Goal: Task Accomplishment & Management: Complete application form

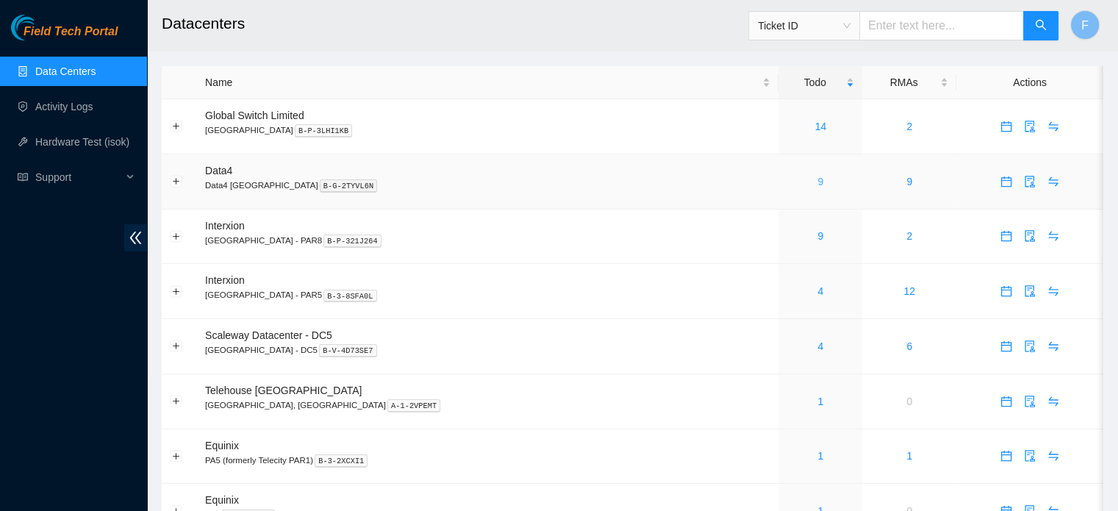
click at [817, 181] on link "9" at bounding box center [820, 182] width 6 height 12
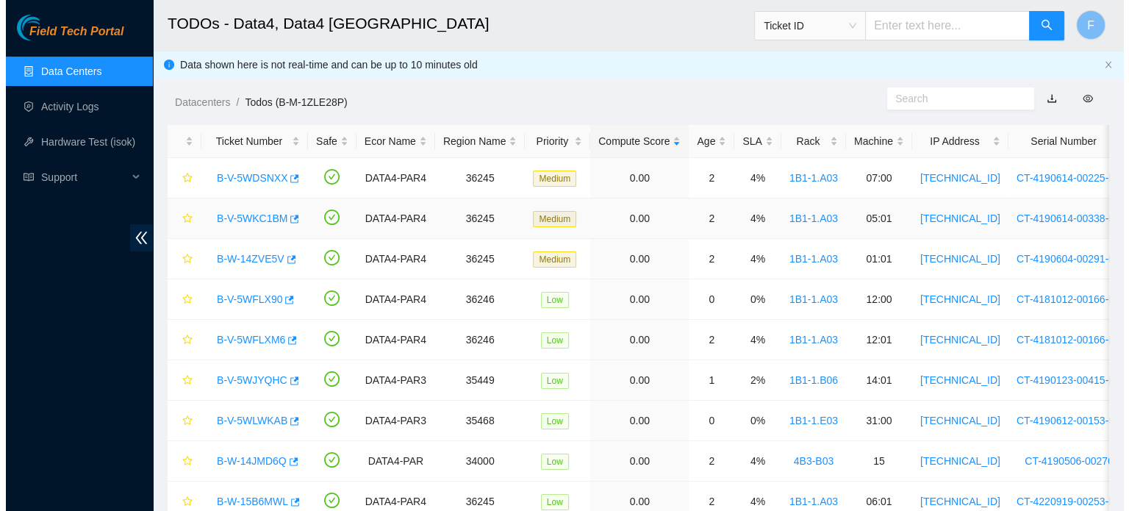
scroll to position [66, 0]
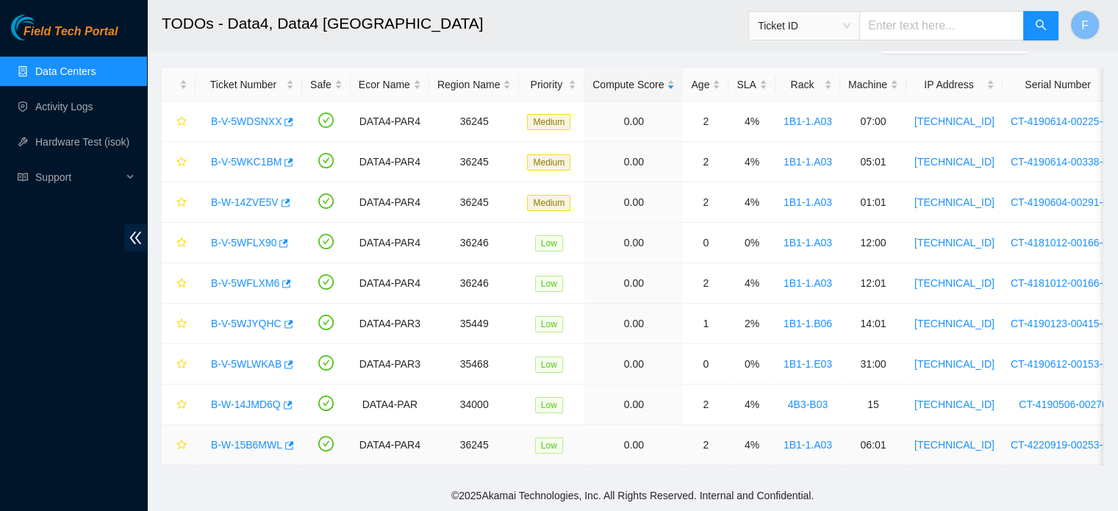
click at [259, 439] on link "B-W-15B6MWL" at bounding box center [246, 445] width 71 height 12
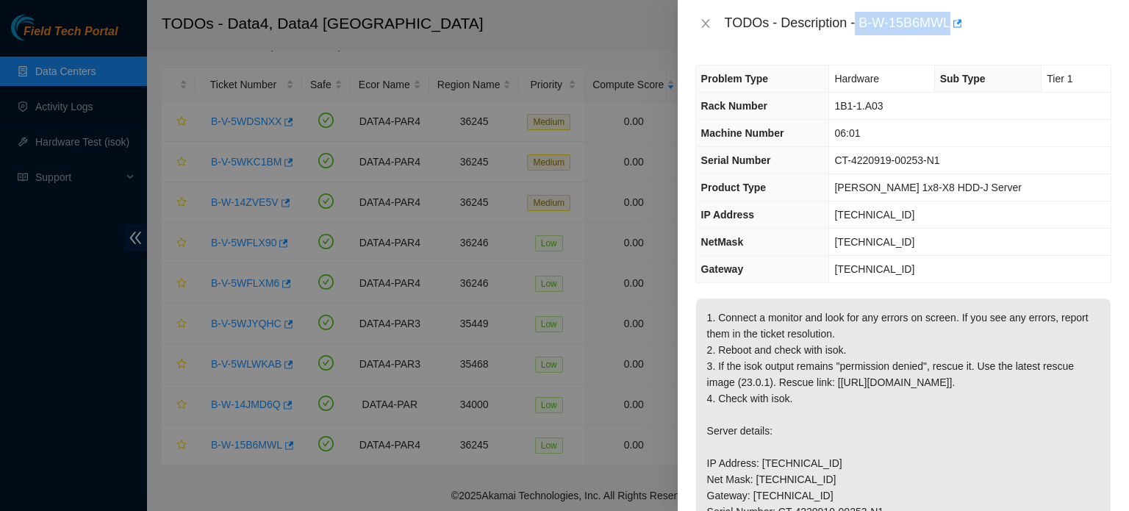
drag, startPoint x: 858, startPoint y: 23, endPoint x: 956, endPoint y: 37, distance: 99.4
click at [956, 37] on div "TODOs - Description - B-W-15B6MWL" at bounding box center [902, 23] width 451 height 47
copy div "B-W-15B6MWL"
drag, startPoint x: 944, startPoint y: 160, endPoint x: 871, endPoint y: 152, distance: 73.2
click at [871, 154] on span "CT-4220919-00253-N1" at bounding box center [886, 160] width 105 height 12
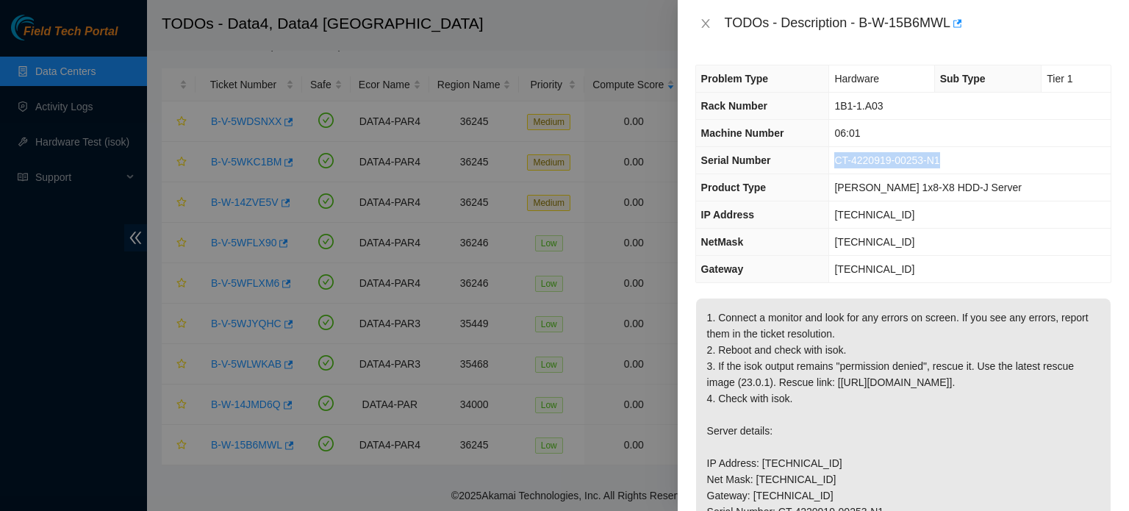
drag, startPoint x: 976, startPoint y: 160, endPoint x: 855, endPoint y: 162, distance: 120.5
click at [855, 162] on td "CT-4220919-00253-N1" at bounding box center [969, 160] width 281 height 27
copy span "CT-4220919-00253-N1"
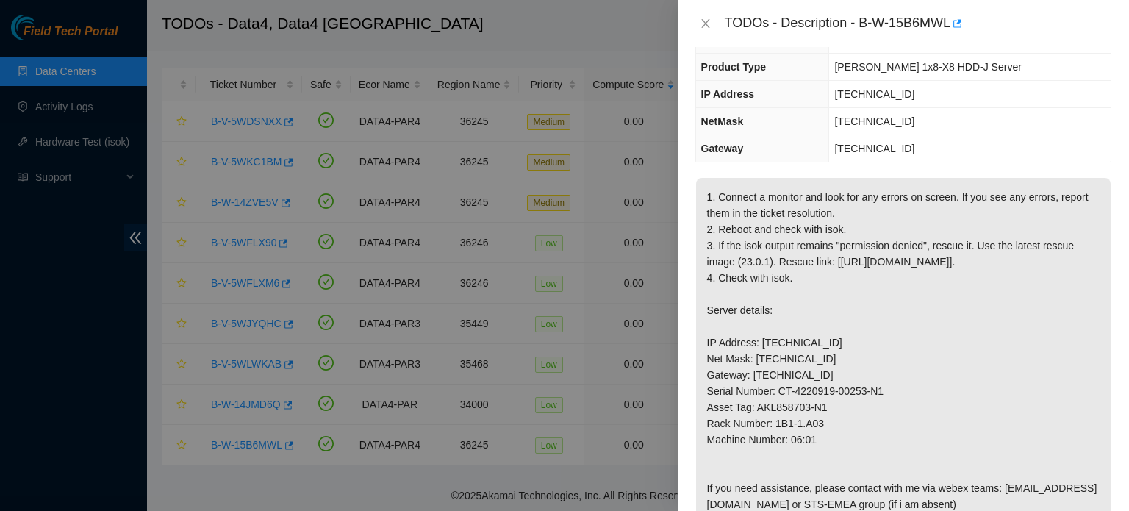
scroll to position [120, 0]
click at [870, 255] on p at bounding box center [903, 440] width 414 height 523
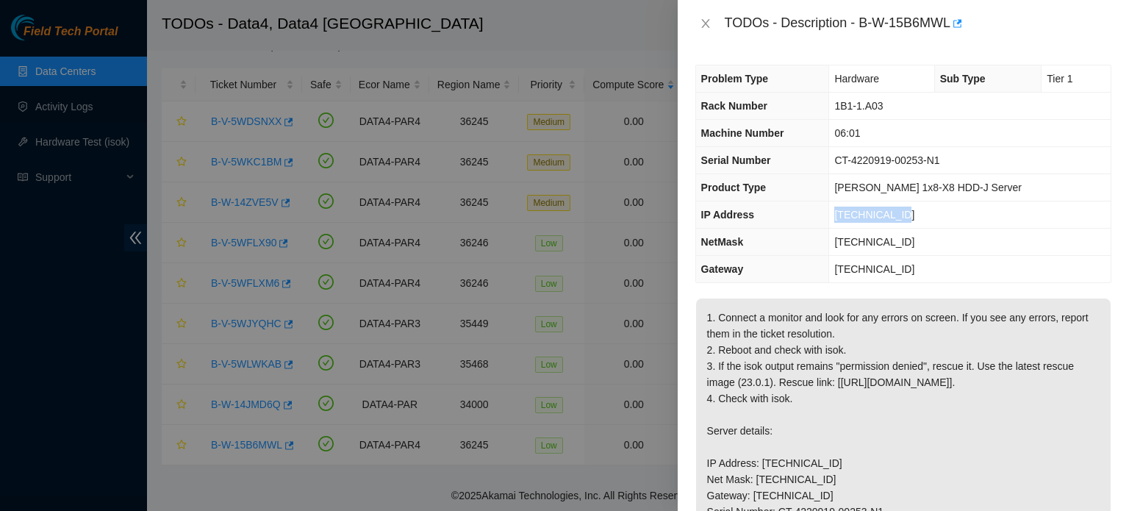
drag, startPoint x: 926, startPoint y: 212, endPoint x: 849, endPoint y: 215, distance: 77.2
click at [849, 215] on tr "IP Address 95.100.202.85" at bounding box center [903, 214] width 414 height 27
copy tr "95.100.202.85"
drag, startPoint x: 921, startPoint y: 108, endPoint x: 860, endPoint y: 101, distance: 61.4
click at [860, 101] on td "1B1-1.A03" at bounding box center [969, 106] width 281 height 27
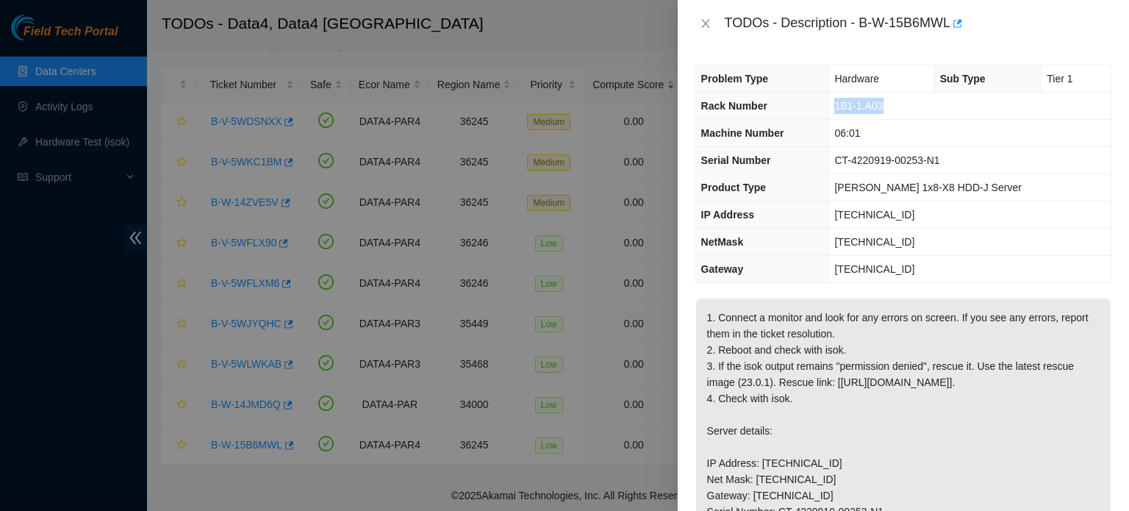
copy span "1B1-1.A03"
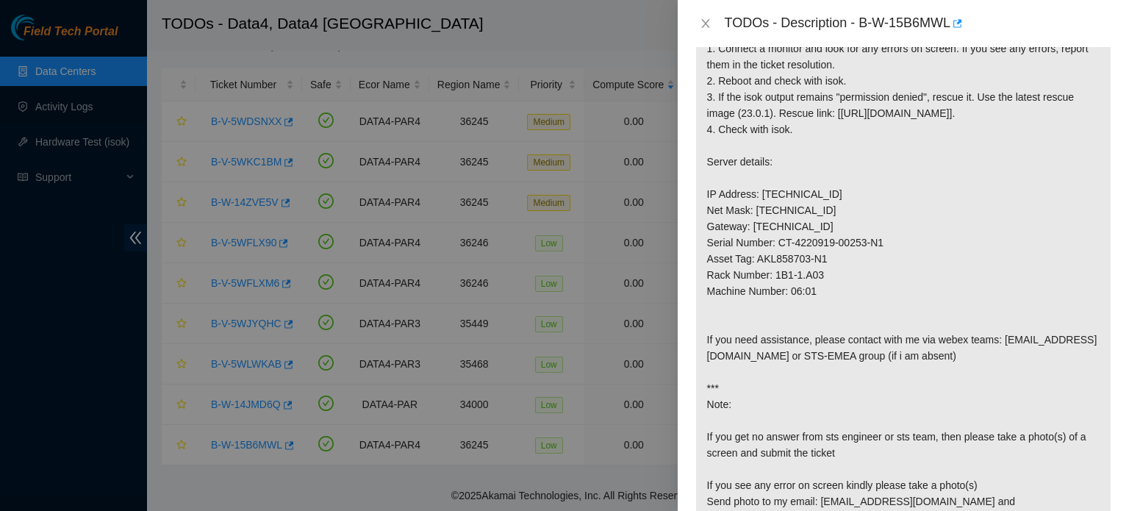
scroll to position [270, 0]
click at [1050, 258] on p at bounding box center [903, 289] width 414 height 523
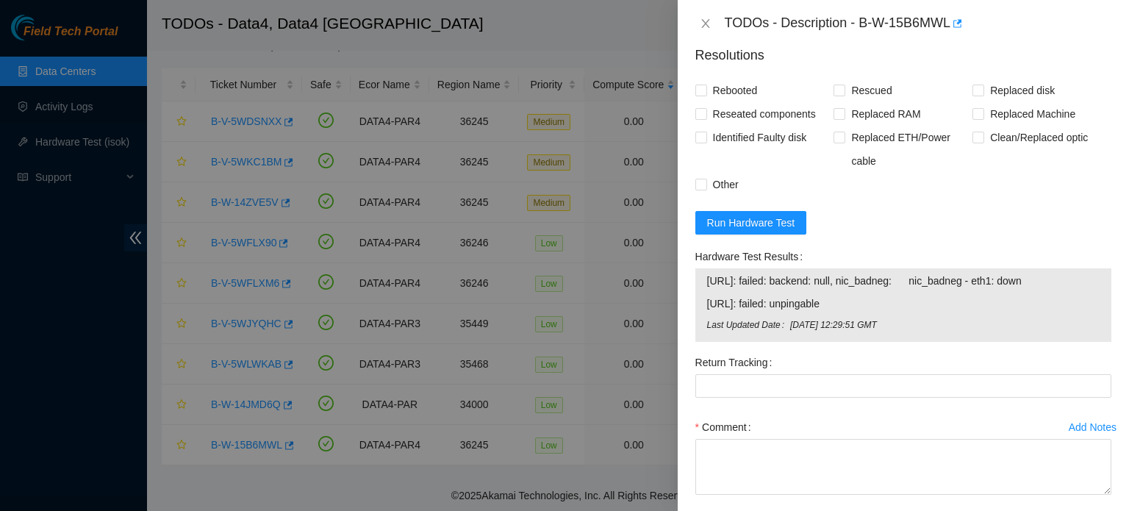
scroll to position [876, 0]
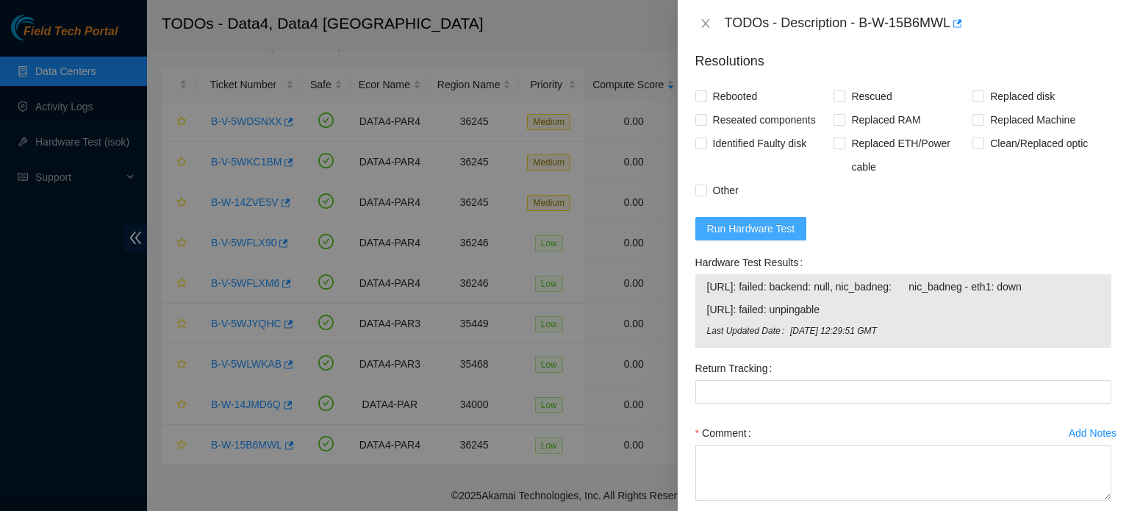
click at [752, 237] on span "Run Hardware Test" at bounding box center [751, 228] width 88 height 16
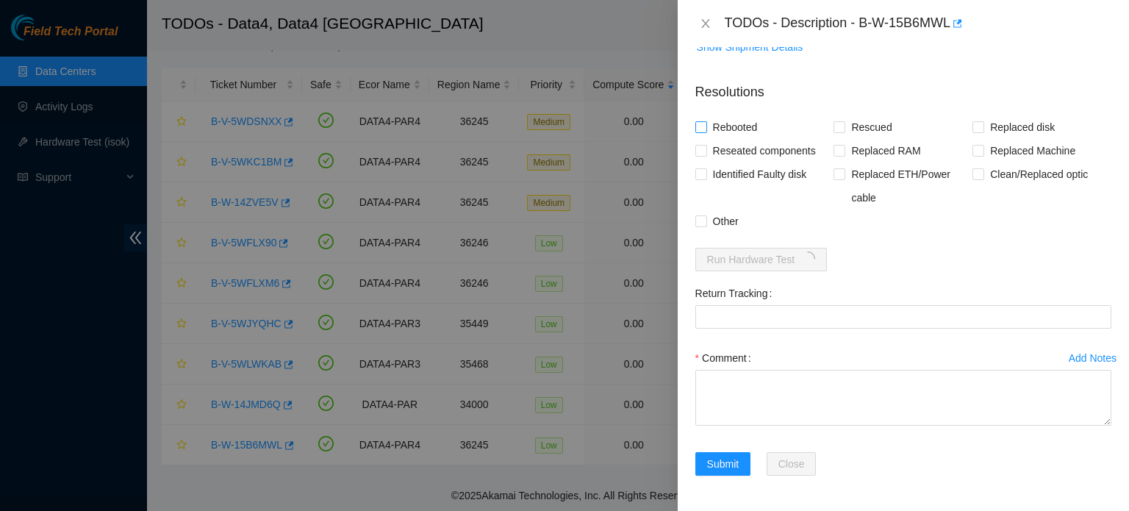
click at [744, 139] on span "Rebooted" at bounding box center [735, 127] width 57 height 24
click at [705, 132] on input "Rebooted" at bounding box center [700, 126] width 10 height 10
checkbox input "true"
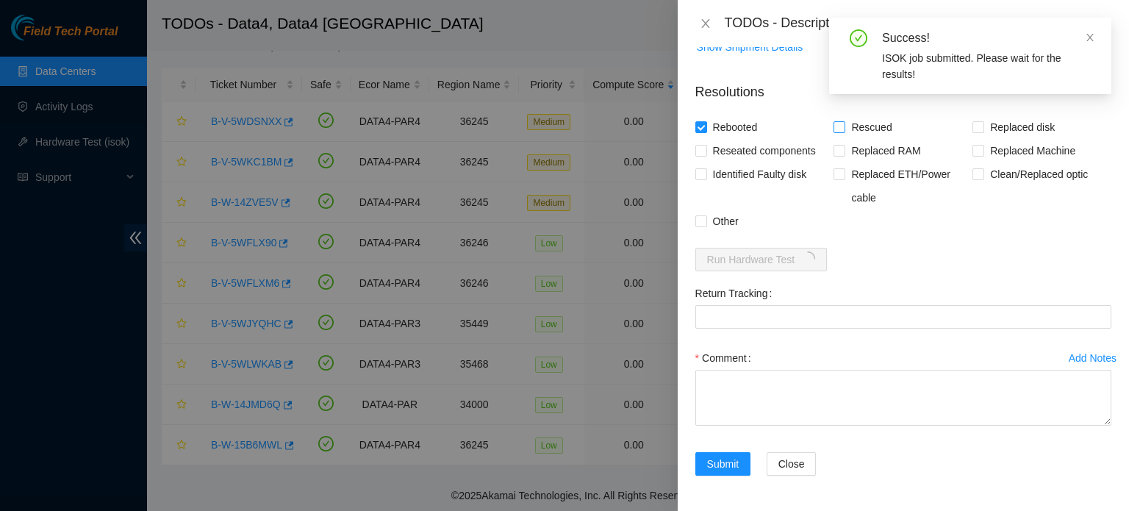
click at [855, 139] on span "Rescued" at bounding box center [871, 127] width 52 height 24
click at [844, 132] on input "Rescued" at bounding box center [838, 126] width 10 height 10
checkbox input "true"
click at [717, 233] on span "Other" at bounding box center [725, 221] width 37 height 24
click at [705, 226] on input "Other" at bounding box center [700, 220] width 10 height 10
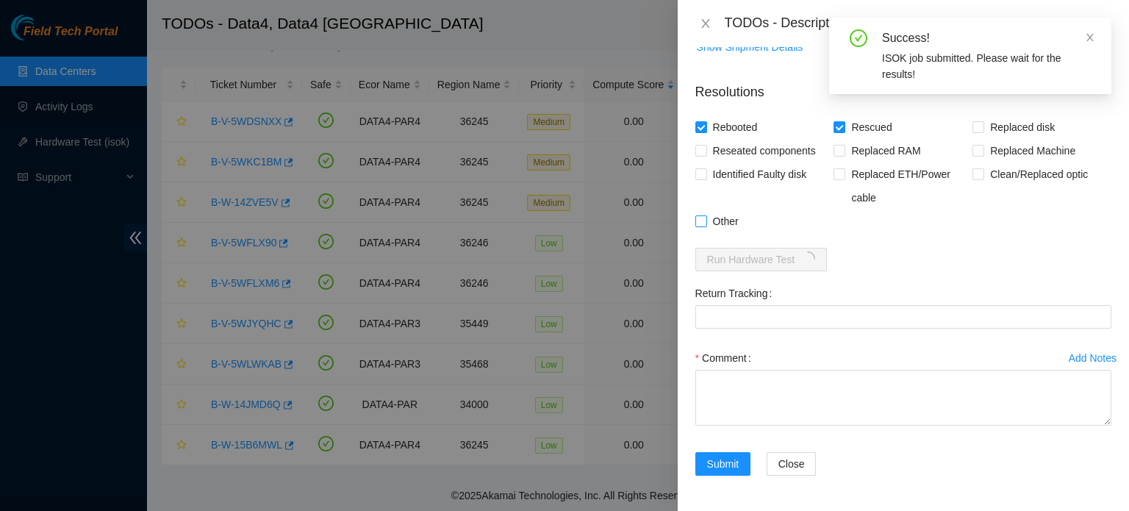
checkbox input "true"
click at [762, 162] on span "Reseated components" at bounding box center [764, 151] width 115 height 24
click at [705, 155] on input "Reseated components" at bounding box center [700, 150] width 10 height 10
checkbox input "true"
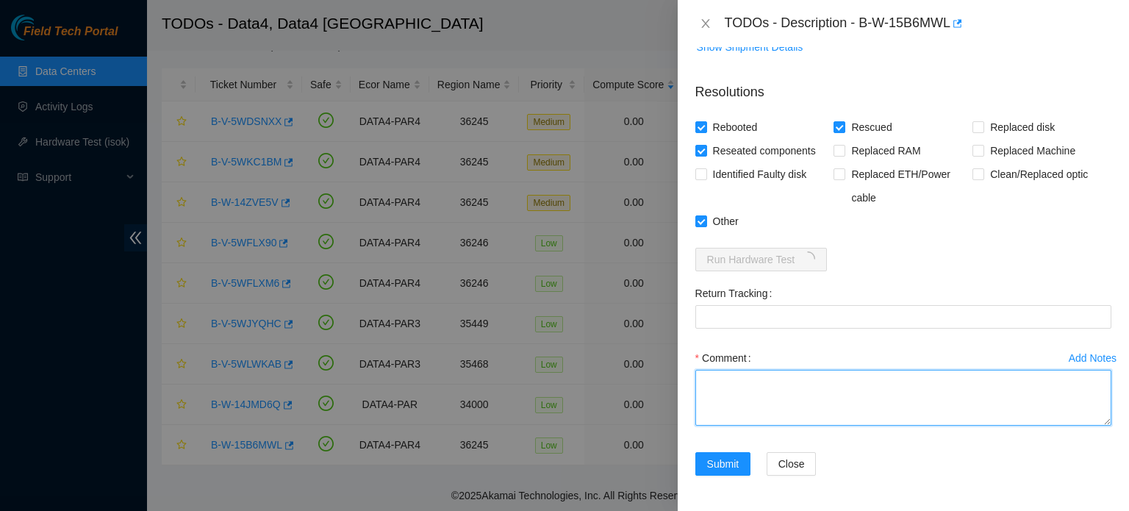
click at [750, 373] on textarea "Comment" at bounding box center [903, 398] width 416 height 56
paste textarea "B-W-15B6MWL : Identified server S/N: CT-4220919-00253-N1, conencted a monitor: …"
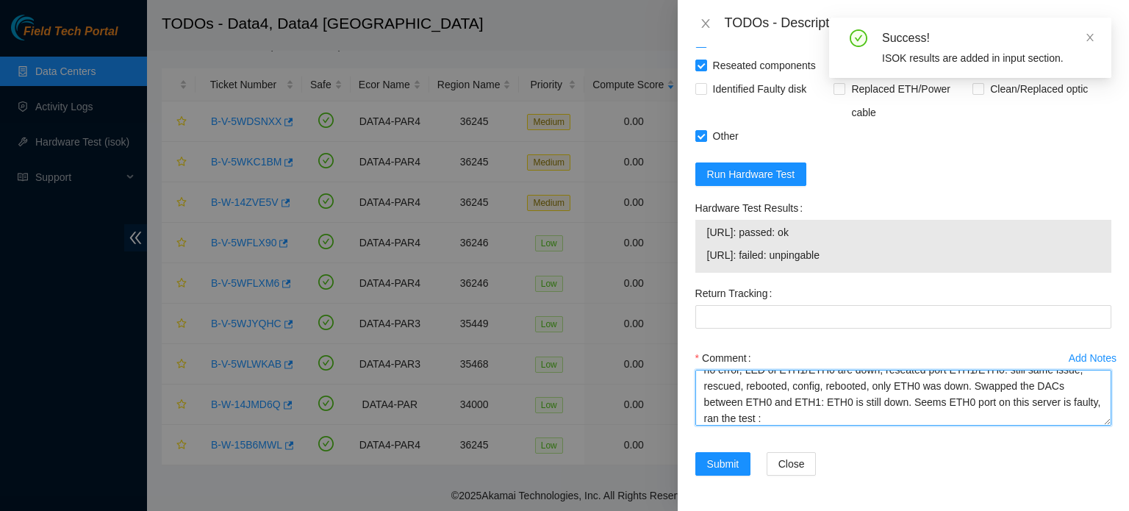
scroll to position [993, 0]
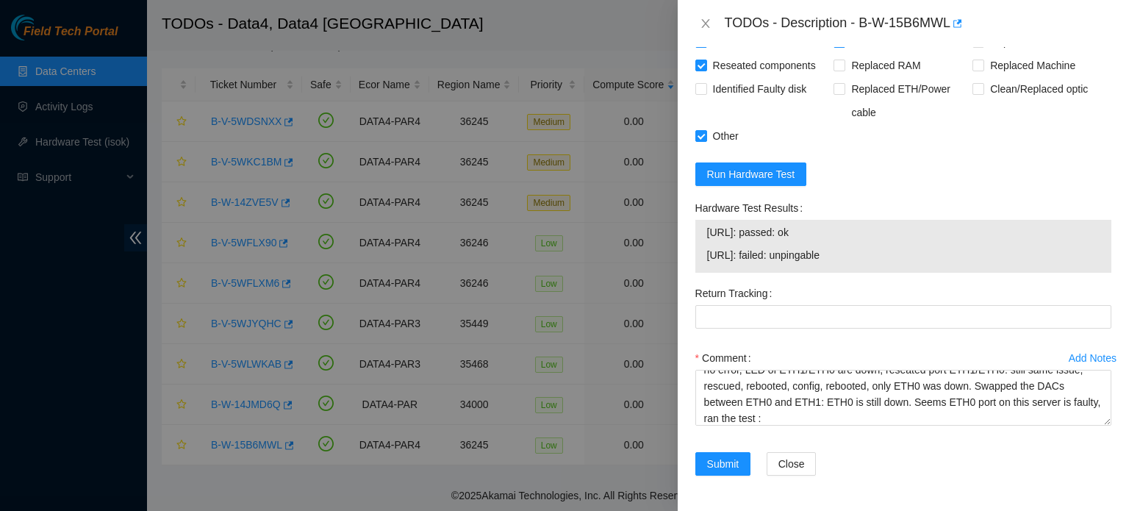
drag, startPoint x: 863, startPoint y: 254, endPoint x: 702, endPoint y: 233, distance: 163.0
click at [702, 233] on div "95.100.202.84: passed: ok 95.100.202.85: failed: unpingable" at bounding box center [903, 246] width 416 height 53
copy tbody "95.100.202.84: passed: ok 95.100.202.85: failed: unpingable"
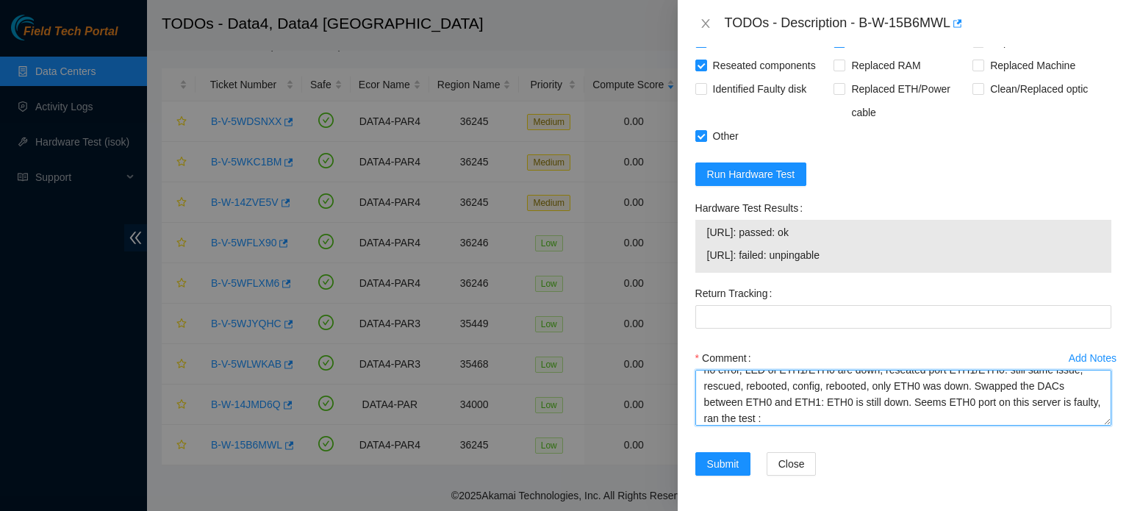
click at [835, 419] on textarea "B-W-15B6MWL : Identified server S/N: CT-4220919-00253-N1, conencted a monitor: …" at bounding box center [903, 398] width 416 height 56
paste textarea "95.100.202.84: passed: ok 95.100.202.85: failed: unpingable"
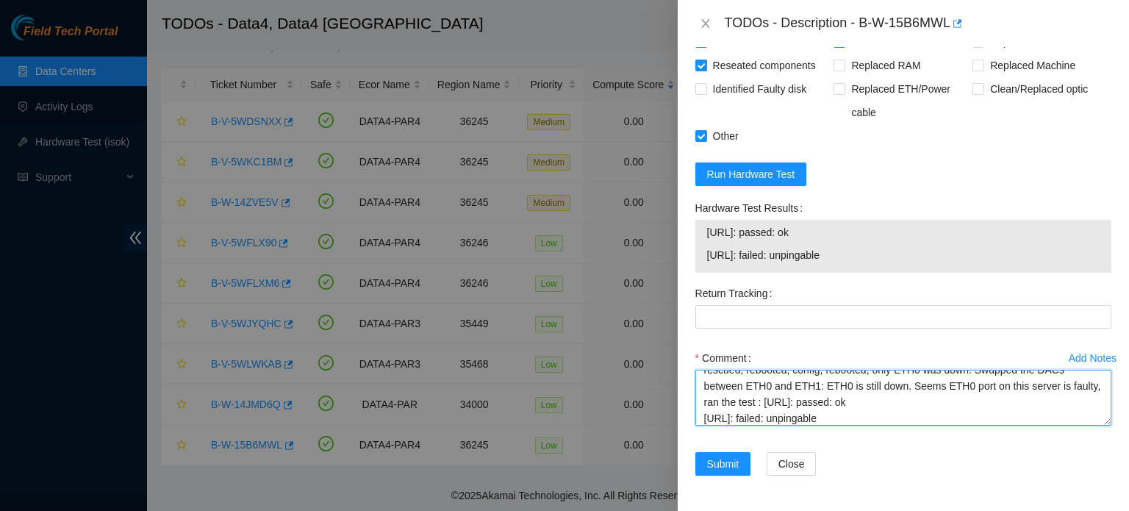
click at [823, 399] on textarea "B-W-15B6MWL : Identified server S/N: CT-4220919-00253-N1, conencted a monitor: …" at bounding box center [903, 398] width 416 height 56
click at [796, 406] on textarea "B-W-15B6MWL : Identified server S/N: CT-4220919-00253-N1, conencted a monitor: …" at bounding box center [903, 398] width 416 height 56
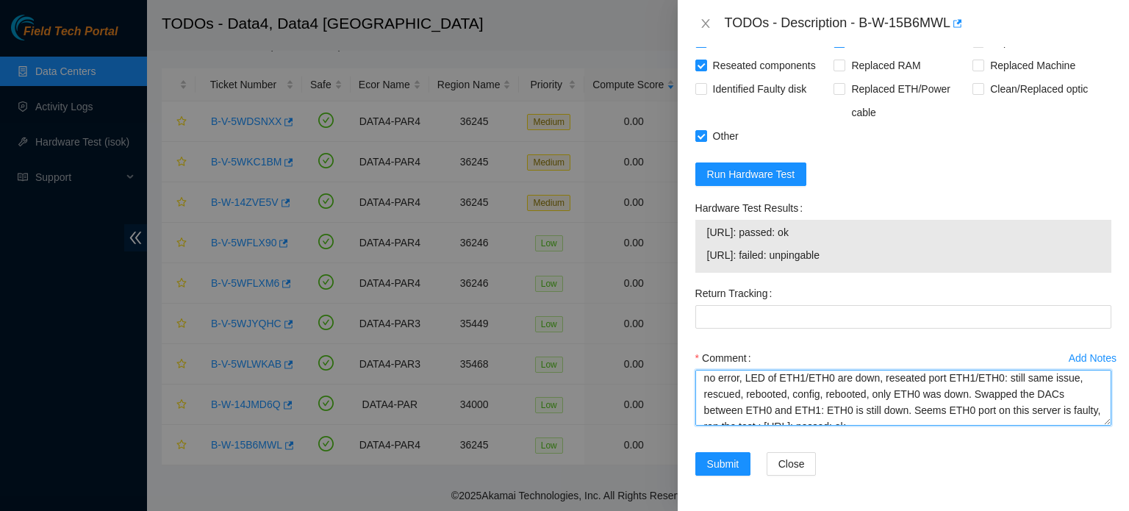
scroll to position [4, 0]
click at [755, 399] on textarea "B-W-15B6MWL : Identified server S/N: CT-4220919-00253-N1, conencted a monitor: …" at bounding box center [903, 398] width 416 height 56
click at [769, 398] on textarea "B-W-15B6MWL : Identified server S/N: CT-4220919-00253-N1, conencted a monitor: …" at bounding box center [903, 398] width 416 height 56
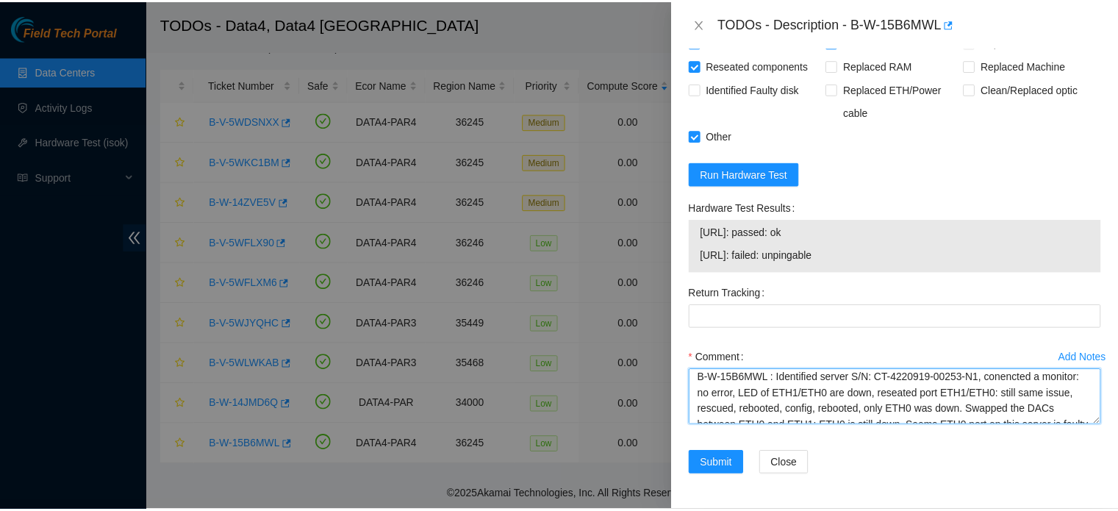
scroll to position [0, 0]
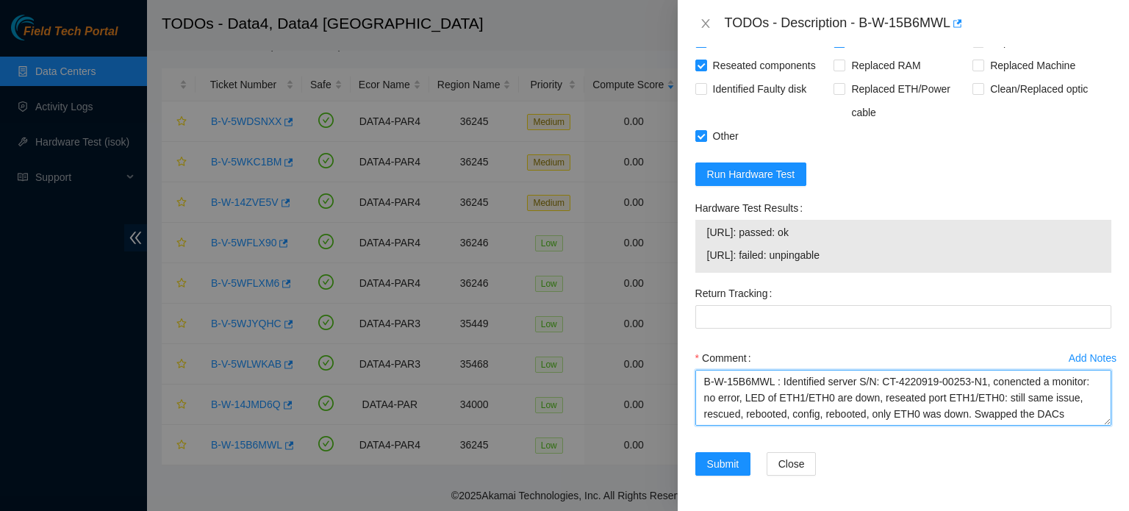
drag, startPoint x: 779, startPoint y: 378, endPoint x: 677, endPoint y: 376, distance: 102.2
click at [677, 376] on div "Problem Type Hardware Sub Type Tier 1 Rack Number 1B1-1.A03 Machine Number 06:0…" at bounding box center [902, 279] width 451 height 464
type textarea "Identified server S/N: CT-4220919-00253-N1, conencted a monitor: no error, LED …"
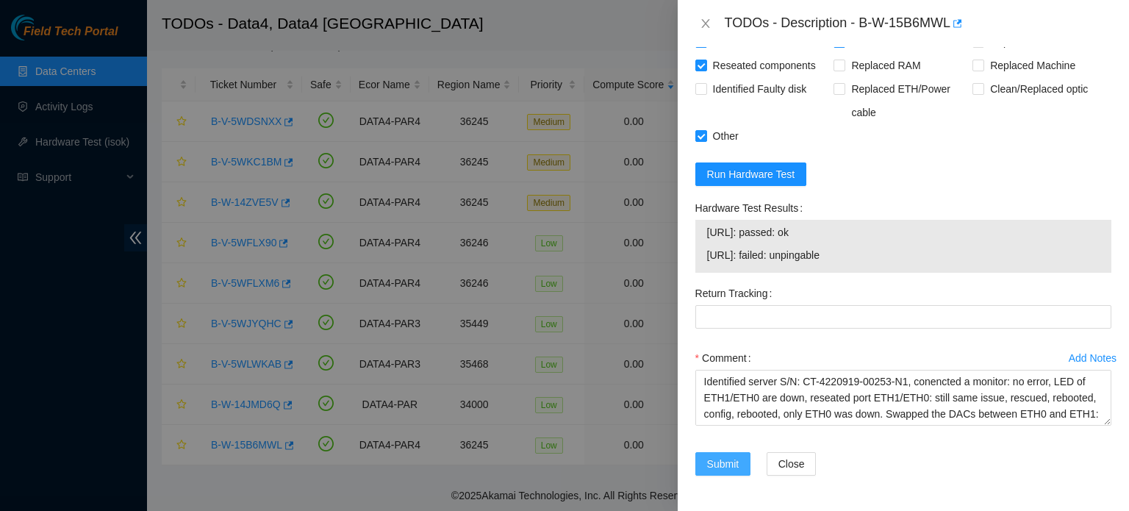
click at [730, 456] on span "Submit" at bounding box center [723, 464] width 32 height 16
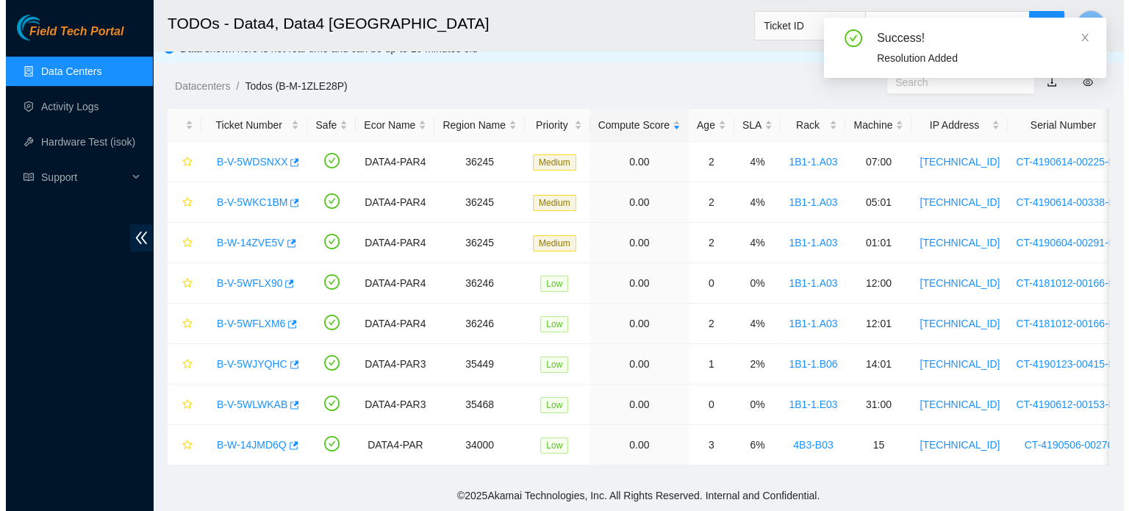
scroll to position [26, 0]
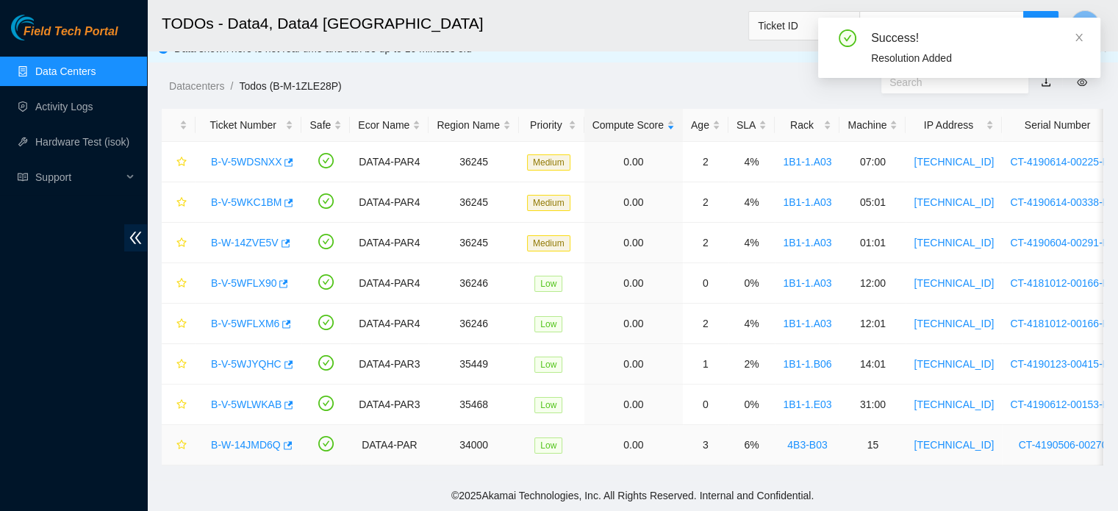
click at [257, 439] on link "B-W-14JMD6Q" at bounding box center [246, 445] width 70 height 12
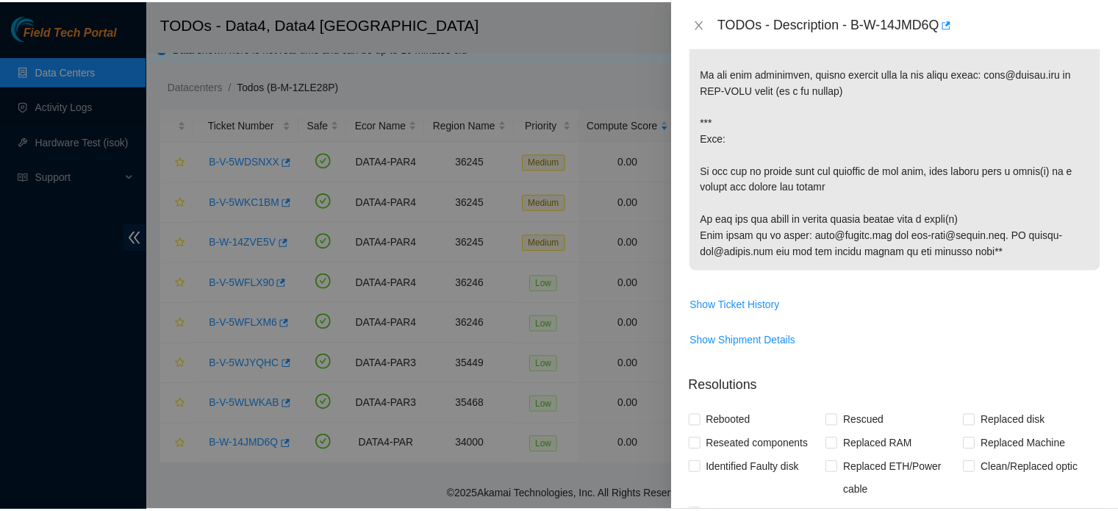
scroll to position [826, 0]
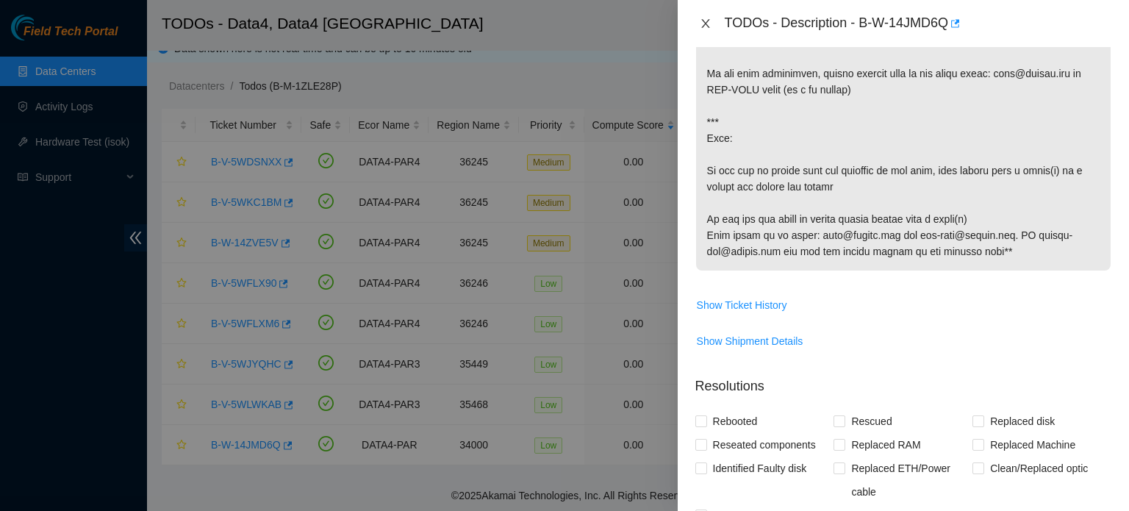
click at [703, 18] on icon "close" at bounding box center [706, 24] width 12 height 12
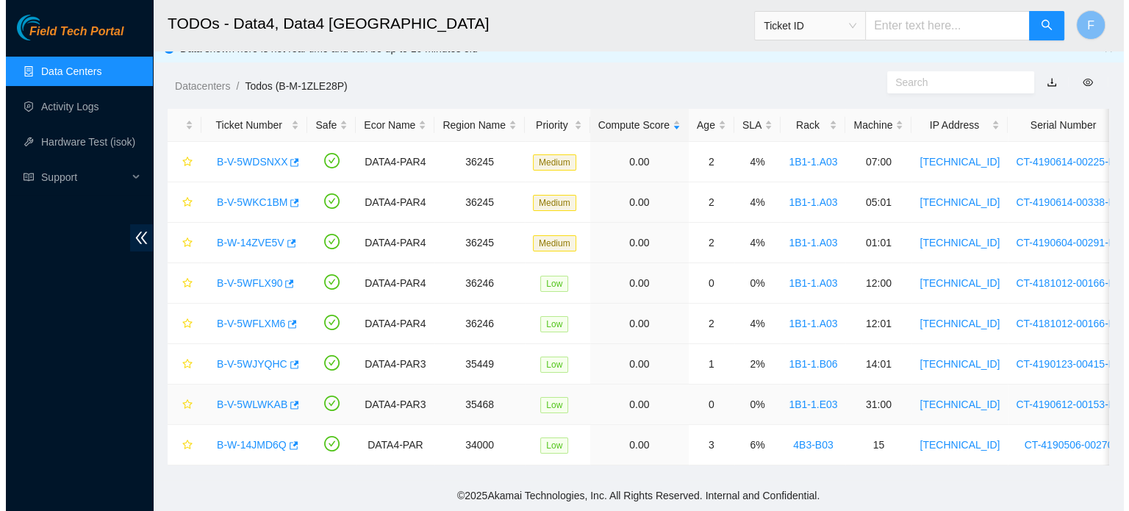
scroll to position [458, 0]
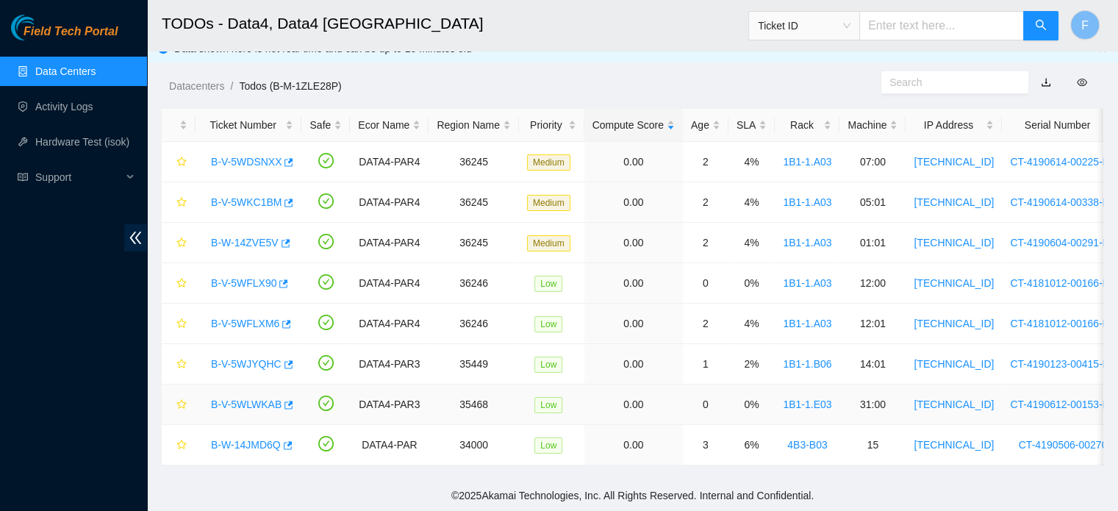
click at [261, 398] on link "B-V-5WLWKAB" at bounding box center [246, 404] width 71 height 12
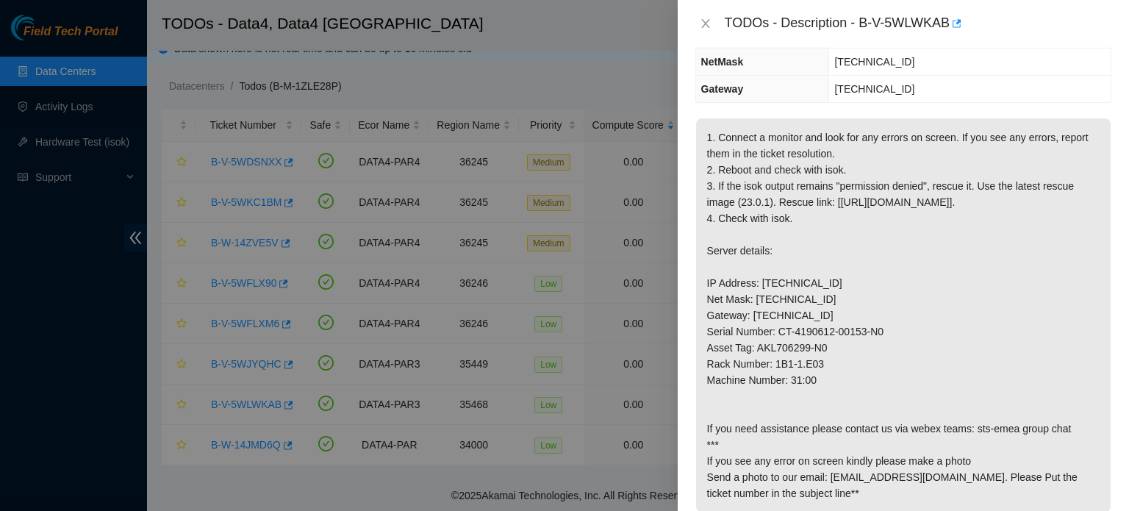
scroll to position [178, 0]
drag, startPoint x: 861, startPoint y: 20, endPoint x: 952, endPoint y: 21, distance: 90.4
click at [952, 21] on div "TODOs - Description - B-V-5WLWKAB" at bounding box center [918, 24] width 387 height 24
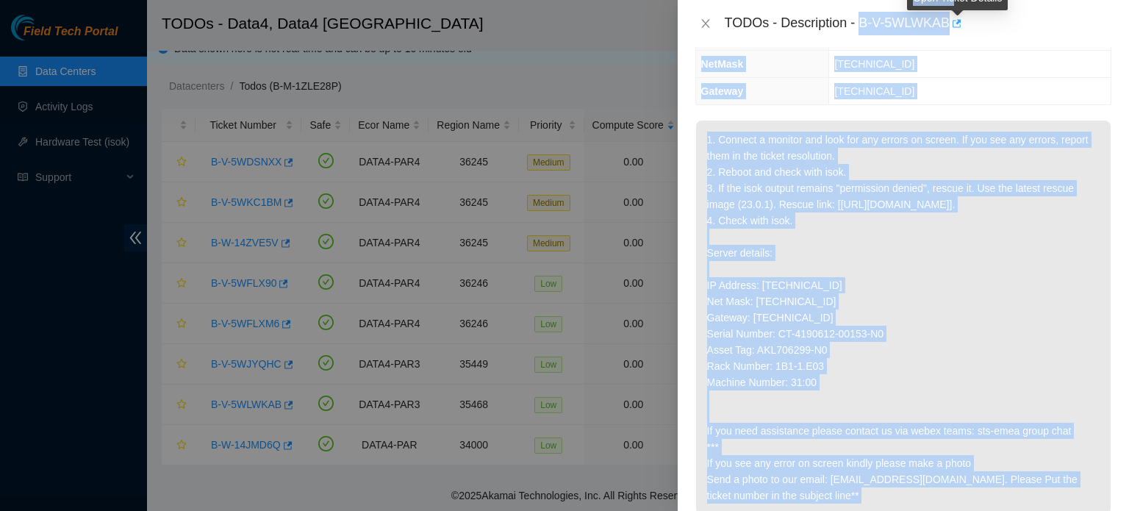
copy body "B-V-5WLWKAB Problem Type Hardware Sub Type Tier 1 Rack Number 1B1-1.E03 Machine…"
click at [962, 74] on td "255.255.255.0" at bounding box center [969, 64] width 281 height 27
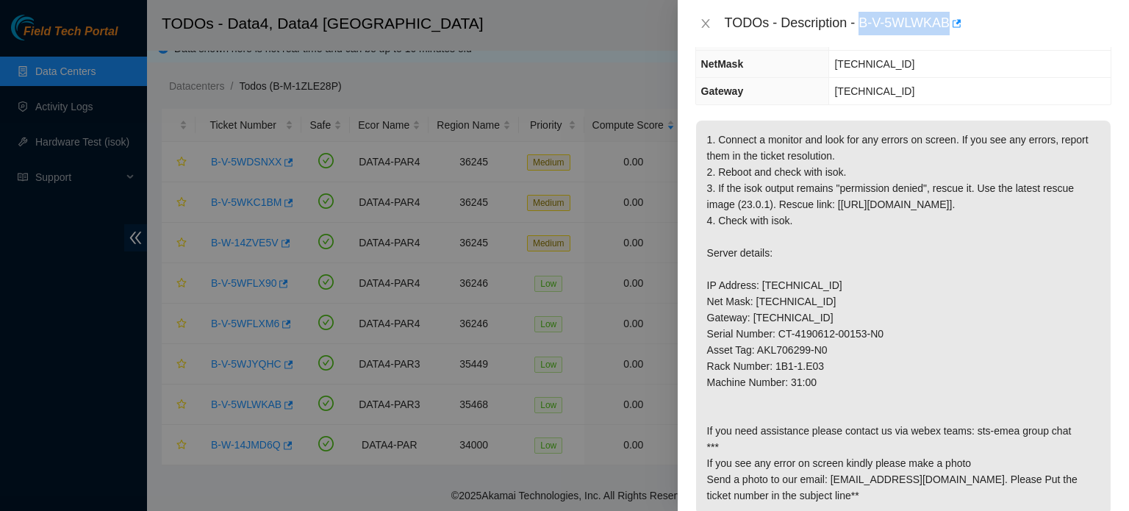
drag, startPoint x: 860, startPoint y: 18, endPoint x: 949, endPoint y: 20, distance: 88.9
click at [949, 20] on div "TODOs - Description - B-V-5WLWKAB" at bounding box center [918, 24] width 387 height 24
copy div "B-V-5WLWKAB"
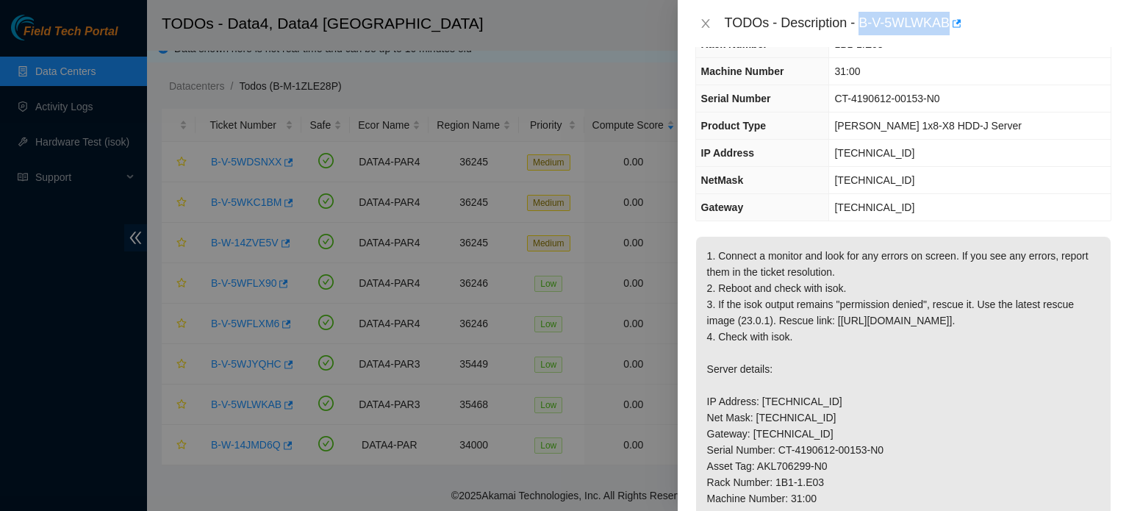
scroll to position [0, 0]
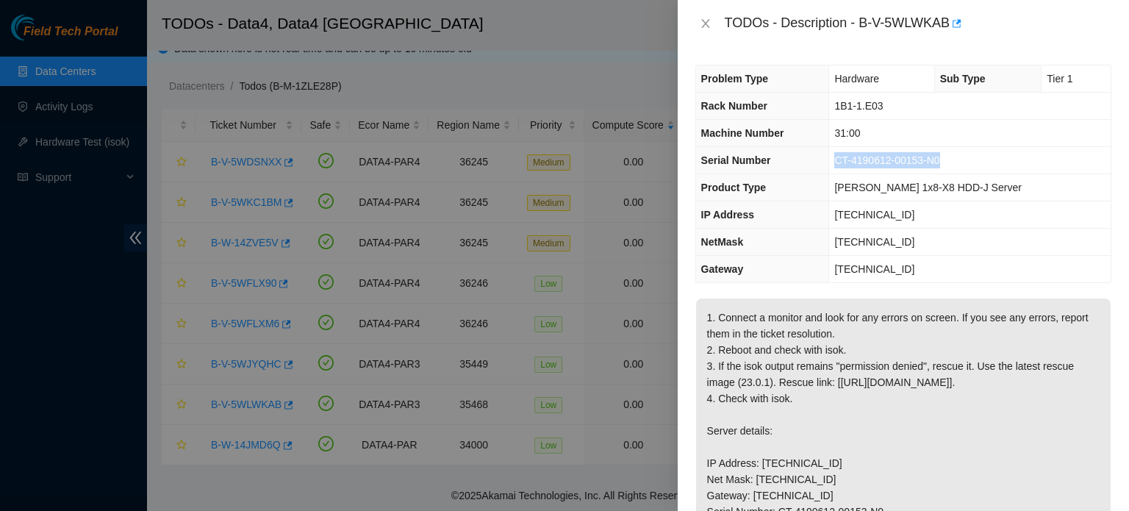
drag, startPoint x: 971, startPoint y: 158, endPoint x: 860, endPoint y: 164, distance: 111.1
click at [860, 164] on td "CT-4190612-00153-N0" at bounding box center [969, 160] width 281 height 27
copy span "CT-4190612-00153-N0"
click at [943, 215] on td "23.15.179.124" at bounding box center [969, 214] width 281 height 27
drag, startPoint x: 932, startPoint y: 213, endPoint x: 861, endPoint y: 215, distance: 71.3
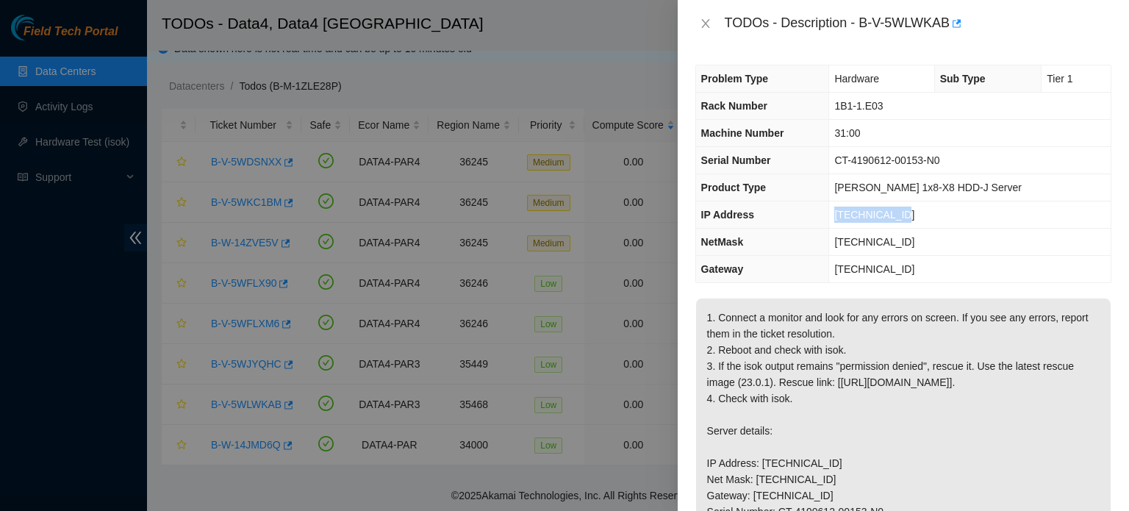
click at [861, 215] on td "23.15.179.124" at bounding box center [969, 214] width 281 height 27
copy span "23.15.179.124"
drag, startPoint x: 907, startPoint y: 106, endPoint x: 858, endPoint y: 107, distance: 48.5
click at [858, 107] on td "1B1-1.E03" at bounding box center [969, 106] width 281 height 27
copy span "1B1-1.E03"
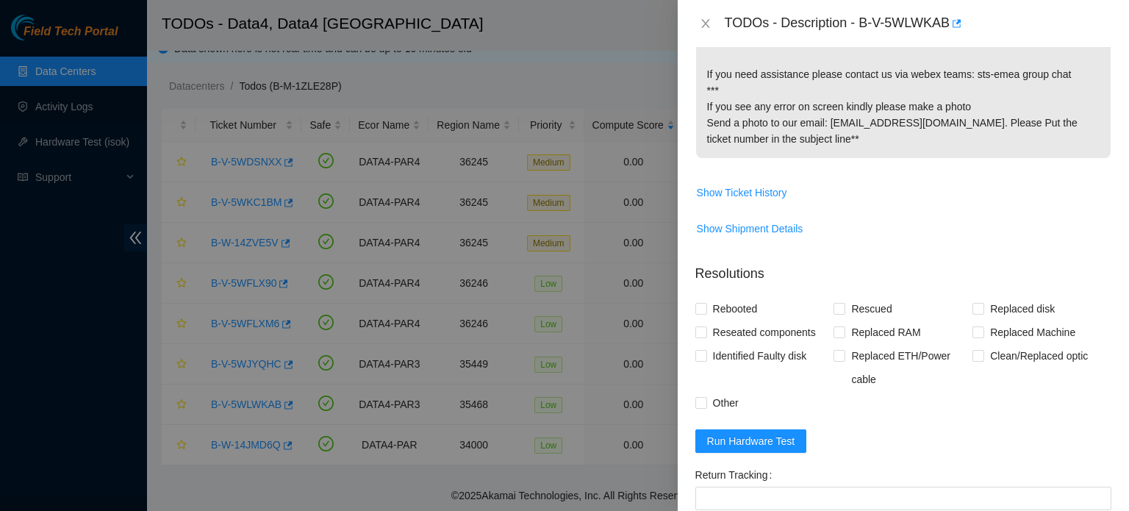
scroll to position [762, 0]
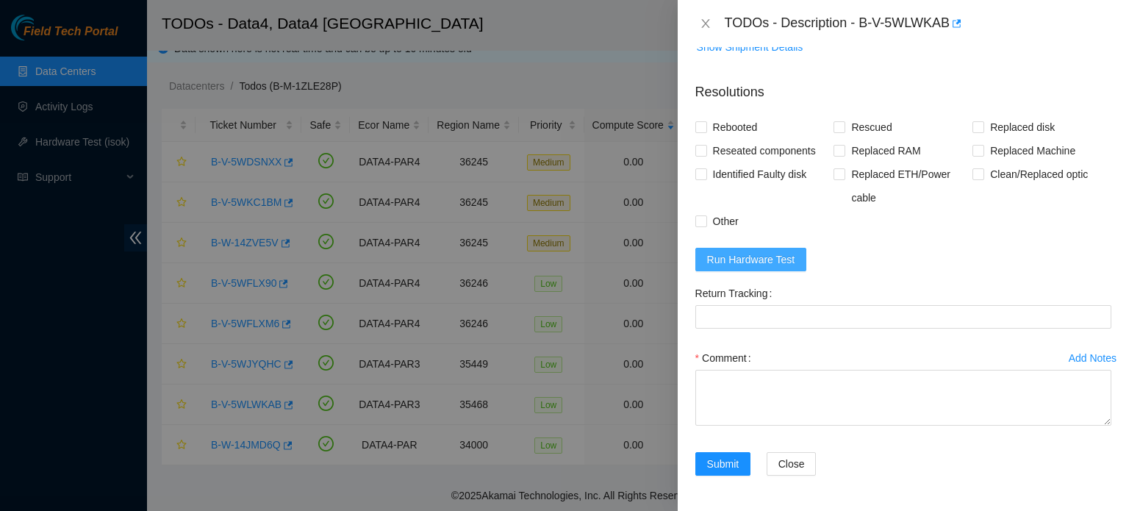
click at [763, 259] on span "Run Hardware Test" at bounding box center [751, 259] width 88 height 16
click at [737, 123] on span "Rebooted" at bounding box center [735, 127] width 57 height 24
click at [705, 123] on input "Rebooted" at bounding box center [700, 126] width 10 height 10
checkbox input "true"
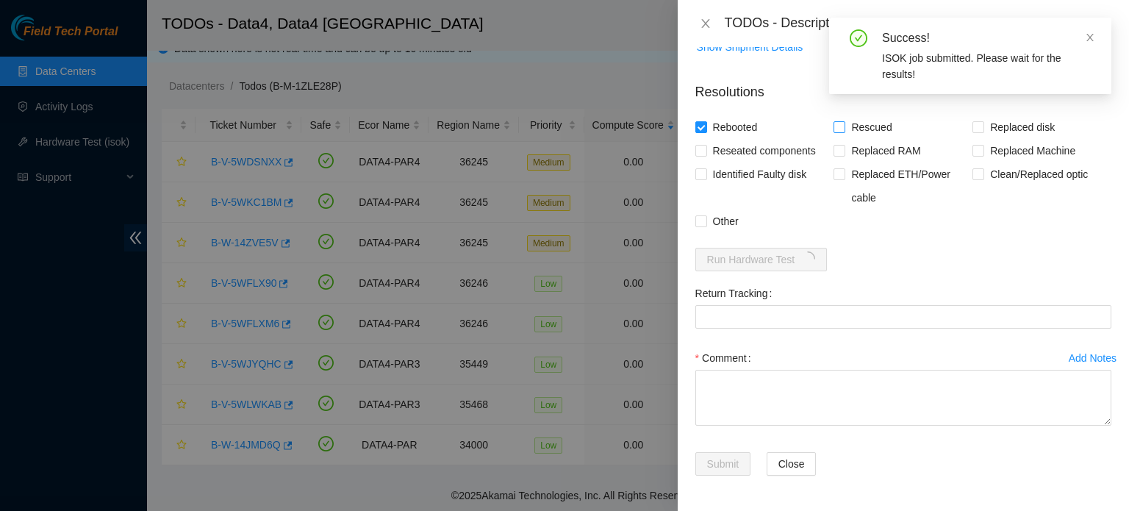
click at [855, 126] on span "Rescued" at bounding box center [871, 127] width 52 height 24
click at [844, 126] on input "Rescued" at bounding box center [838, 126] width 10 height 10
checkbox input "true"
click at [711, 220] on span "Other" at bounding box center [725, 221] width 37 height 24
click at [705, 220] on input "Other" at bounding box center [700, 220] width 10 height 10
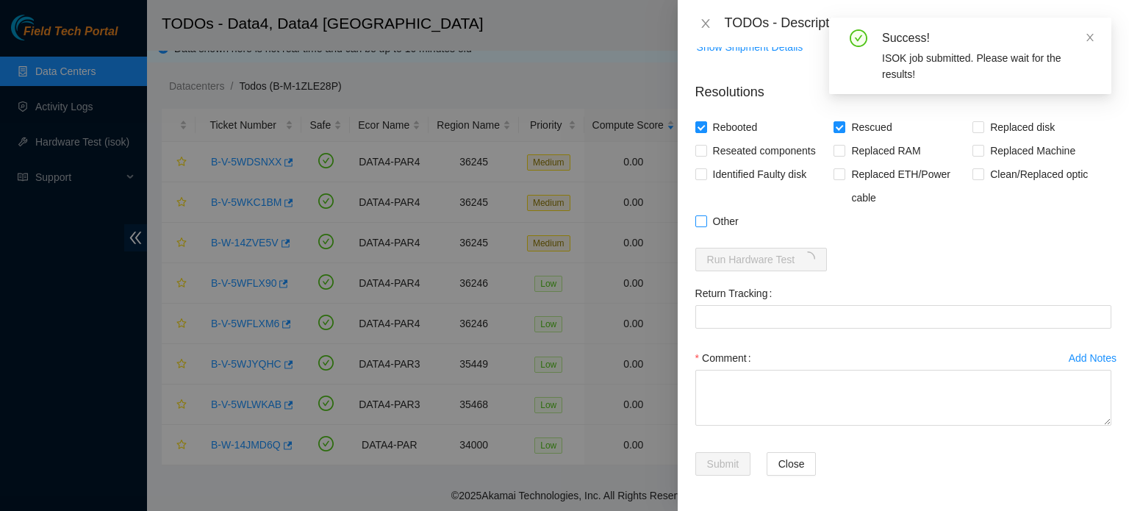
checkbox input "true"
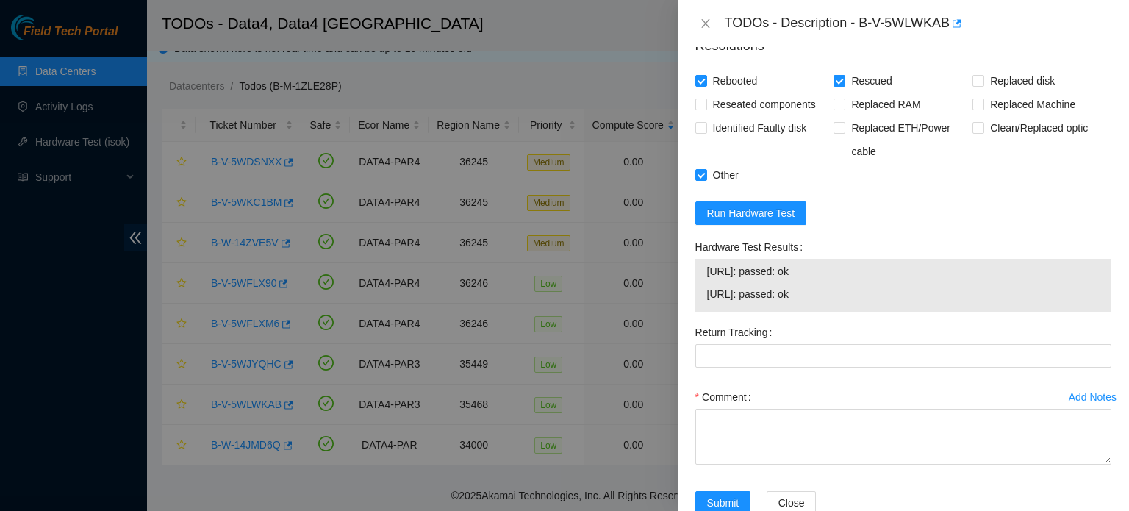
click at [1025, 344] on div "Return Tracking" at bounding box center [903, 332] width 416 height 24
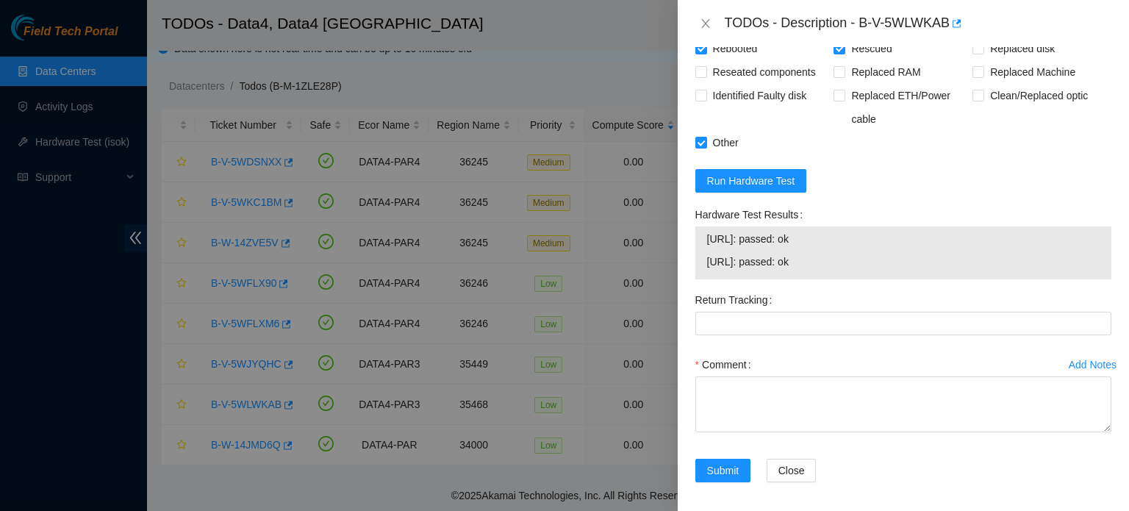
scroll to position [794, 0]
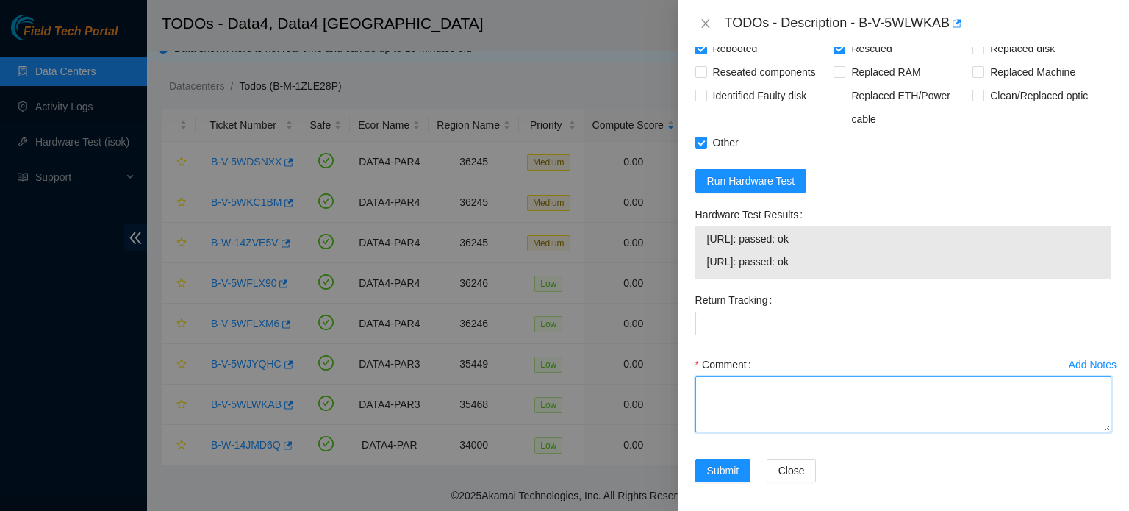
click at [794, 432] on textarea "Comment" at bounding box center [903, 404] width 416 height 56
paste textarea "Identified the server S/N: CT-4190612-00153-N0, connected a monitor — no signal…"
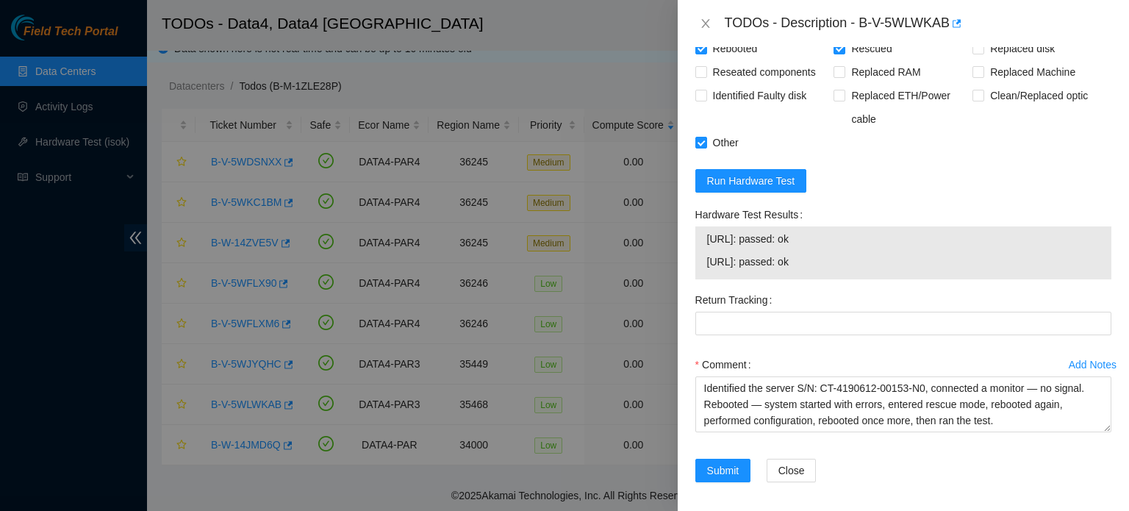
drag, startPoint x: 846, startPoint y: 310, endPoint x: 702, endPoint y: 284, distance: 146.3
click at [702, 279] on div "23.15.179.124: passed: ok 23.15.179.125: passed: ok" at bounding box center [903, 252] width 416 height 53
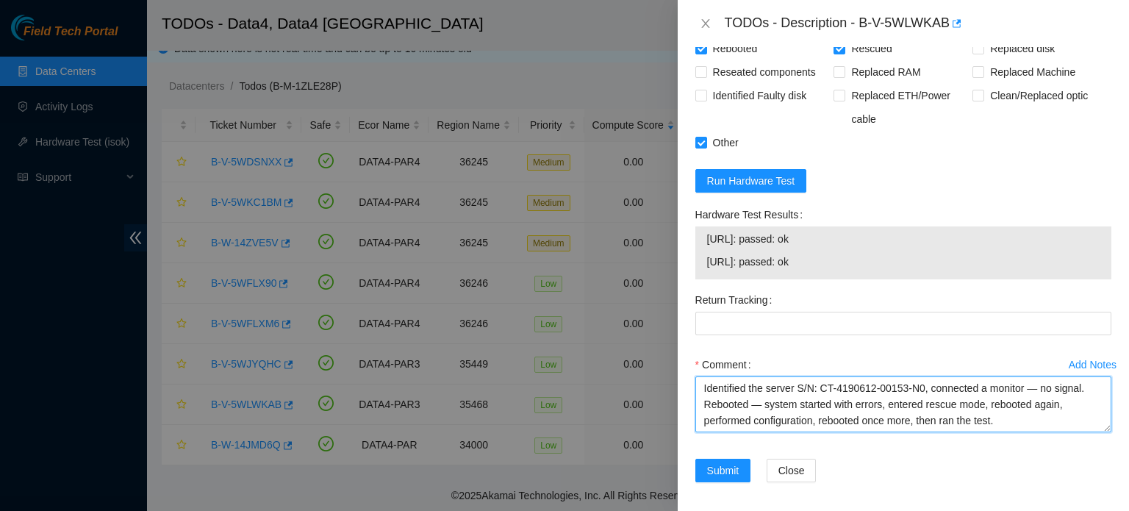
click at [1008, 432] on textarea "Identified the server S/N: CT-4190612-00153-N0, connected a monitor — no signal…" at bounding box center [903, 404] width 416 height 56
click at [941, 432] on textarea "Identified the server S/N: CT-4190612-00153-N0, connected a monitor — no signal…" at bounding box center [903, 404] width 416 height 56
click at [1012, 432] on textarea "Identified the server S/N: CT-4190612-00153-N0, connected a monitor — no signal…" at bounding box center [903, 404] width 416 height 56
paste textarea "23.15.179.124: passed: ok 23.15.179.125: passed: ok"
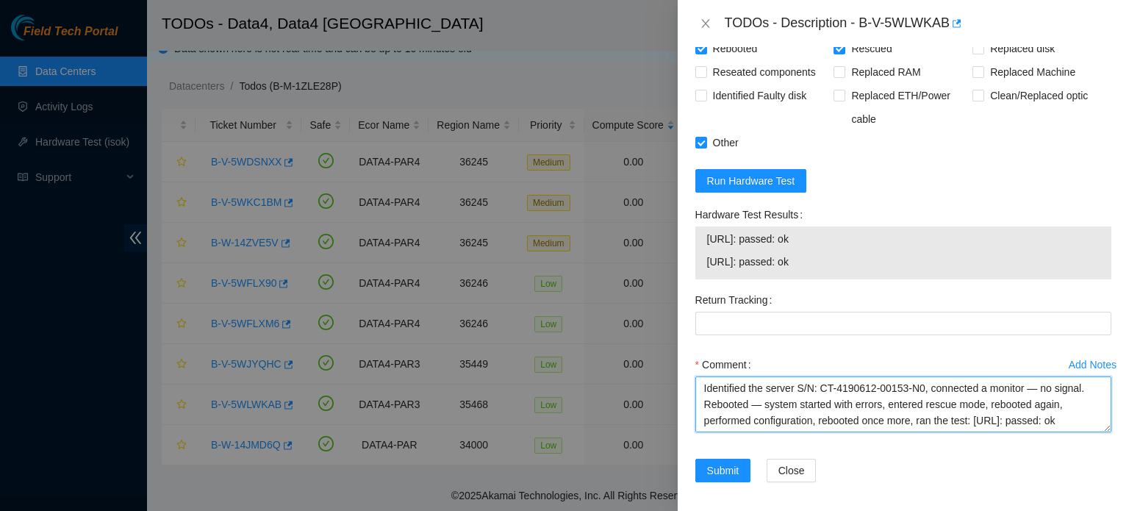
click at [1039, 432] on textarea "Identified the server S/N: CT-4190612-00153-N0, connected a monitor — no signal…" at bounding box center [903, 404] width 416 height 56
click at [765, 432] on textarea "Identified the server S/N: CT-4190612-00153-N0, connected a monitor: no signal.…" at bounding box center [903, 404] width 416 height 56
drag, startPoint x: 971, startPoint y: 451, endPoint x: 877, endPoint y: 453, distance: 94.1
click at [877, 432] on textarea "Identified the server S/N: CT-4190612-00153-N0, connected a monitor: no signal.…" at bounding box center [903, 404] width 416 height 56
drag, startPoint x: 1037, startPoint y: 449, endPoint x: 991, endPoint y: 449, distance: 45.6
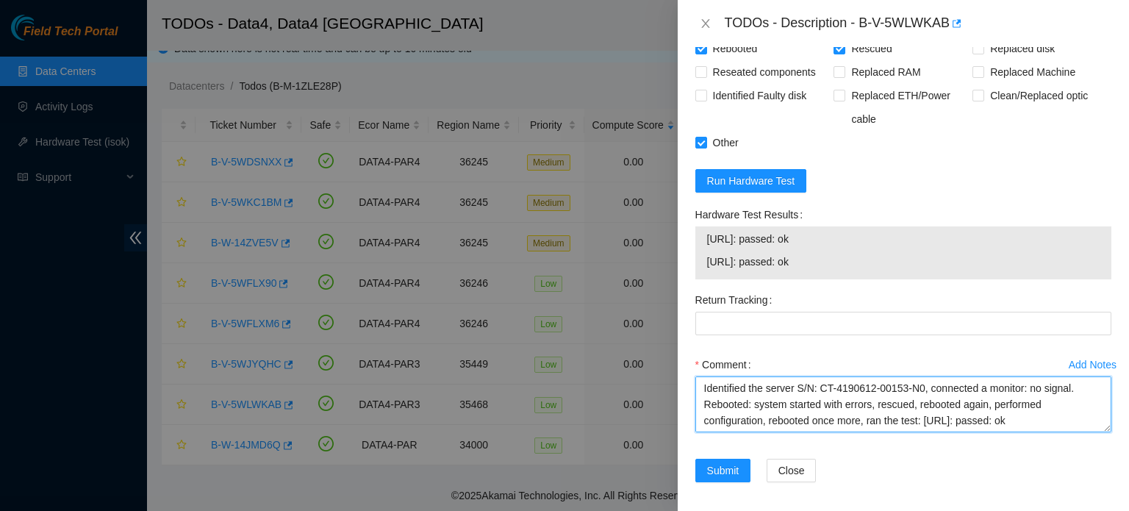
click at [991, 432] on textarea "Identified the server S/N: CT-4190612-00153-N0, connected a monitor: no signal.…" at bounding box center [903, 404] width 416 height 56
drag, startPoint x: 1049, startPoint y: 445, endPoint x: 1021, endPoint y: 446, distance: 28.7
click at [1021, 432] on textarea "Identified the server S/N: CT-4190612-00153-N0, connected a monitor: no signal.…" at bounding box center [903, 404] width 416 height 56
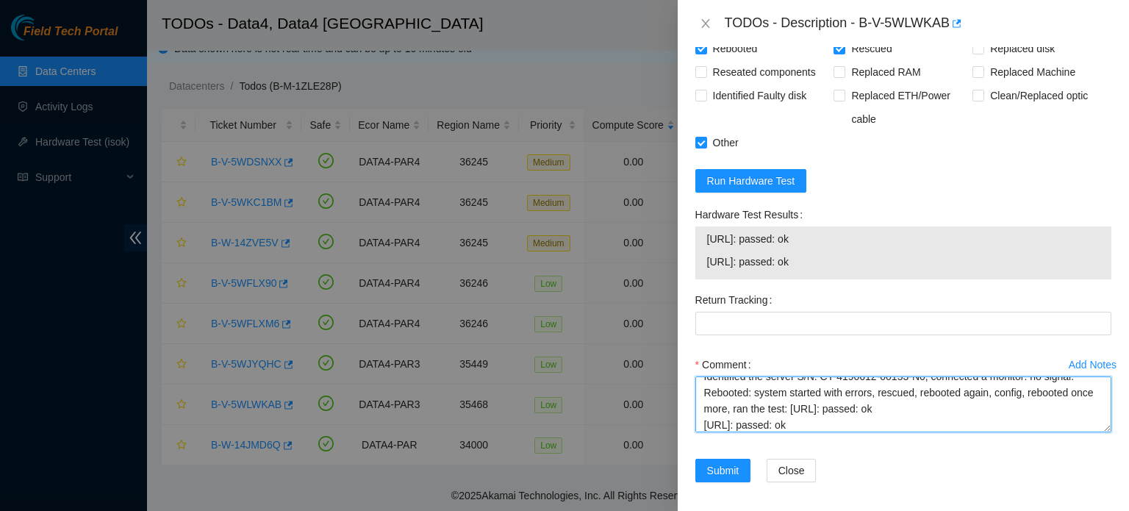
scroll to position [15, 0]
drag, startPoint x: 755, startPoint y: 462, endPoint x: 705, endPoint y: 451, distance: 50.5
click at [705, 432] on textarea "Identified the server S/N: CT-4190612-00153-N0, connected a monitor: no signal.…" at bounding box center [903, 404] width 416 height 56
click at [835, 432] on textarea "Identified the server S/N: CT-4190612-00153-N0, connected a monitor: no signal.…" at bounding box center [903, 404] width 416 height 56
type textarea "Identified the server S/N: CT-4190612-00153-N0, connected a monitor: no signal.…"
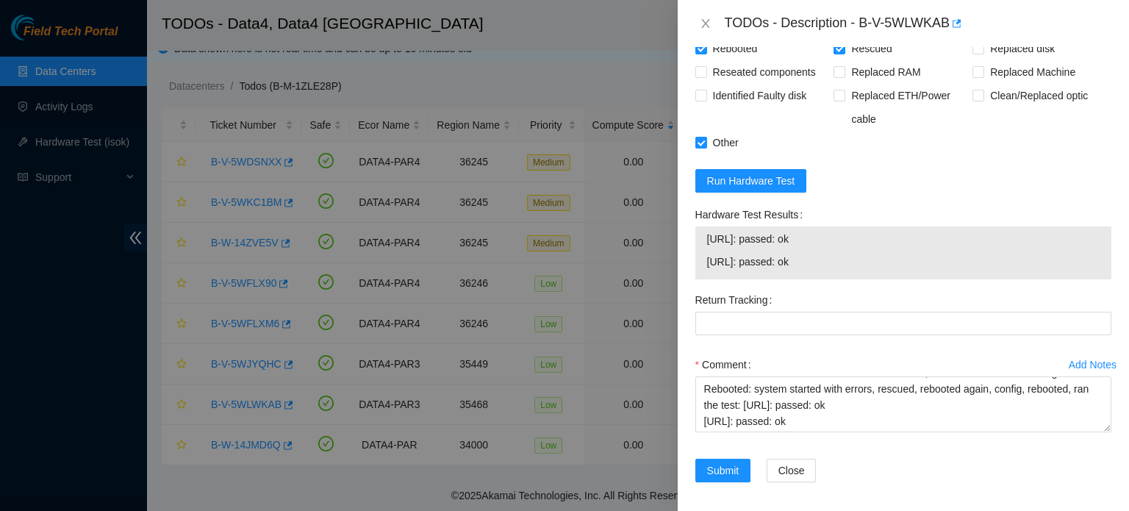
click at [838, 220] on form "Resolutions Rebooted Rescued Replaced disk Reseated components Replaced RAM Rep…" at bounding box center [903, 246] width 416 height 508
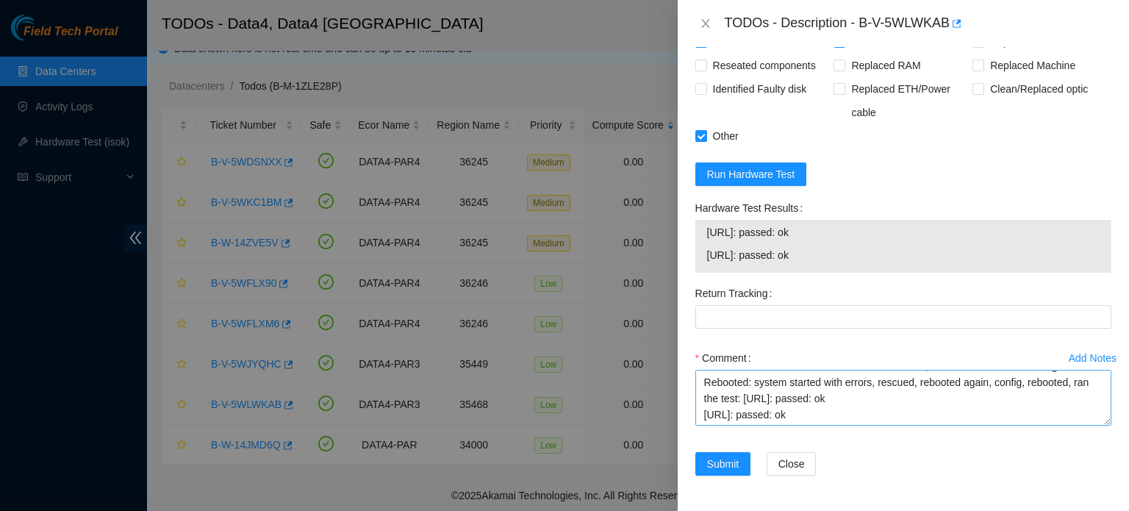
scroll to position [0, 0]
click at [891, 420] on textarea "Identified the server S/N: CT-4190612-00153-N0, connected a monitor: no signal.…" at bounding box center [903, 398] width 416 height 56
click at [733, 460] on span "Submit" at bounding box center [723, 464] width 32 height 16
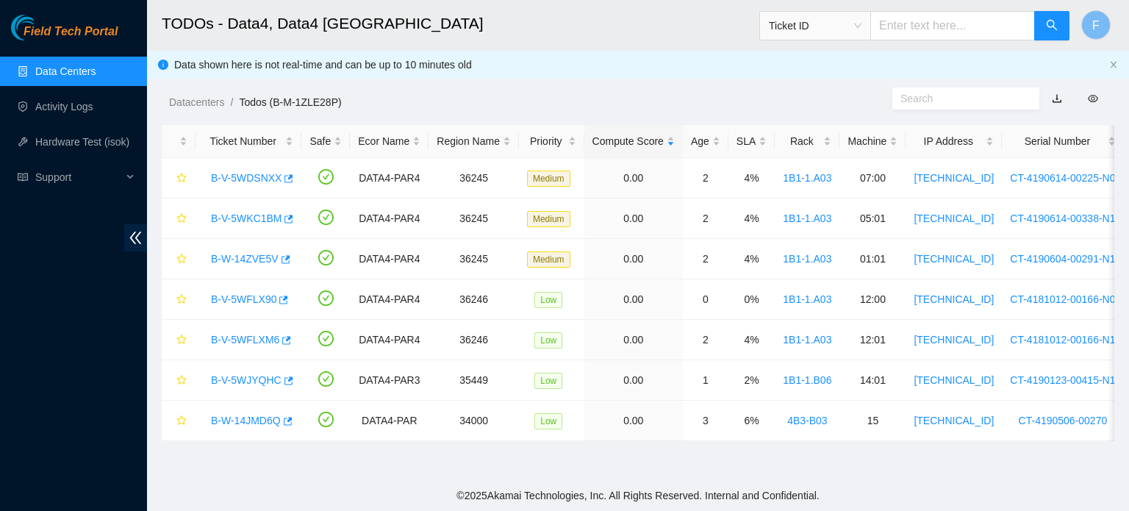
scroll to position [403, 0]
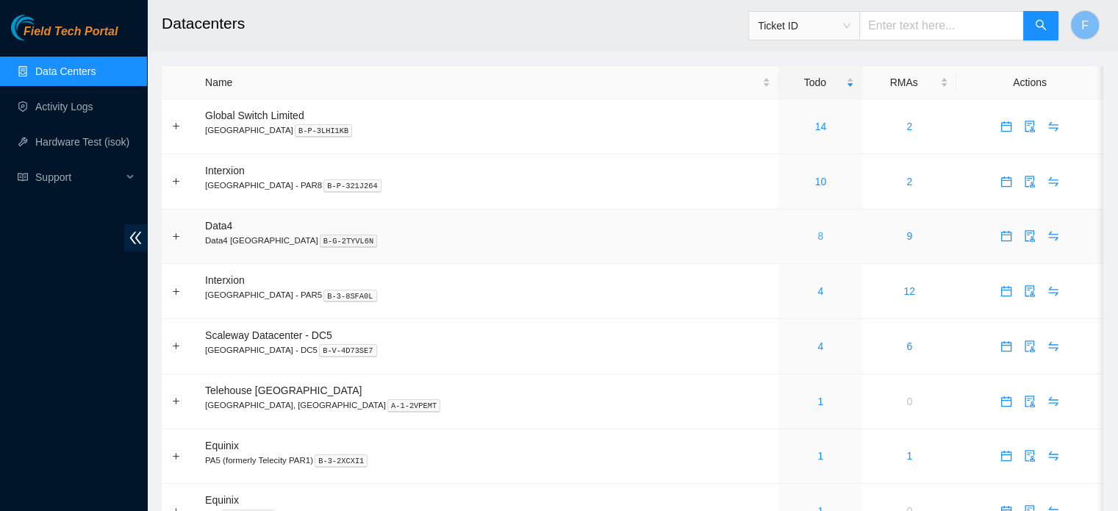
click at [817, 237] on link "8" at bounding box center [820, 236] width 6 height 12
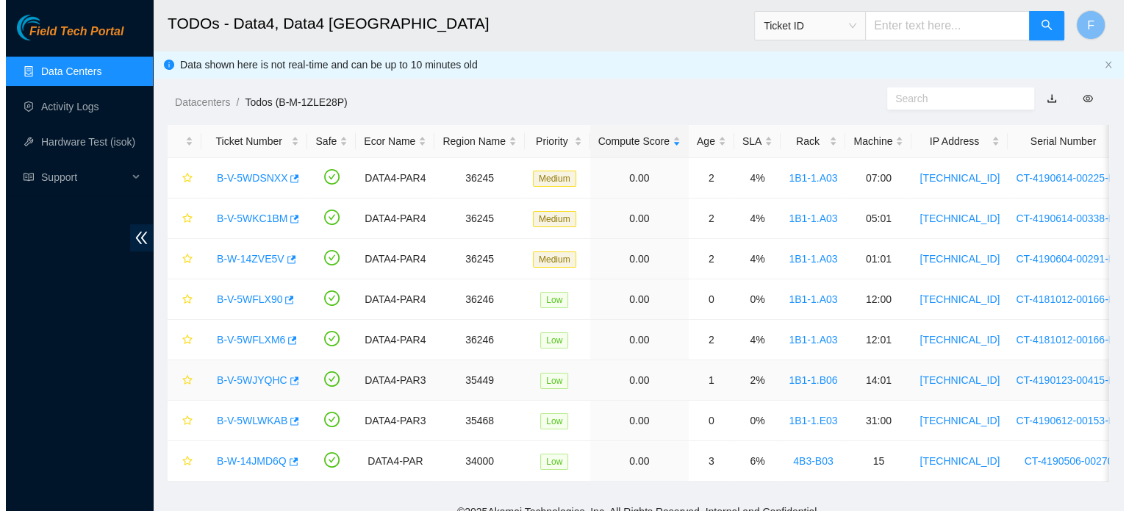
scroll to position [26, 0]
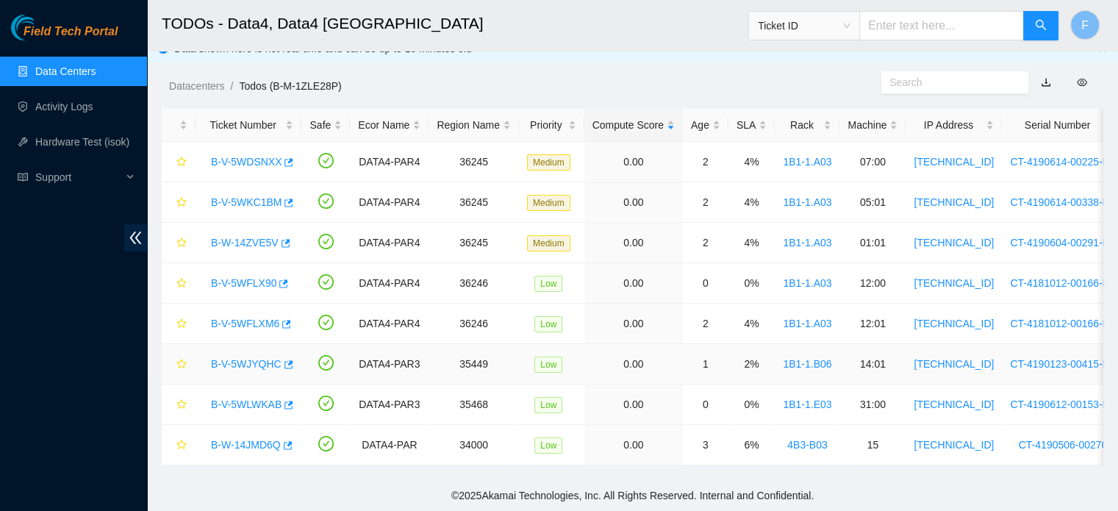
click at [257, 358] on link "B-V-5WJYQHC" at bounding box center [246, 364] width 71 height 12
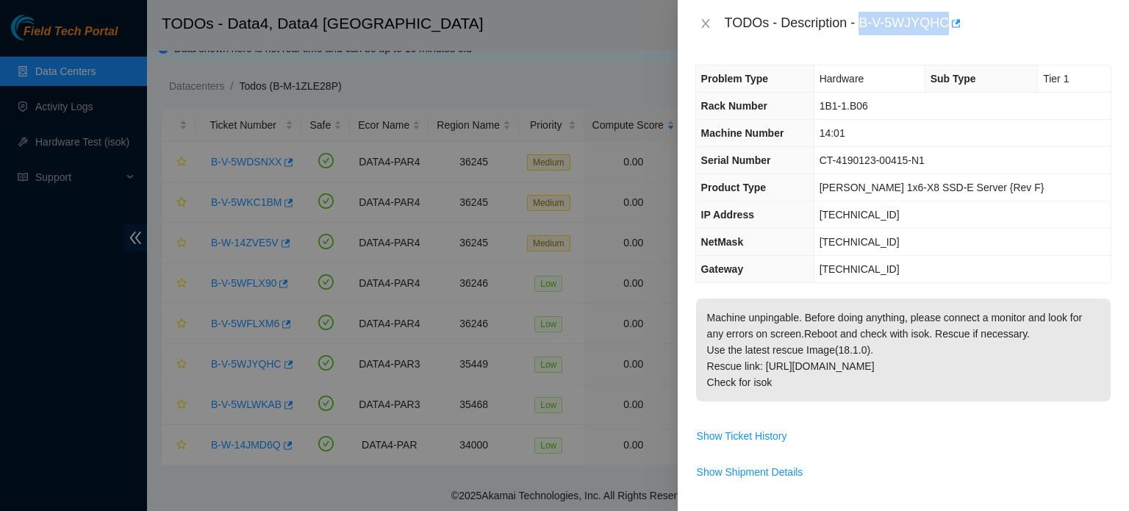
drag, startPoint x: 858, startPoint y: 21, endPoint x: 944, endPoint y: 23, distance: 86.0
click at [944, 23] on div "TODOs - Description - B-V-5WJYQHC" at bounding box center [918, 24] width 387 height 24
copy div "B-V-5WJYQHC"
drag, startPoint x: 911, startPoint y: 212, endPoint x: 841, endPoint y: 215, distance: 70.6
click at [841, 215] on tr "IP Address 23.1.254.183" at bounding box center [903, 214] width 414 height 27
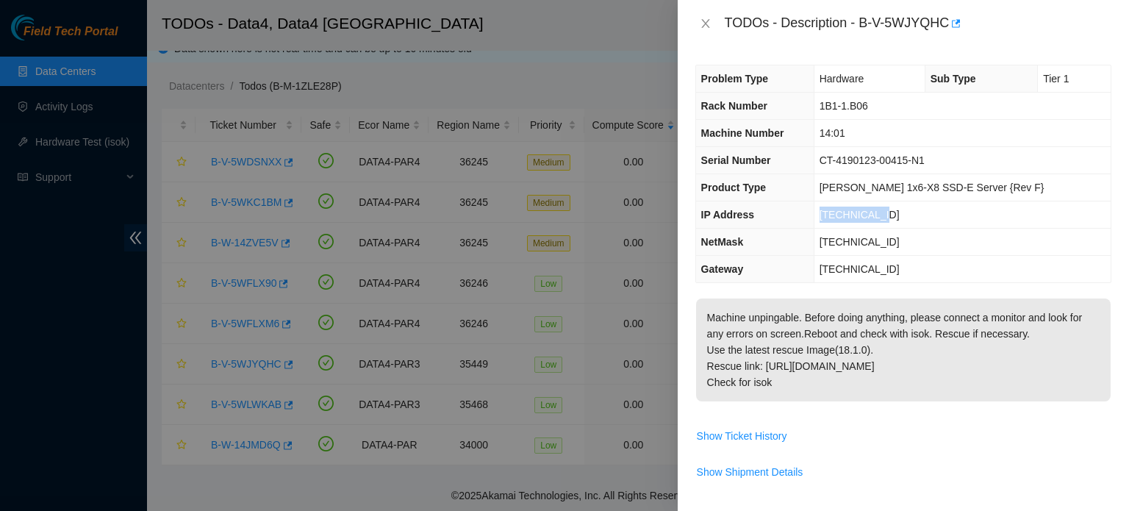
copy tr "23.1.254.183"
drag, startPoint x: 860, startPoint y: 18, endPoint x: 944, endPoint y: 19, distance: 84.5
click at [944, 19] on div "TODOs - Description - B-V-5WJYQHC" at bounding box center [918, 24] width 387 height 24
copy div "B-V-5WJYQHC"
drag, startPoint x: 955, startPoint y: 158, endPoint x: 846, endPoint y: 160, distance: 109.5
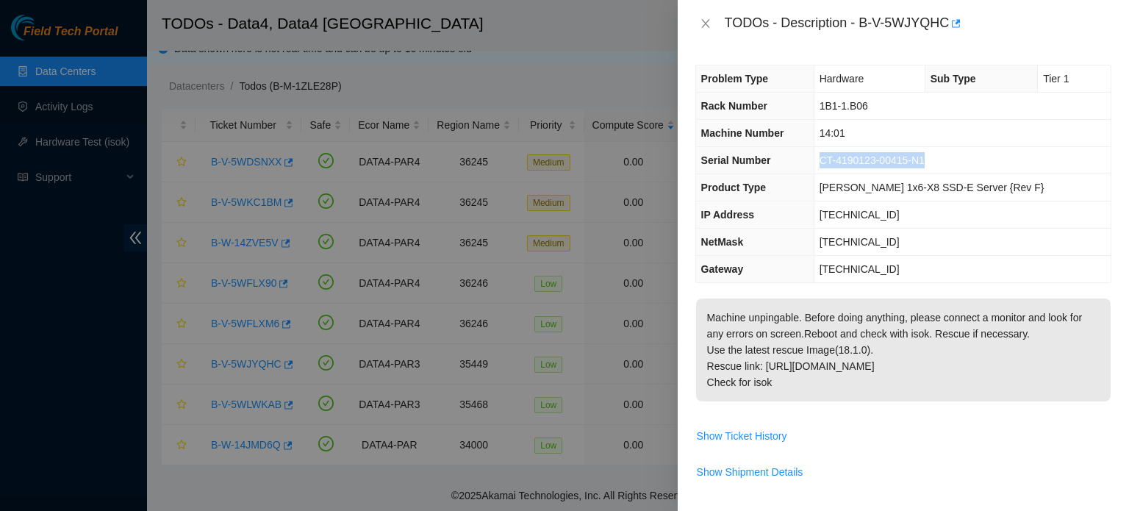
click at [846, 160] on td "CT-4190123-00415-N1" at bounding box center [961, 160] width 297 height 27
copy span "CT-4190123-00415-N1"
click at [825, 467] on span "Show Shipment Details" at bounding box center [903, 472] width 414 height 24
drag, startPoint x: 858, startPoint y: 26, endPoint x: 947, endPoint y: 23, distance: 89.0
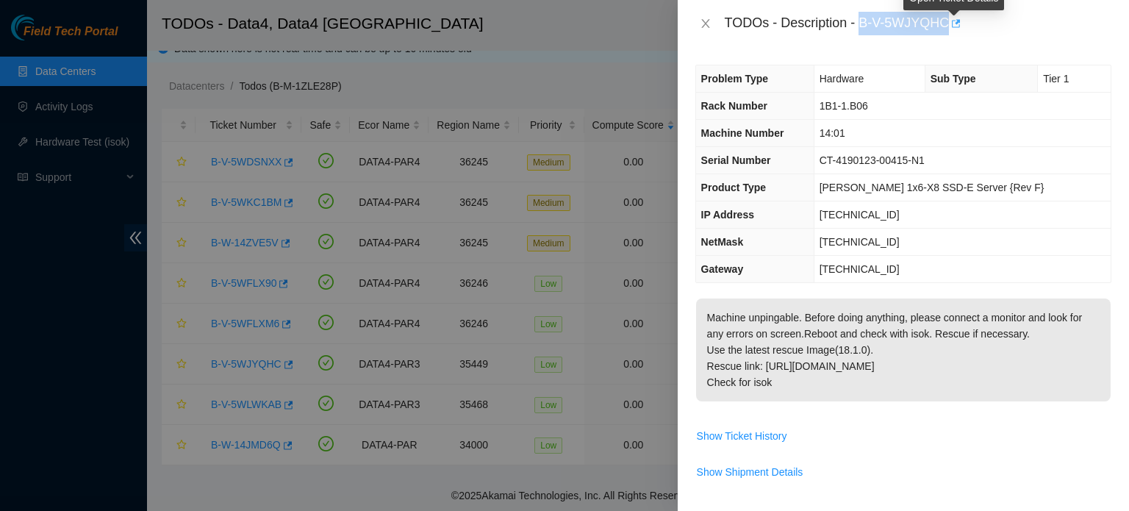
click at [947, 23] on div "TODOs - Description - B-V-5WJYQHC" at bounding box center [918, 24] width 387 height 24
copy div "B-V-5WJYQHC"
click at [1023, 400] on span "Machine unpingable. Before doing anything, please connect a monitor and look fo…" at bounding box center [903, 354] width 414 height 113
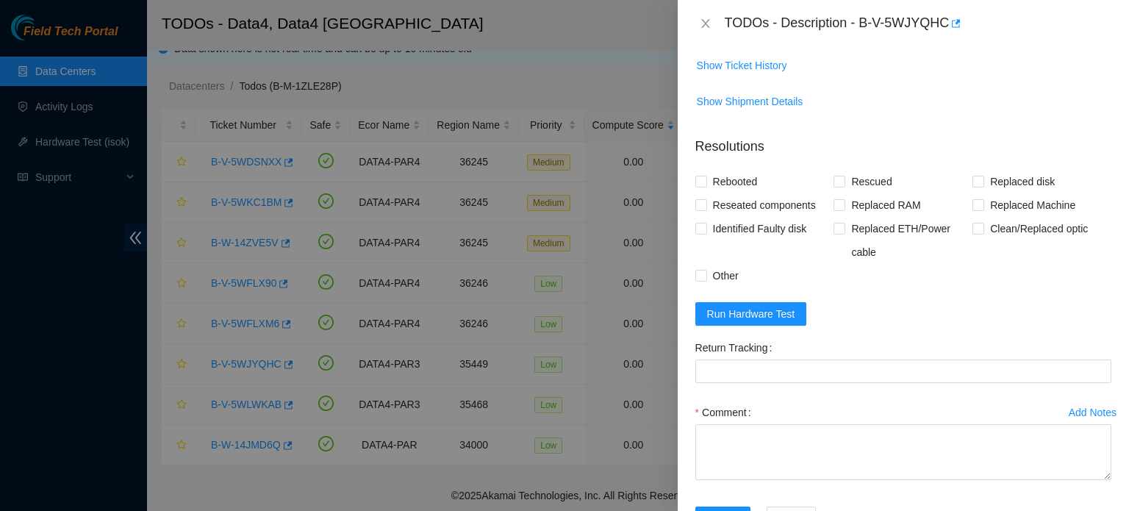
scroll to position [372, 0]
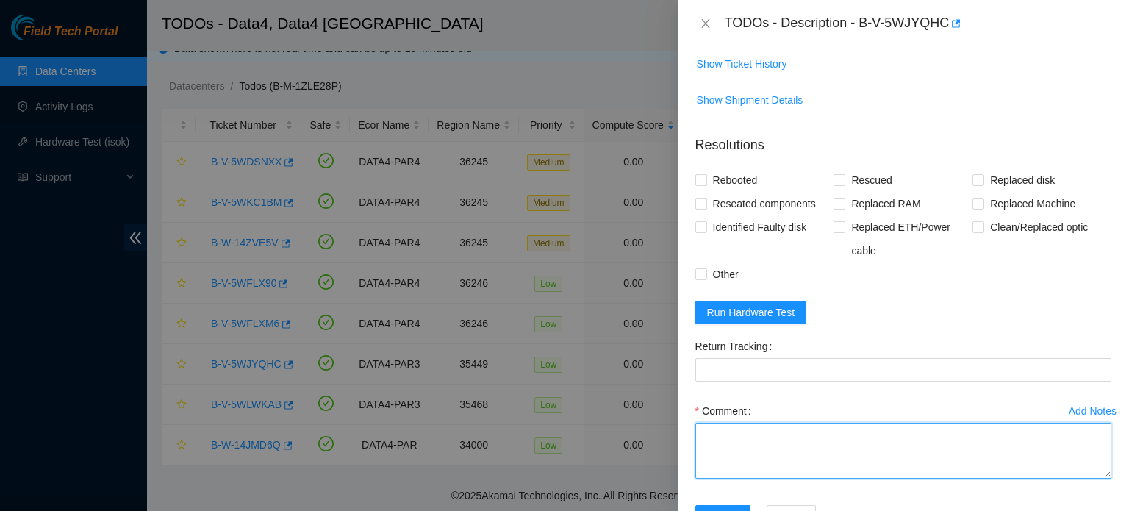
click at [816, 440] on textarea "Comment" at bounding box center [903, 451] width 416 height 56
paste textarea "Identified the server S/N: CT-4190123-00415-N1. Connected a monitor — no signal…"
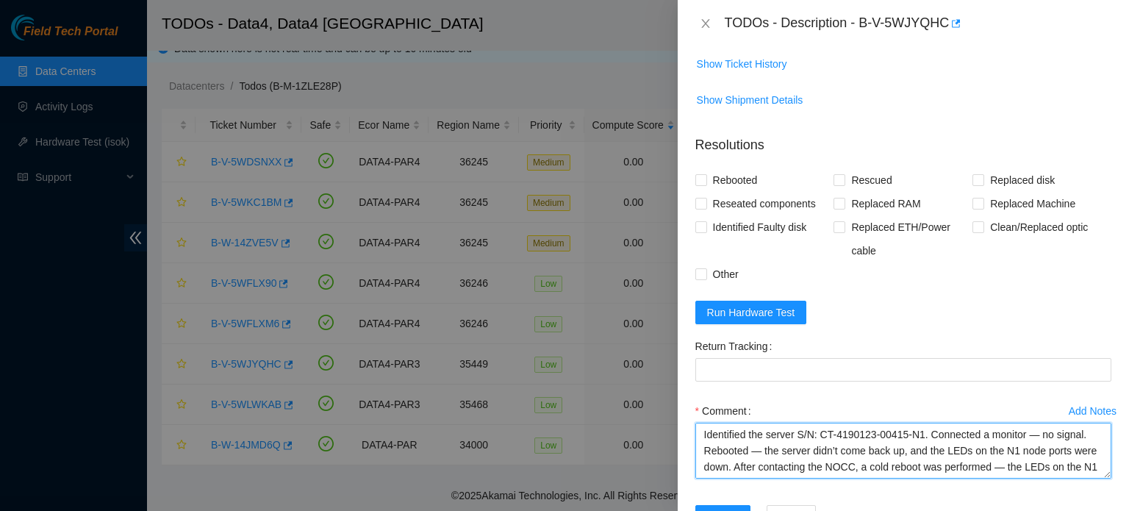
scroll to position [60, 0]
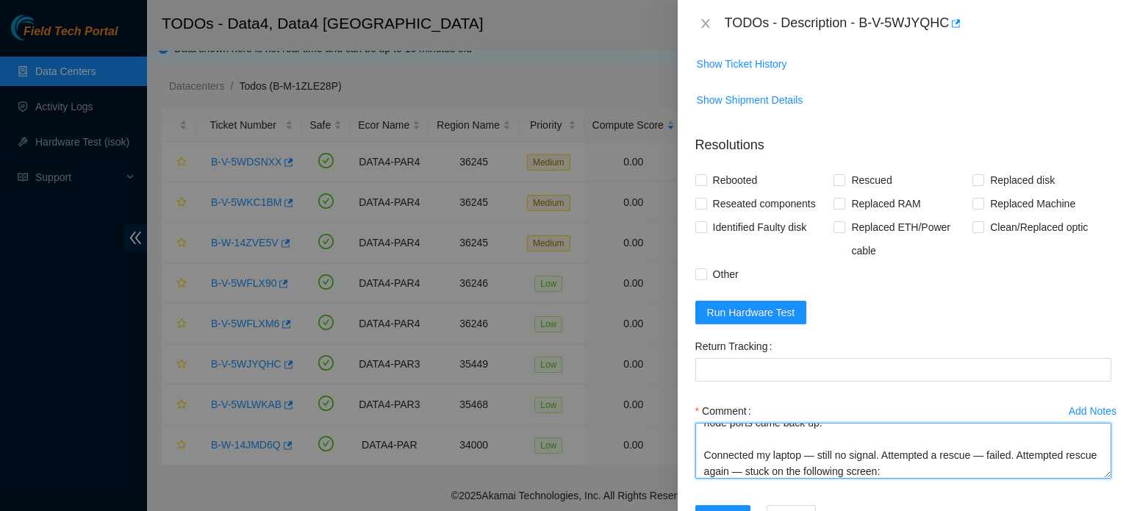
click at [932, 470] on textarea "Identified the server S/N: CT-4190123-00415-N1. Connected a monitor — no signal…" at bounding box center [903, 451] width 416 height 56
paste textarea "Booting `AKAMAI RESCUE INSTALL` X8 detected, setting 'console=ttyS1,115200' Loa…"
click at [830, 472] on textarea "Identified the server S/N: CT-4190123-00415-N1. Connected a monitor — no signal…" at bounding box center [903, 451] width 416 height 56
paste textarea "Performed another cold reboot, then attempted rescue again."
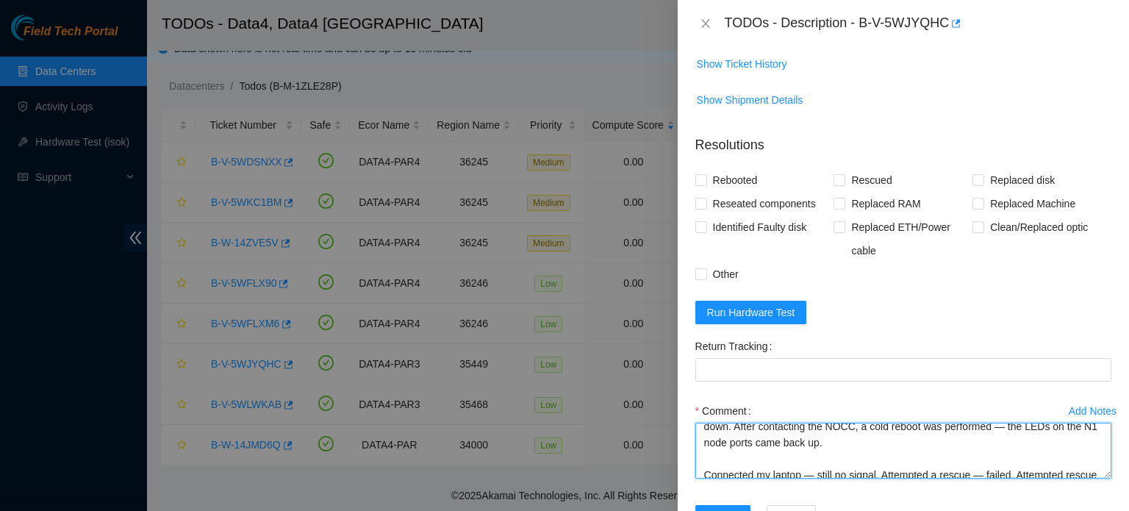
scroll to position [40, 0]
click at [702, 470] on textarea "Identified the server S/N: CT-4190123-00415-N1. Connected a monitor — no signal…" at bounding box center [903, 451] width 416 height 56
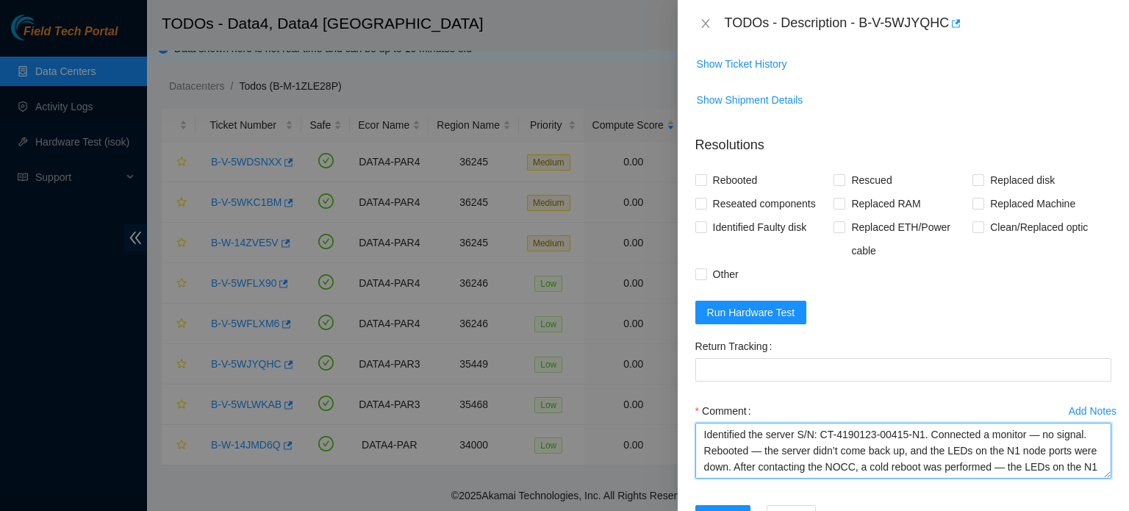
click at [1042, 434] on textarea "Identified the server S/N: CT-4190123-00415-N1. Connected a monitor — no signal…" at bounding box center [903, 451] width 416 height 56
click at [763, 448] on textarea "Identified the server S/N: CT-4190123-00415-N1. Connected a monitor : no signal…" at bounding box center [903, 451] width 416 height 56
drag, startPoint x: 938, startPoint y: 447, endPoint x: 903, endPoint y: 446, distance: 34.6
click at [903, 446] on textarea "Identified the server S/N: CT-4190123-00415-N1. Connected a monitor : no signal…" at bounding box center [903, 451] width 416 height 56
click at [841, 464] on textarea "Identified the server S/N: CT-4190123-00415-N1. Connected a monitor : no signal…" at bounding box center [903, 451] width 416 height 56
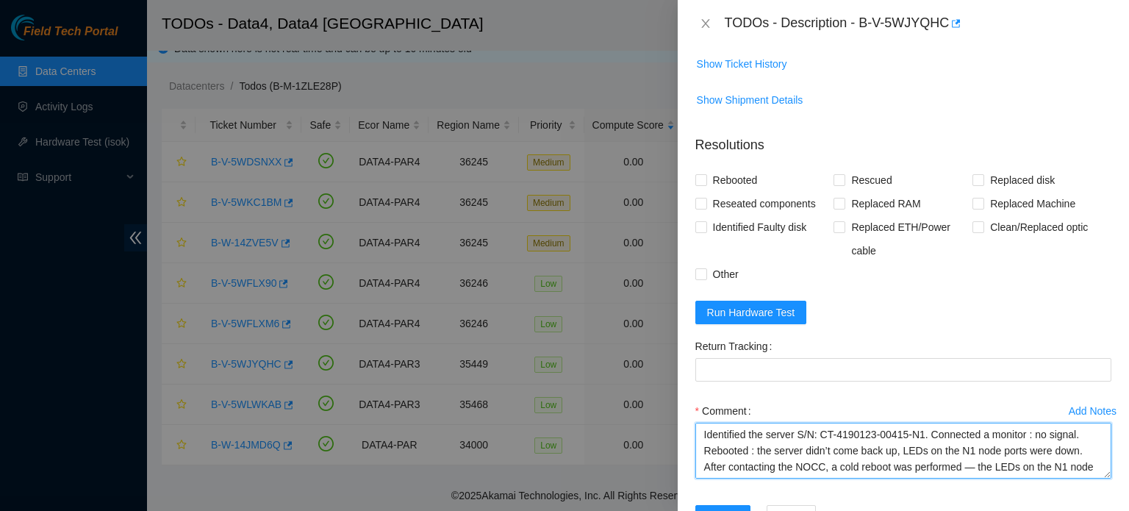
click at [975, 464] on textarea "Identified the server S/N: CT-4190123-00415-N1. Connected a monitor : no signal…" at bounding box center [903, 451] width 416 height 56
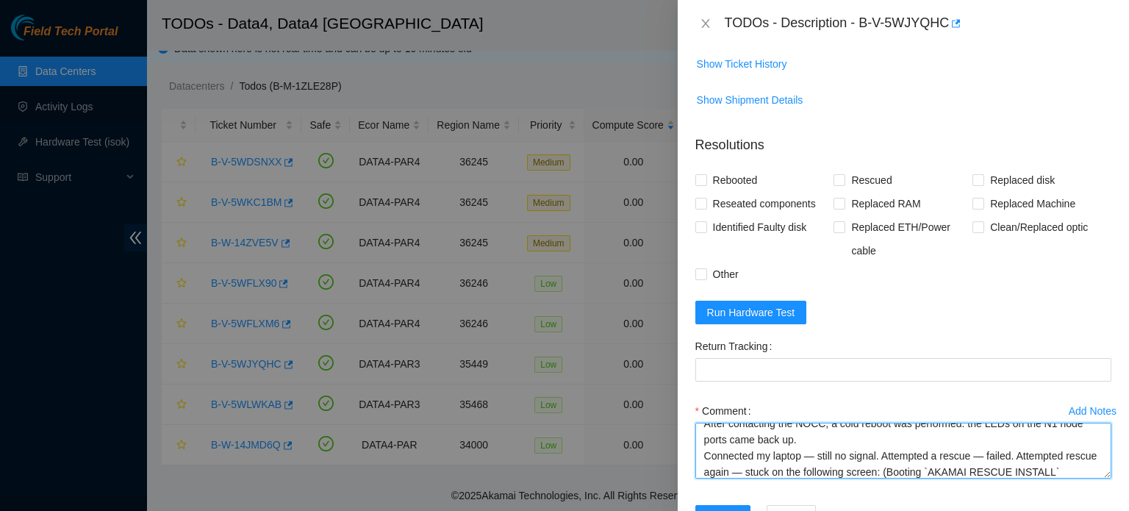
scroll to position [44, 0]
click at [817, 451] on textarea "Identified the server S/N: CT-4190123-00415-N1. Connected a monitor : no signal…" at bounding box center [903, 451] width 416 height 56
drag, startPoint x: 973, startPoint y: 453, endPoint x: 870, endPoint y: 449, distance: 102.9
click at [870, 449] on textarea "Identified the server S/N: CT-4190123-00415-N1. Connected a monitor : no signal…" at bounding box center [903, 451] width 416 height 56
drag, startPoint x: 1068, startPoint y: 452, endPoint x: 1054, endPoint y: 453, distance: 13.2
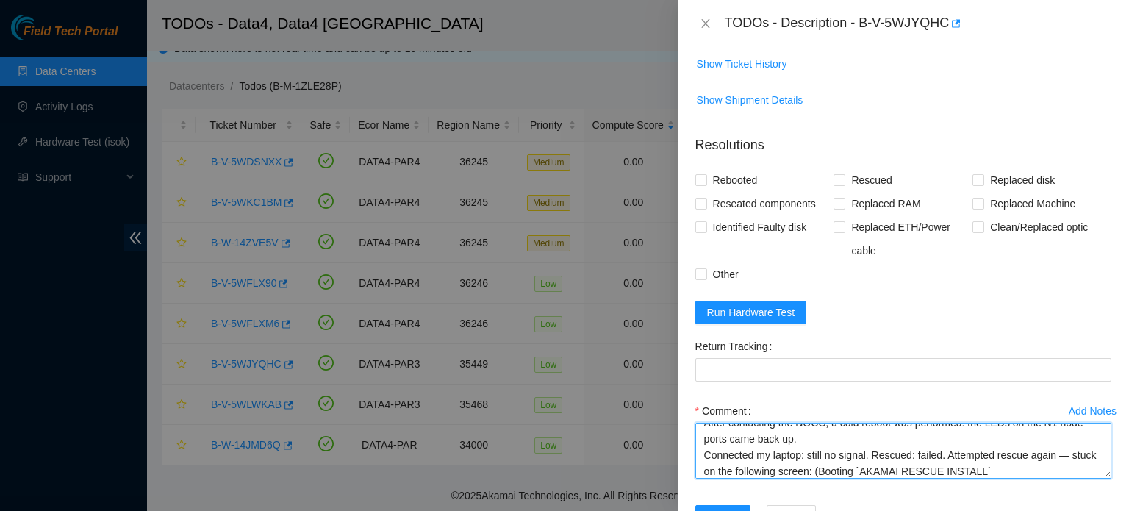
click at [1054, 453] on textarea "Identified the server S/N: CT-4190123-00415-N1. Connected a monitor : no signal…" at bounding box center [903, 451] width 416 height 56
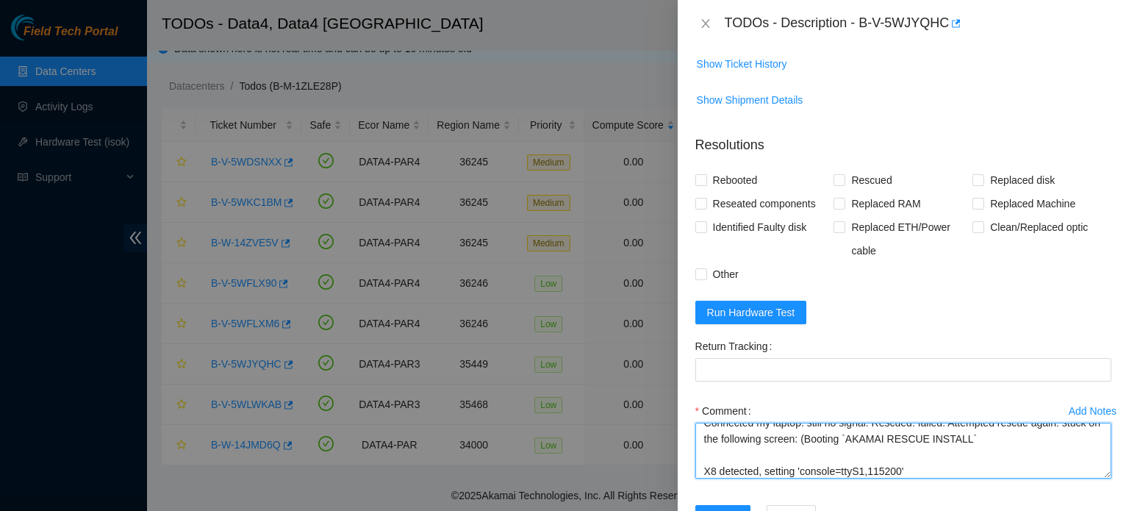
scroll to position [112, 0]
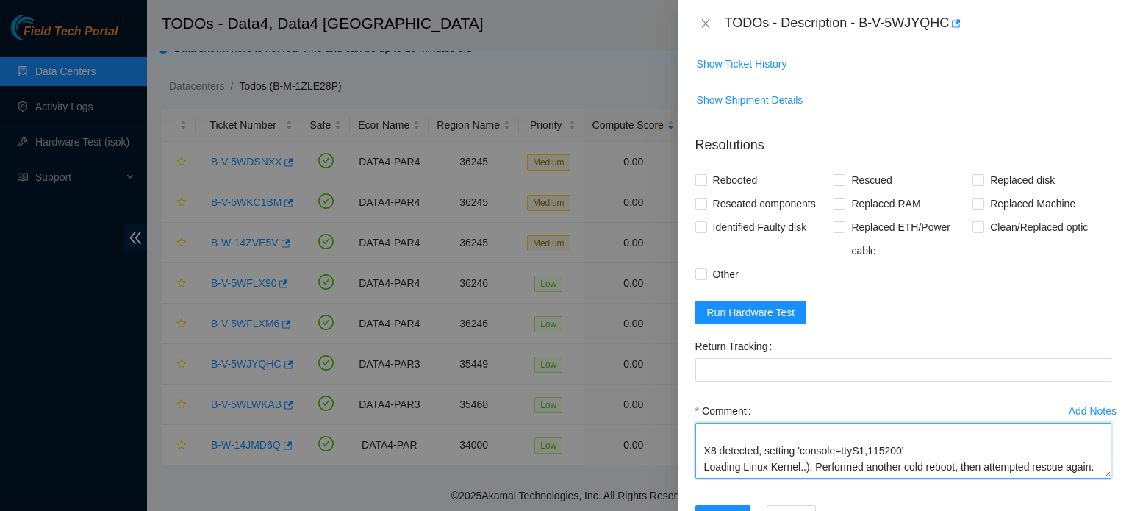
click at [775, 466] on textarea "Identified the server S/N: CT-4190123-00415-N1. Connected a monitor : no signal…" at bounding box center [903, 451] width 416 height 56
paste textarea "ERROR: Class:3000000; Subclass:50000; Operation: 12"
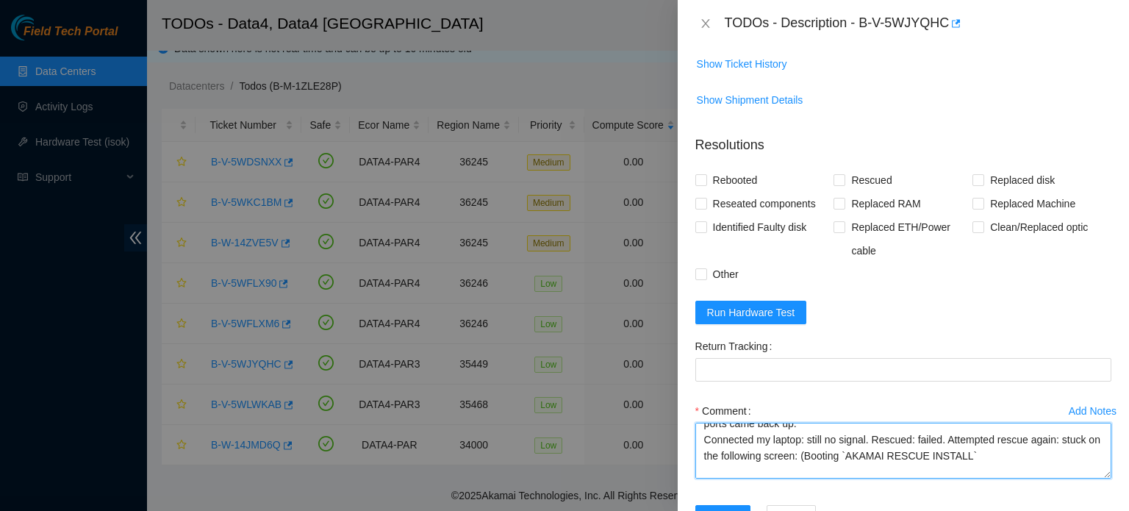
scroll to position [60, 0]
drag, startPoint x: 833, startPoint y: 452, endPoint x: 702, endPoint y: 448, distance: 130.8
click at [702, 448] on textarea "Identified the server S/N: CT-4190123-00415-N1. Connected a monitor : no signal…" at bounding box center [903, 451] width 416 height 56
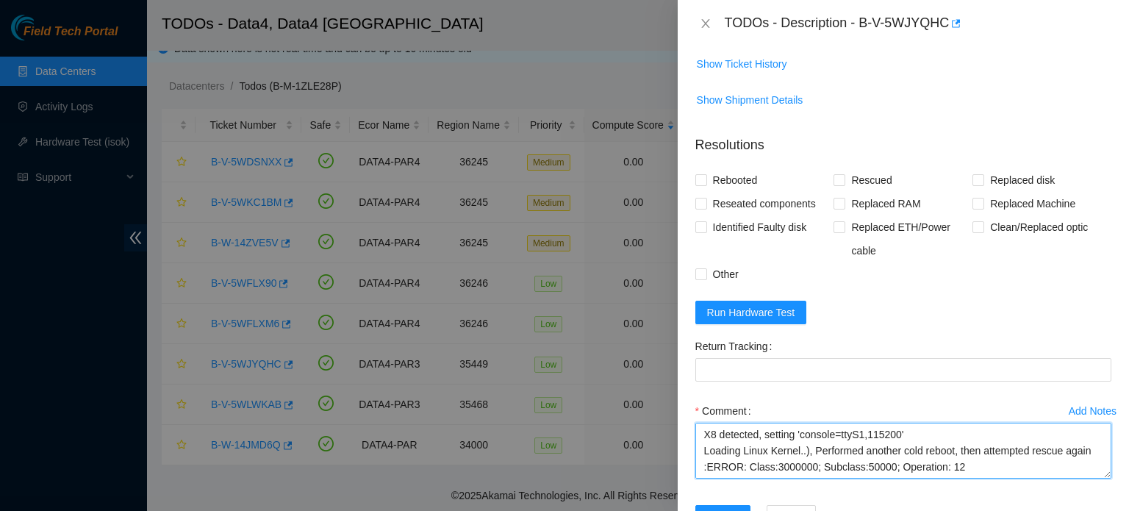
click at [730, 446] on textarea "Identified the server S/N: CT-4190123-00415-N1. Connected a monitor : no signal…" at bounding box center [903, 451] width 416 height 56
paste textarea "stuck on the following scree"
click at [824, 467] on textarea "Identified the server S/N: CT-4190123-00415-N1. Connected a monitor : no signal…" at bounding box center [903, 451] width 416 height 56
click at [783, 473] on textarea "Identified the server S/N: CT-4190123-00415-N1. Connected a monitor : no signal…" at bounding box center [903, 451] width 416 height 56
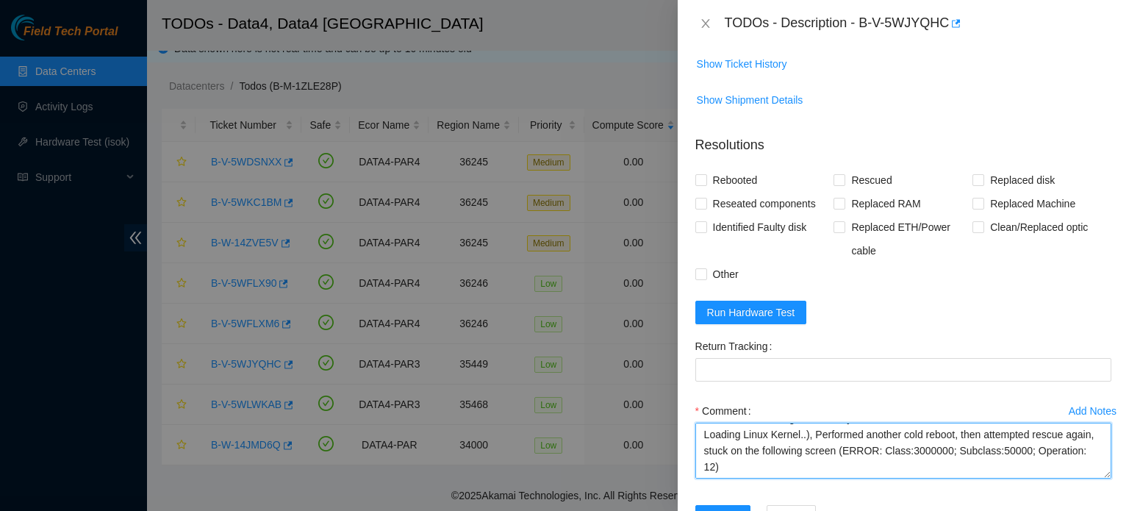
paste textarea "Unable to perform rescue"
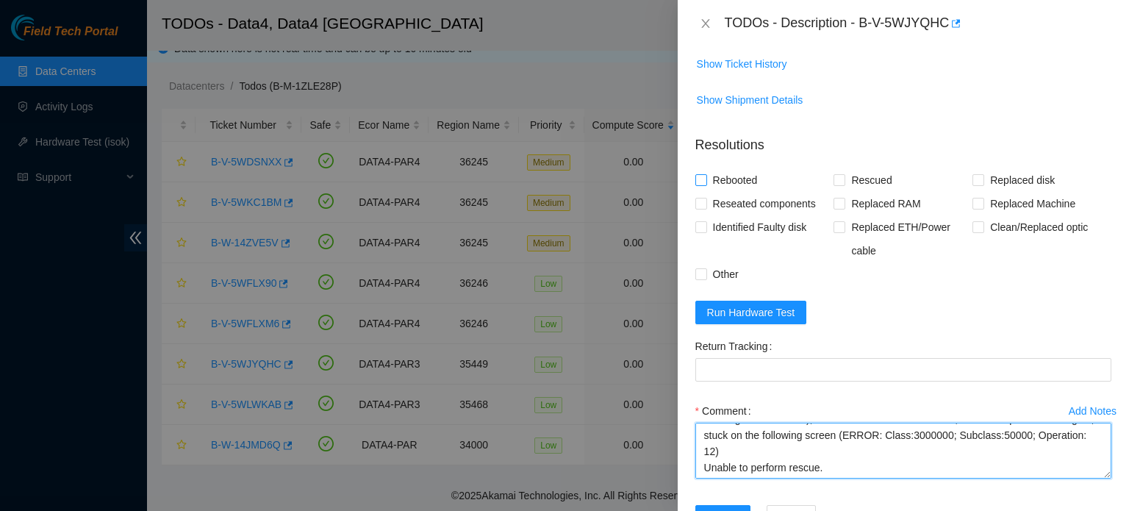
type textarea "Identified the server S/N: CT-4190123-00415-N1. Connected a monitor : no signal…"
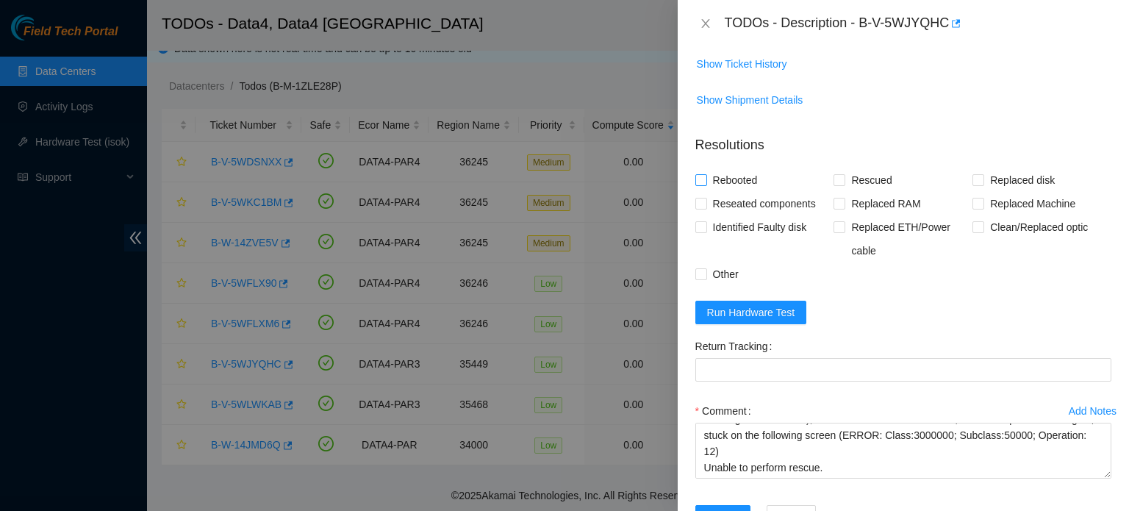
click at [744, 180] on span "Rebooted" at bounding box center [735, 180] width 57 height 24
click at [705, 180] on input "Rebooted" at bounding box center [700, 179] width 10 height 10
checkbox input "true"
click at [860, 181] on span "Rescued" at bounding box center [871, 180] width 52 height 24
click at [844, 181] on input "Rescued" at bounding box center [838, 179] width 10 height 10
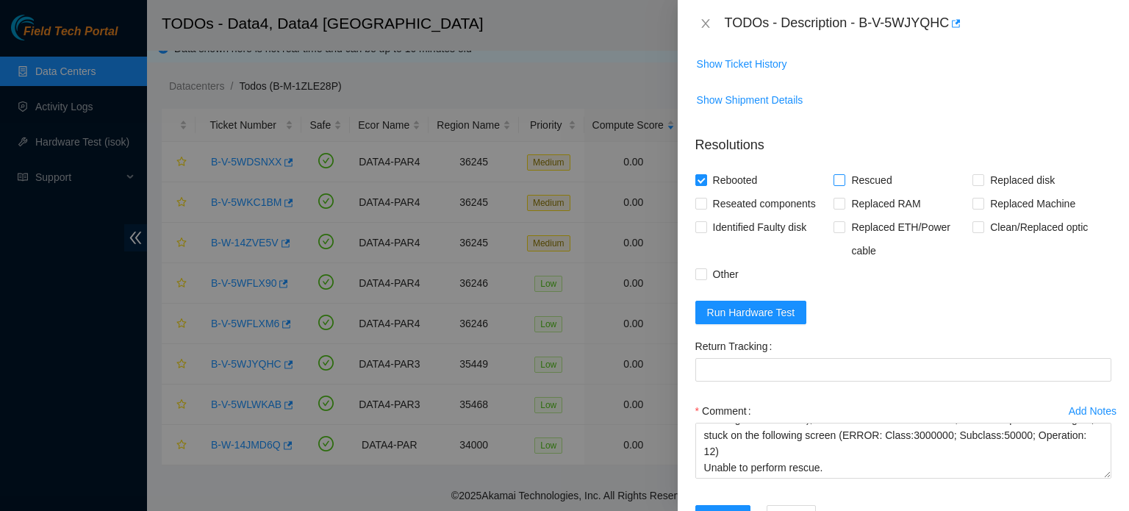
checkbox input "true"
click at [722, 275] on span "Other" at bounding box center [725, 274] width 37 height 24
click at [705, 275] on input "Other" at bounding box center [700, 273] width 10 height 10
checkbox input "true"
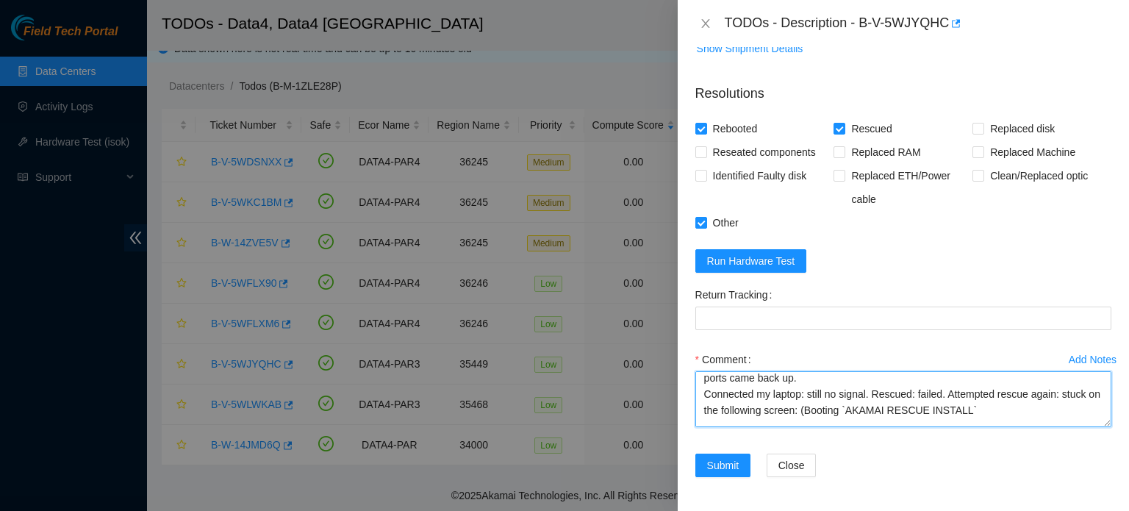
scroll to position [0, 0]
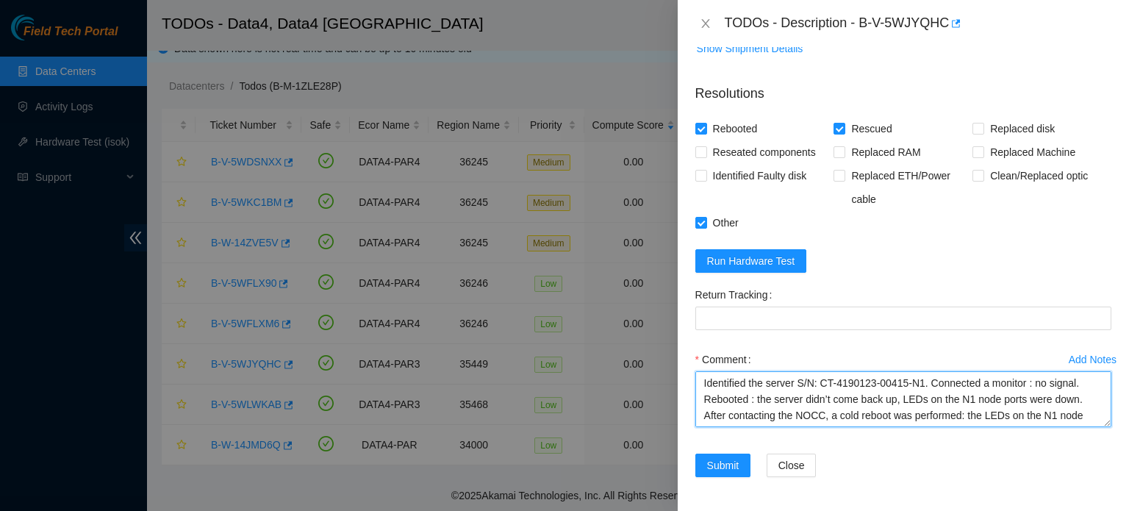
drag, startPoint x: 836, startPoint y: 418, endPoint x: 661, endPoint y: 326, distance: 198.2
click at [661, 326] on div "TODOs - Description - B-V-5WJYQHC Problem Type Hardware Sub Type Tier 1 Rack Nu…" at bounding box center [564, 255] width 1129 height 511
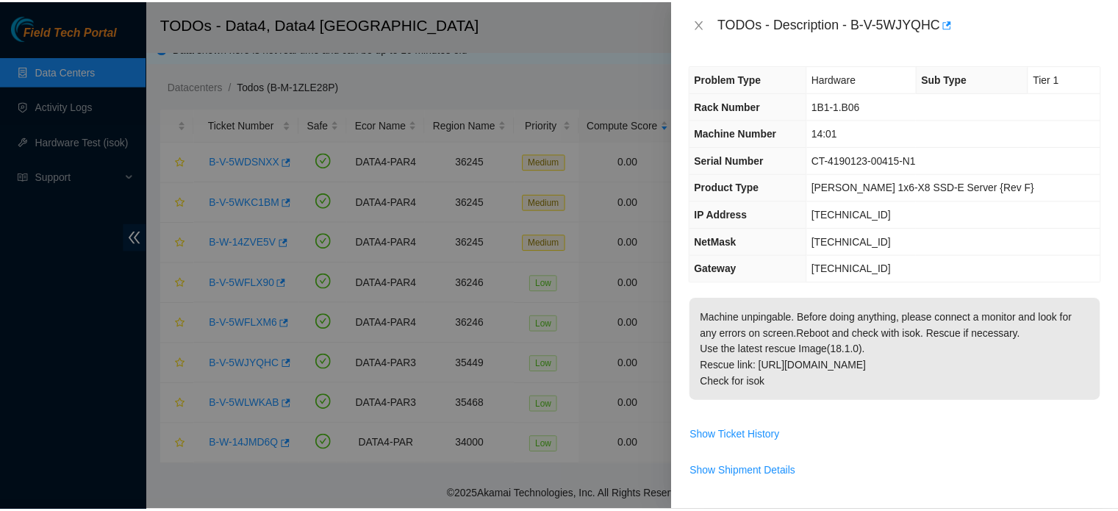
scroll to position [423, 0]
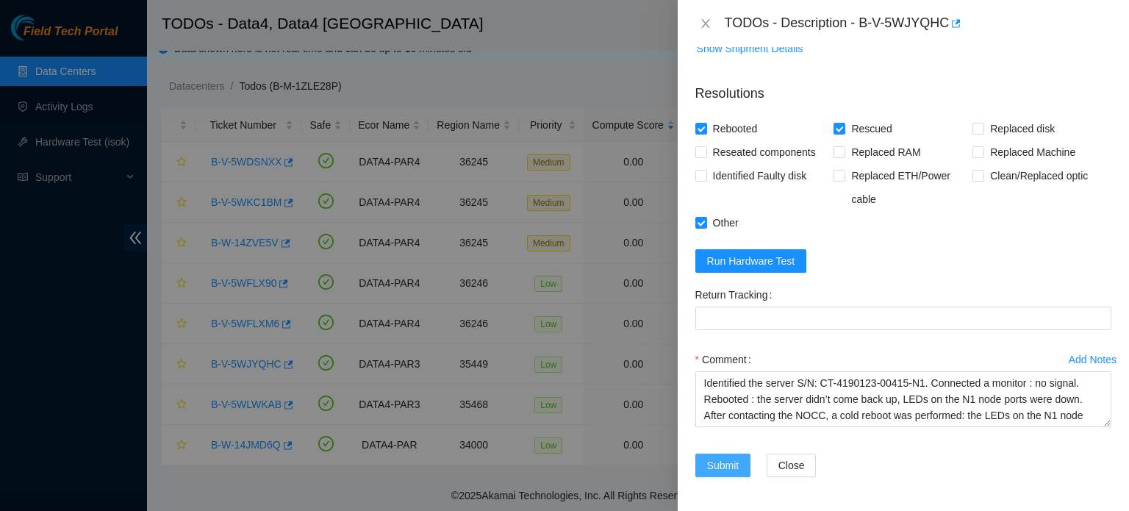
click at [727, 461] on span "Submit" at bounding box center [723, 465] width 32 height 16
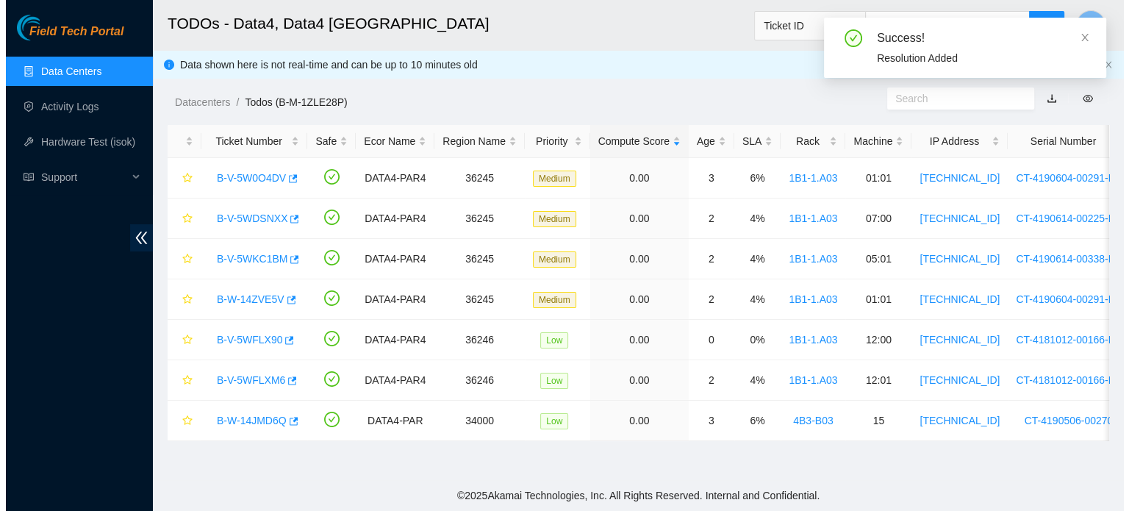
scroll to position [0, 0]
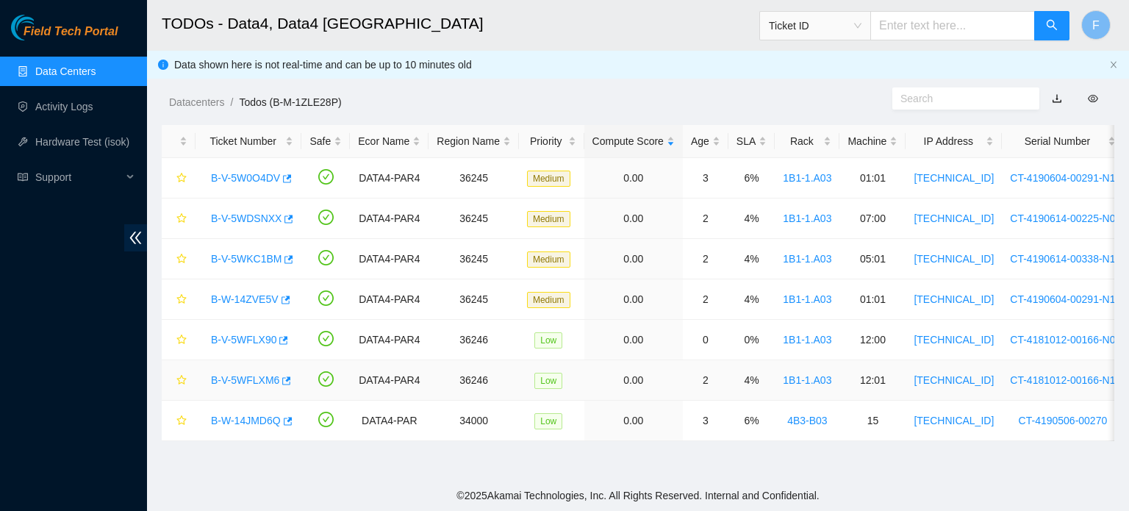
click at [248, 379] on link "B-V-5WFLXM6" at bounding box center [245, 380] width 68 height 12
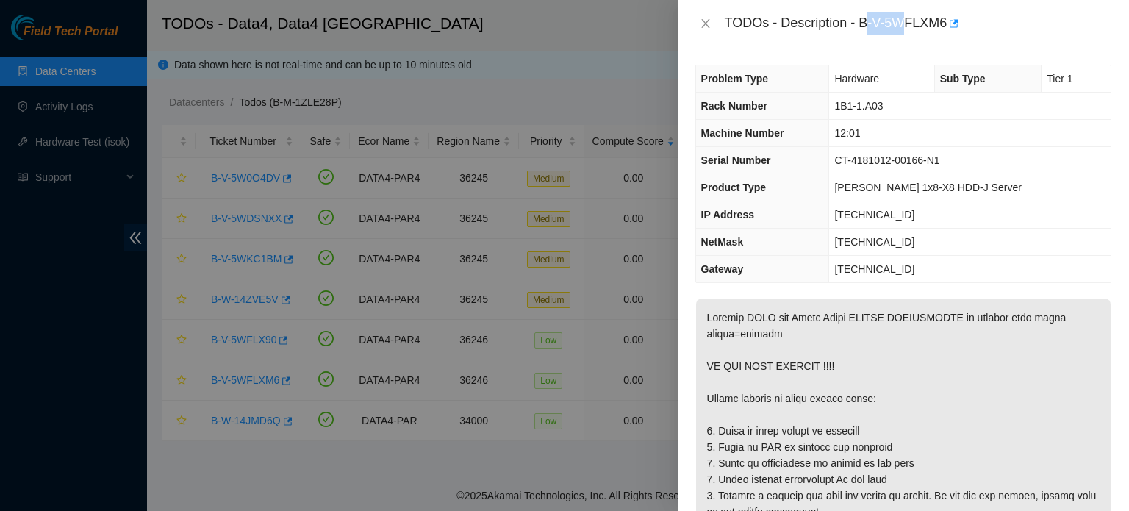
drag, startPoint x: 864, startPoint y: 22, endPoint x: 905, endPoint y: 16, distance: 41.6
click at [905, 16] on div "TODOs - Description - B-V-5WFLXM6" at bounding box center [918, 24] width 387 height 24
click at [858, 18] on div "TODOs - Description - B-V-5WFLXM6" at bounding box center [918, 24] width 387 height 24
drag, startPoint x: 858, startPoint y: 18, endPoint x: 946, endPoint y: 17, distance: 87.5
click at [946, 17] on div "TODOs - Description - B-V-5WFLXM6" at bounding box center [918, 24] width 387 height 24
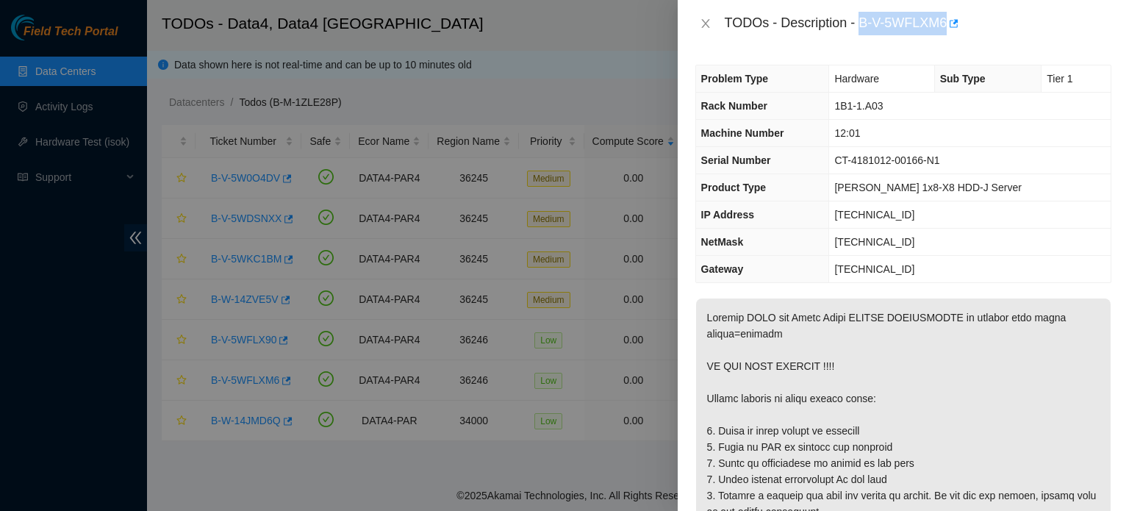
copy div "B-V-5WFLXM6"
click at [704, 30] on div "TODOs - Description - B-V-5WFLXM6" at bounding box center [903, 24] width 416 height 24
click at [704, 18] on icon "close" at bounding box center [706, 24] width 12 height 12
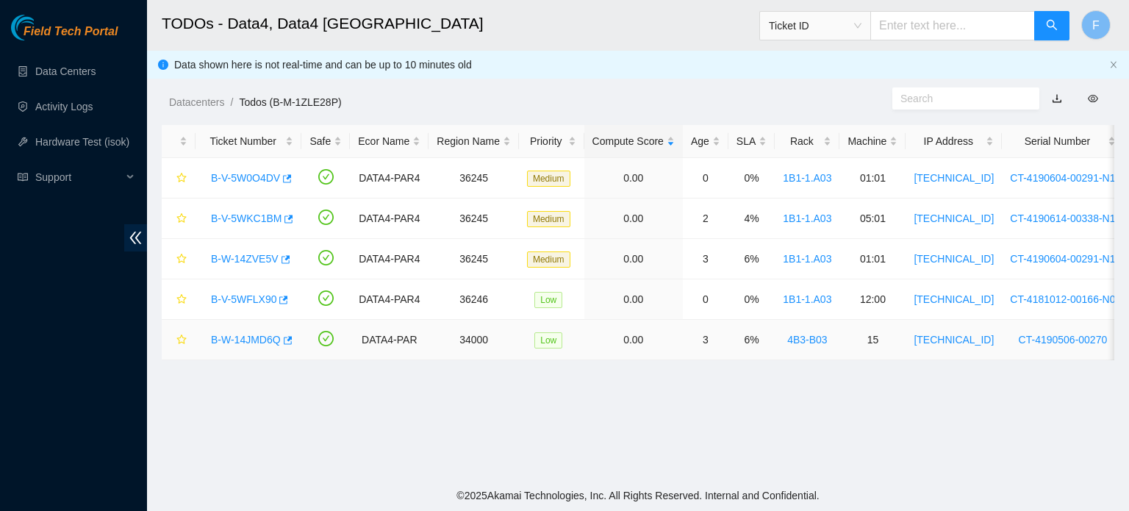
click at [236, 339] on link "B-W-14JMD6Q" at bounding box center [246, 340] width 70 height 12
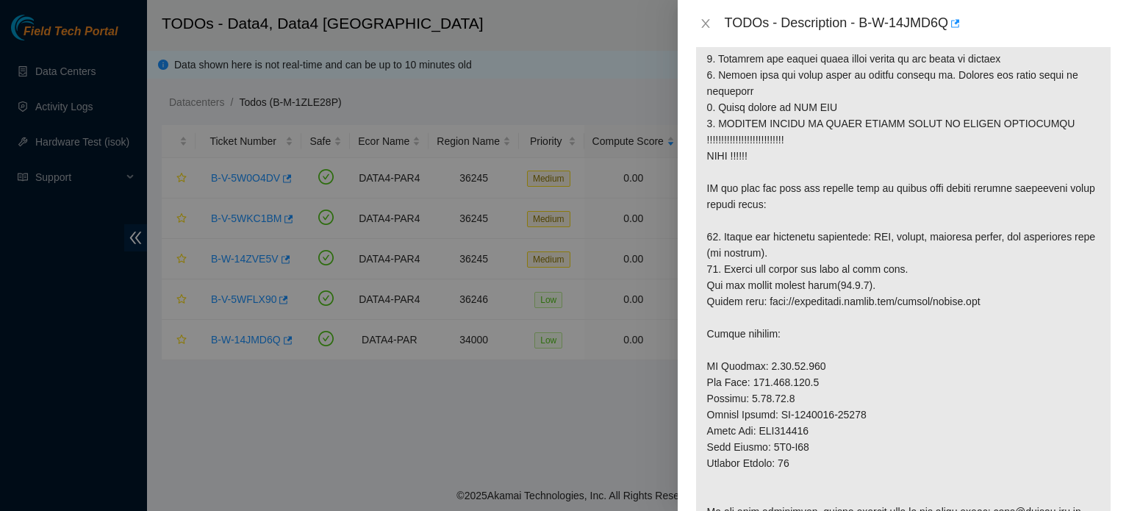
scroll to position [388, 0]
click at [705, 24] on icon "close" at bounding box center [705, 23] width 8 height 9
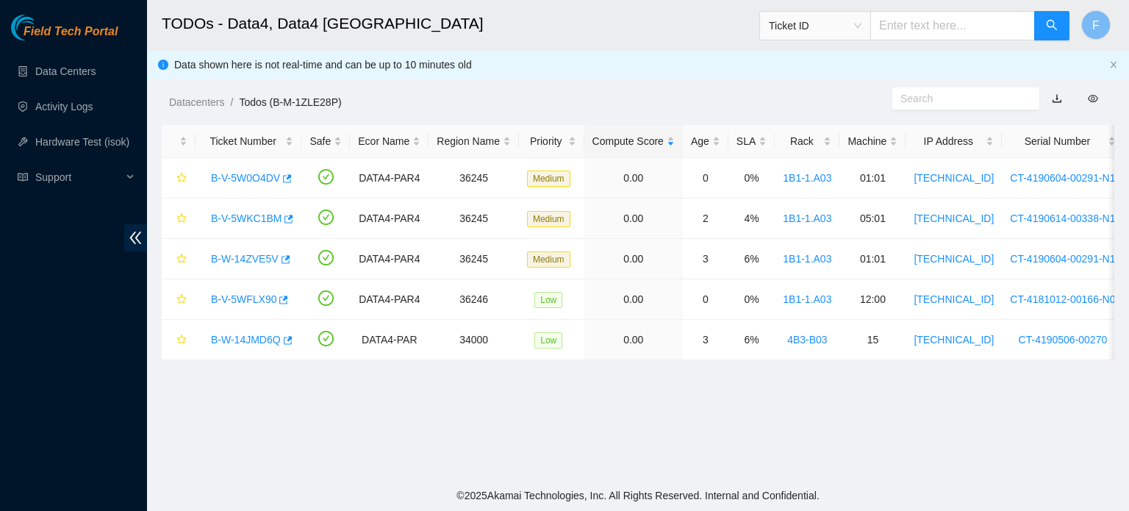
scroll to position [409, 0]
click at [263, 338] on link "B-W-14JMD6Q" at bounding box center [246, 340] width 70 height 12
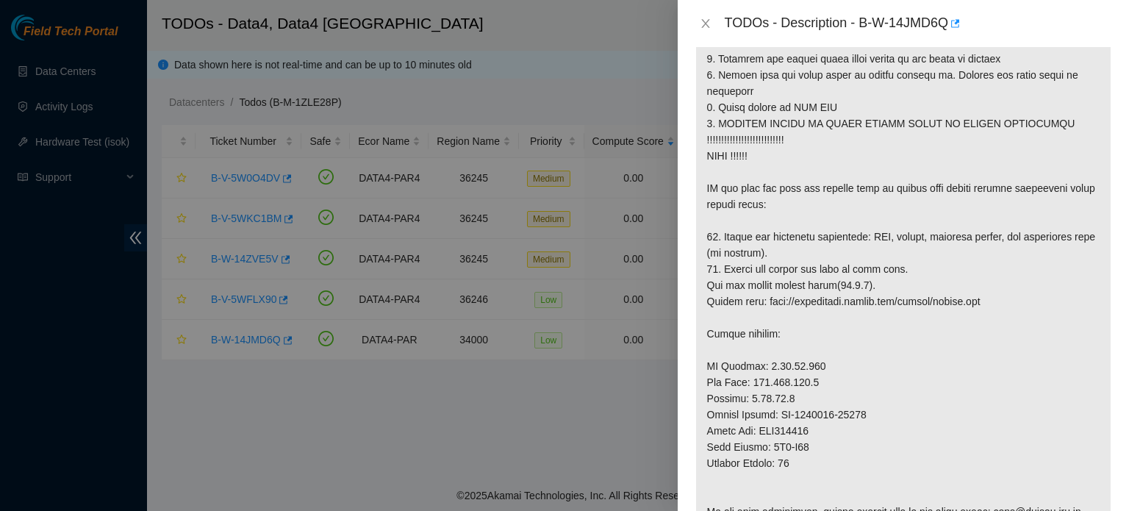
scroll to position [0, 0]
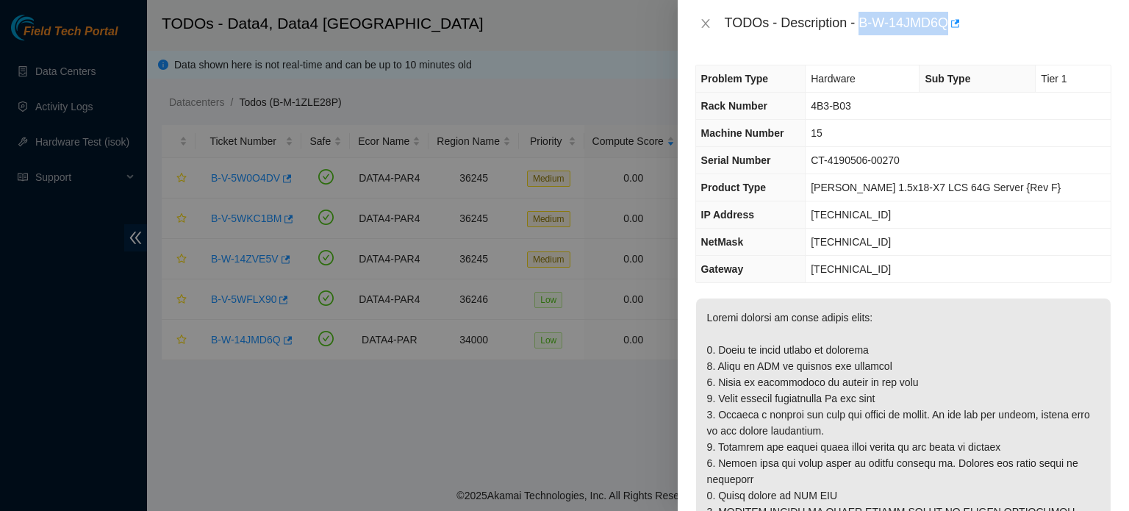
drag, startPoint x: 858, startPoint y: 18, endPoint x: 949, endPoint y: 21, distance: 90.4
click at [949, 21] on div "TODOs - Description - B-W-14JMD6Q" at bounding box center [918, 24] width 387 height 24
copy div "B-W-14JMD6Q"
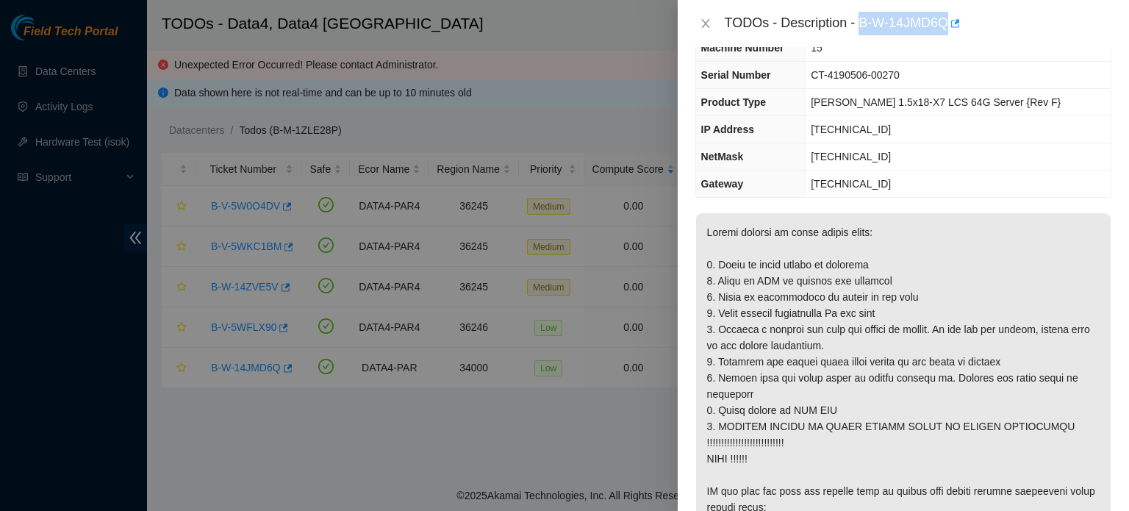
scroll to position [90, 0]
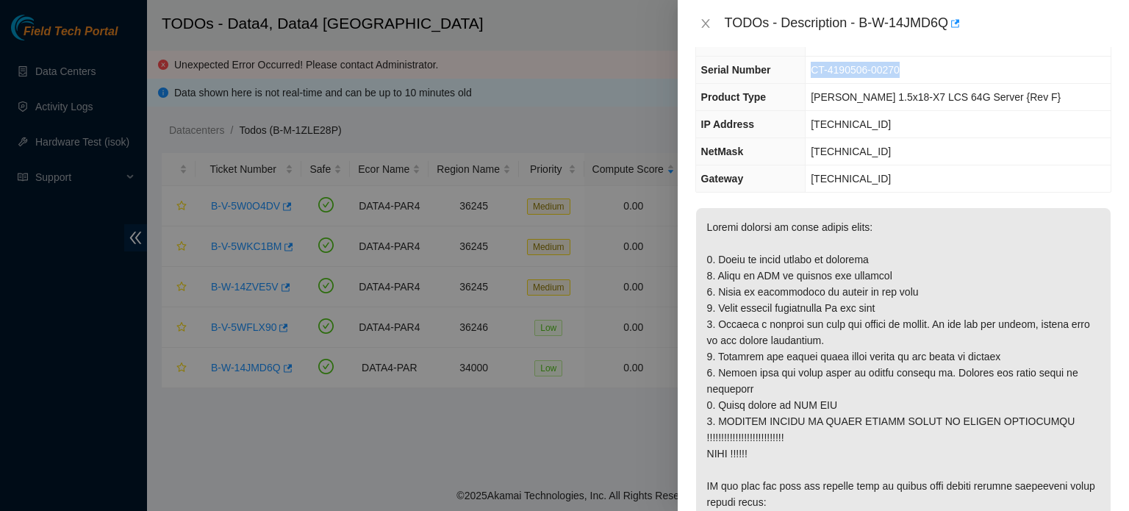
drag, startPoint x: 932, startPoint y: 73, endPoint x: 837, endPoint y: 62, distance: 95.5
click at [837, 62] on td "CT-4190506-00270" at bounding box center [957, 70] width 305 height 27
copy span "CT-4190506-00270"
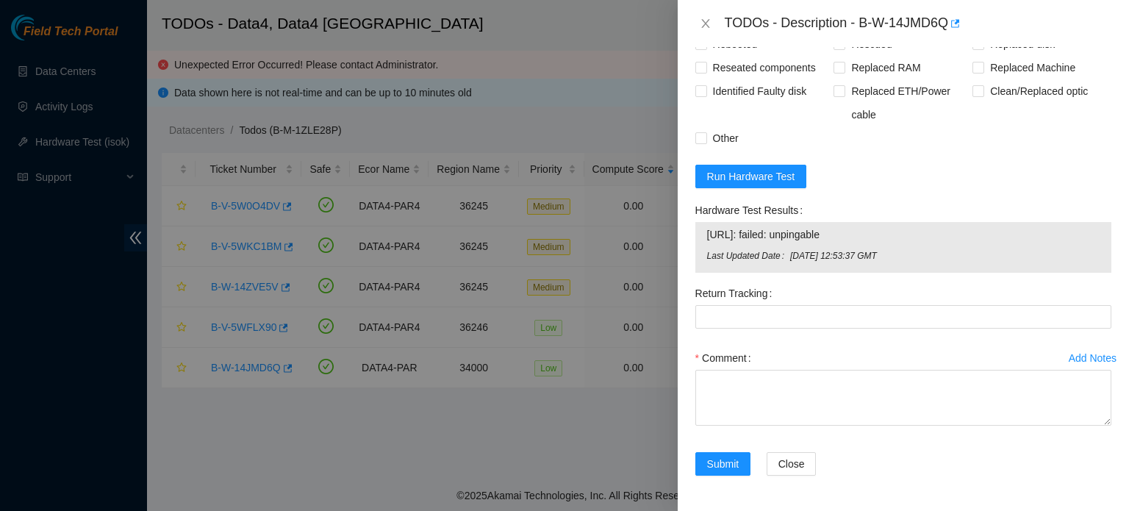
scroll to position [1282, 0]
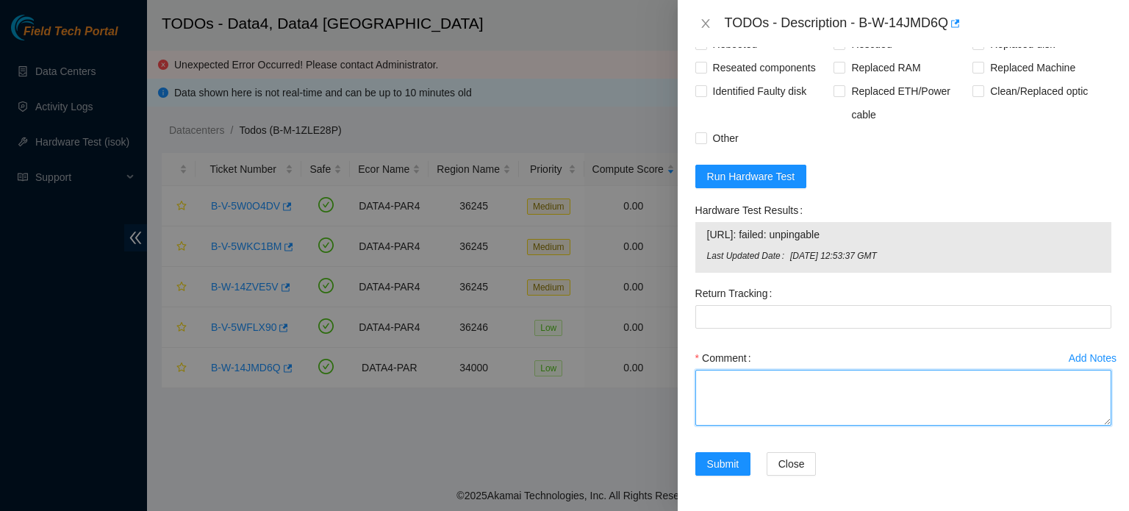
click at [736, 382] on textarea "Comment" at bounding box center [903, 398] width 416 height 56
paste textarea "Identified the chassis S/N: CT-4190506-00270. The ‘ALERT’ LED was red. Power so…"
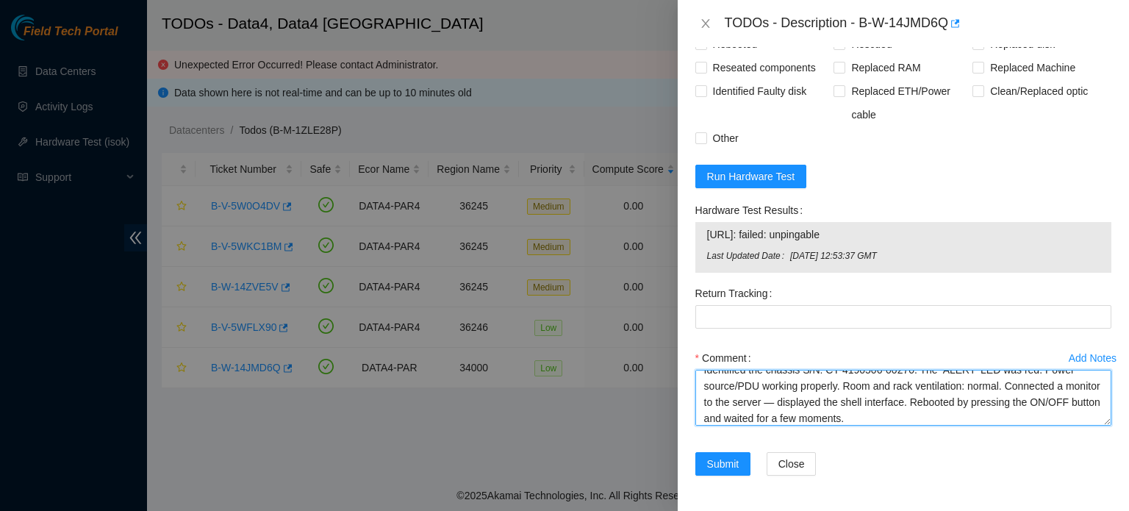
scroll to position [0, 0]
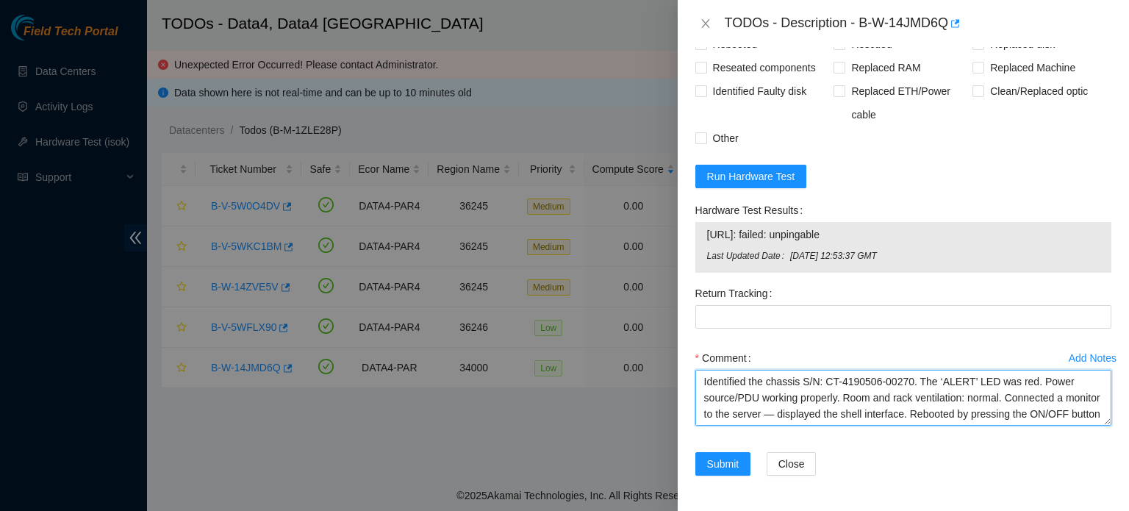
drag, startPoint x: 934, startPoint y: 378, endPoint x: 913, endPoint y: 378, distance: 21.3
click at [913, 378] on textarea "Identified the chassis S/N: CT-4190506-00270. The ‘ALERT’ LED was red. Power so…" at bounding box center [903, 398] width 416 height 56
click at [816, 417] on textarea "Identified the chassis S/N: CT-4190506-00270. "ALERT" LED was red. Power source…" at bounding box center [903, 398] width 416 height 56
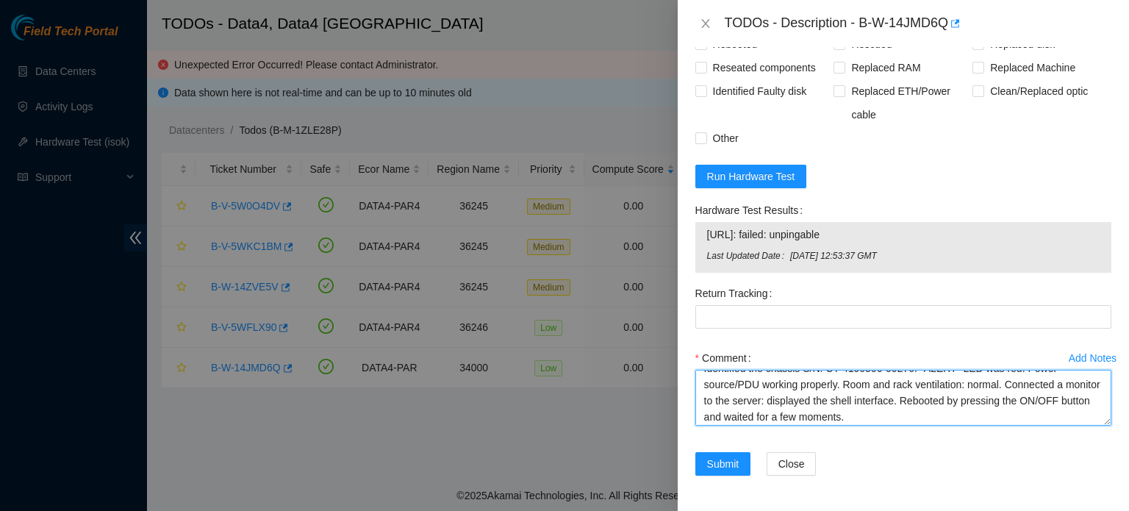
scroll to position [15, 0]
click at [918, 415] on textarea "Identified the chassis S/N: CT-4190506-00270. "ALERT" LED was red. Power source…" at bounding box center [903, 398] width 416 height 56
click at [952, 417] on textarea "Identified the chassis S/N: CT-4190506-00270. "ALERT" LED was red. Power source…" at bounding box center [903, 398] width 416 height 56
paste textarea "server rebooted by itself, attempted a rescue."
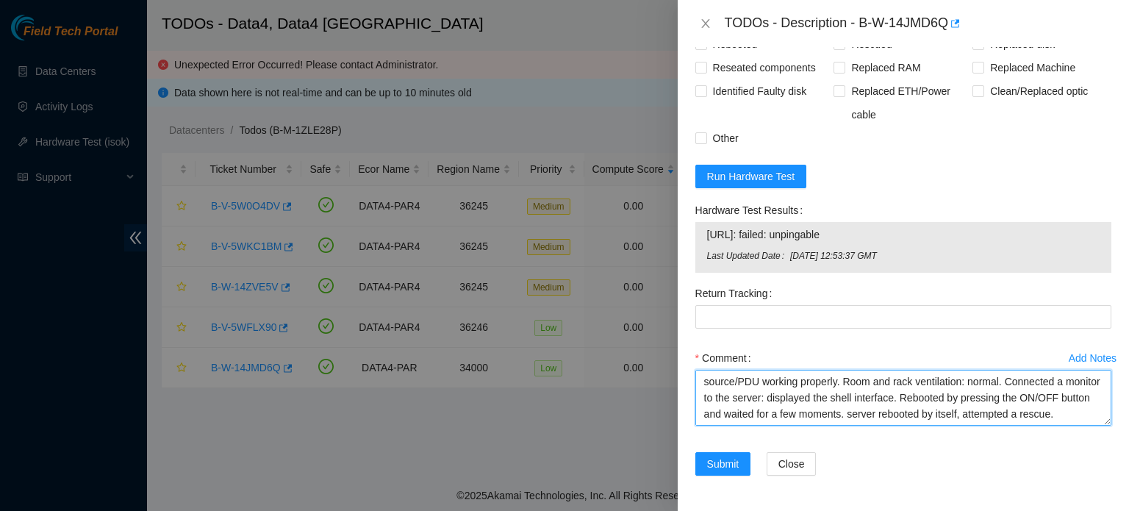
click at [924, 402] on textarea "Identified the chassis S/N: CT-4190506-00270. "ALERT" LED was red. Power source…" at bounding box center [903, 398] width 416 height 56
click at [862, 414] on textarea "Identified the chassis S/N: CT-4190506-00270. "ALERT" LED was red. Power source…" at bounding box center [903, 398] width 416 height 56
drag, startPoint x: 761, startPoint y: 415, endPoint x: 705, endPoint y: 418, distance: 55.9
click at [705, 418] on textarea "Identified the chassis S/N: CT-4190506-00270. "ALERT" LED was red. Power source…" at bounding box center [903, 398] width 416 height 56
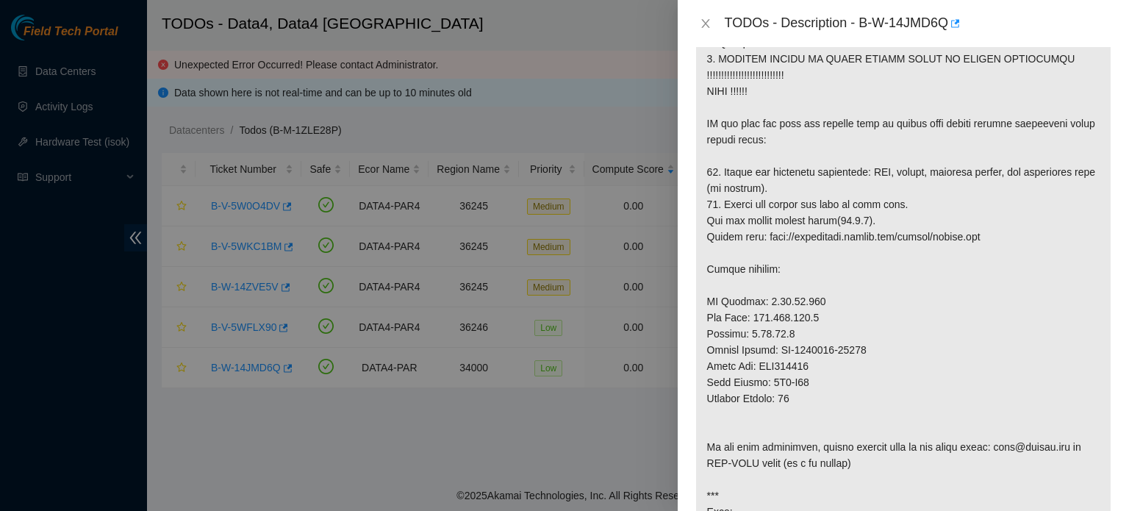
scroll to position [243, 0]
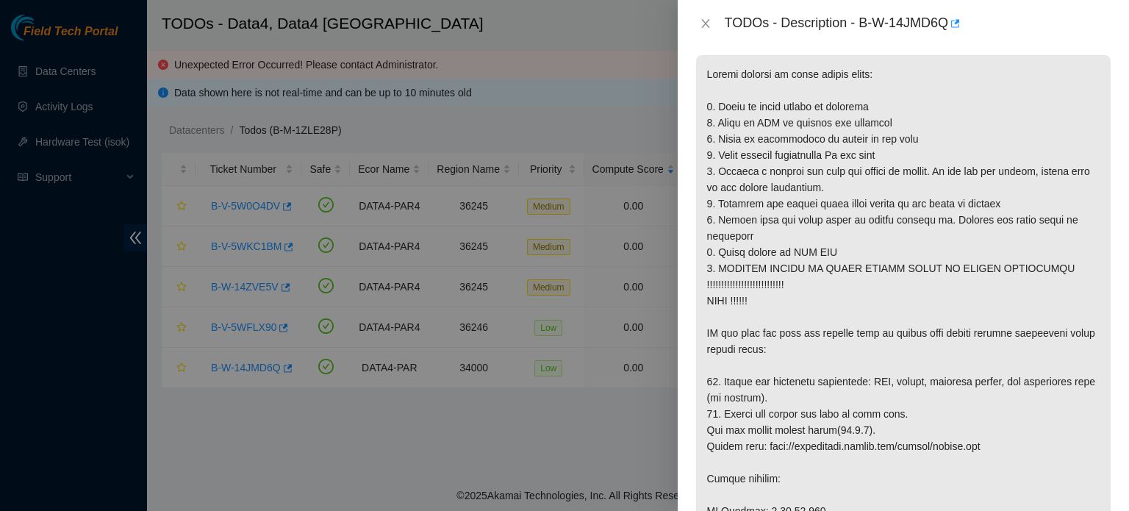
click at [843, 479] on p at bounding box center [903, 454] width 414 height 798
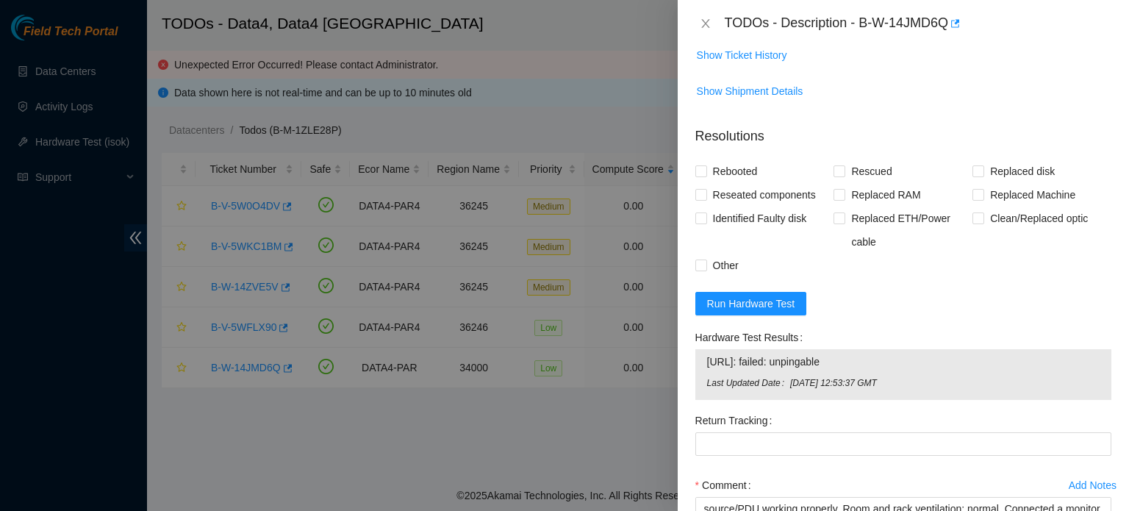
scroll to position [1282, 0]
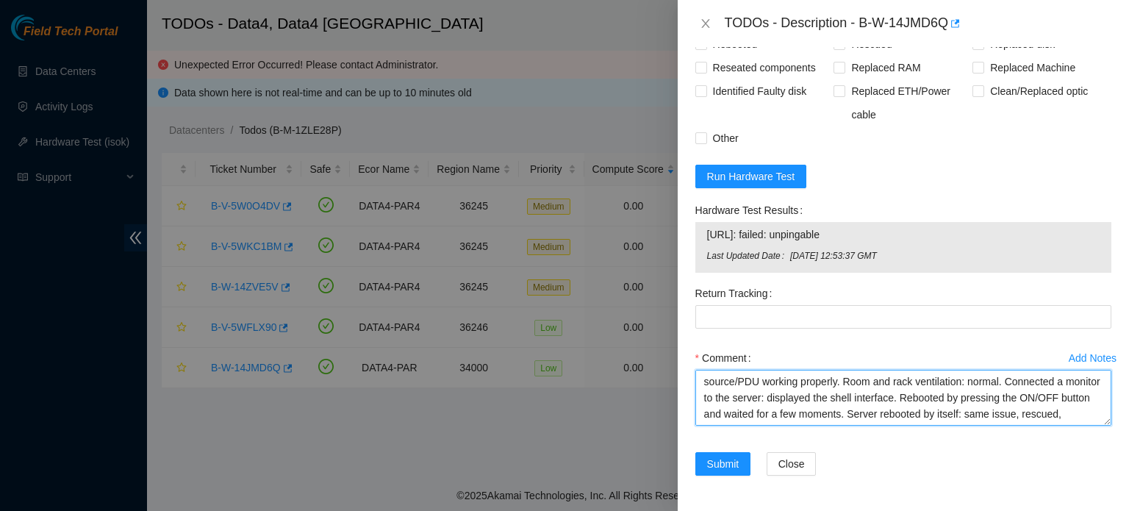
click at [730, 411] on textarea "Identified the chassis S/N: CT-4190506-00270. "ALERT" LED was red. Power source…" at bounding box center [903, 398] width 416 height 56
click at [871, 409] on textarea "Identified the chassis S/N: CT-4190506-00270. "ALERT" LED was red. Power source…" at bounding box center [903, 398] width 416 height 56
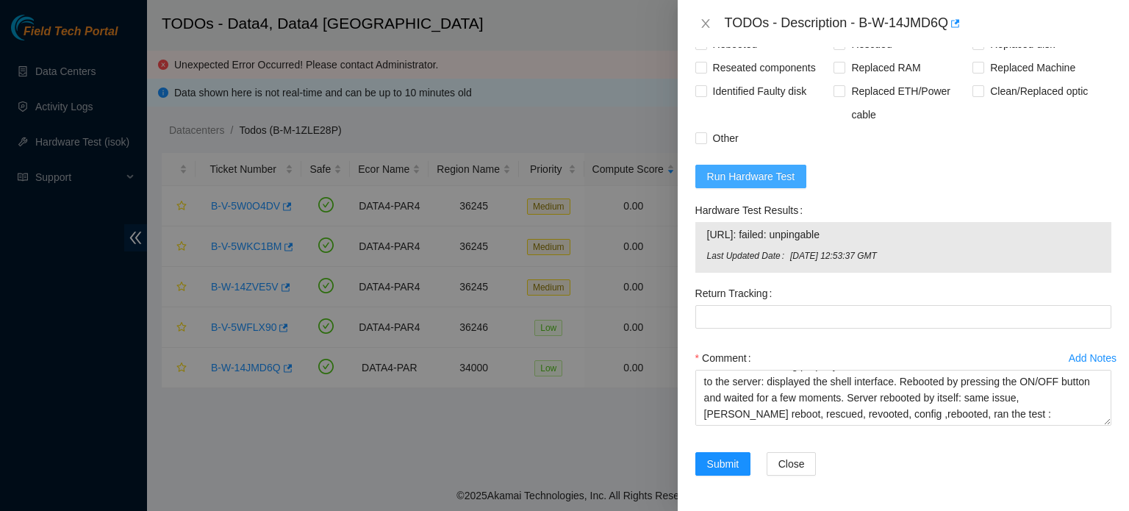
click at [758, 173] on span "Run Hardware Test" at bounding box center [751, 176] width 88 height 16
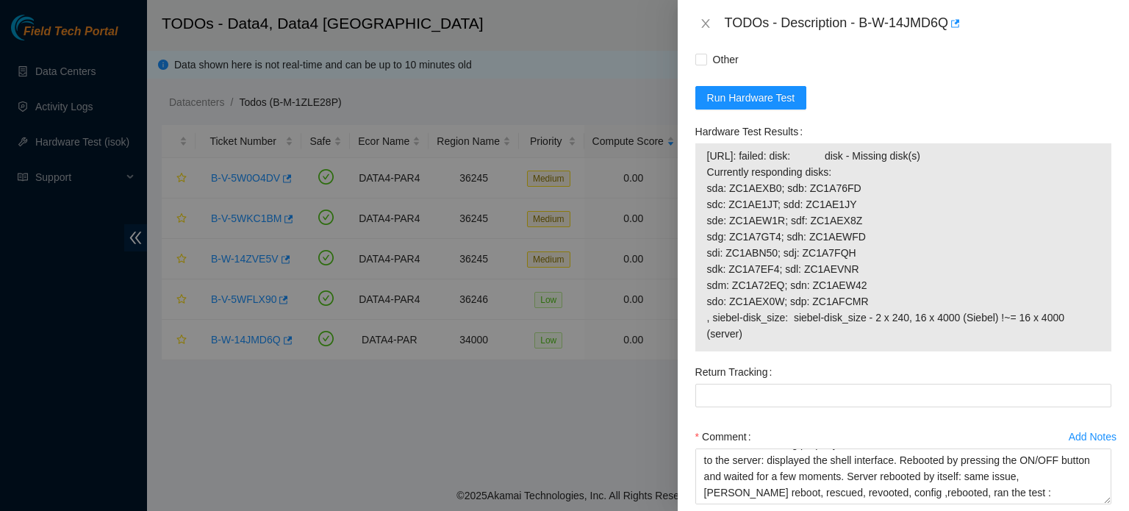
drag, startPoint x: 752, startPoint y: 414, endPoint x: 699, endPoint y: 265, distance: 158.3
click at [699, 265] on div "2.16.89.107: failed: disk: disk - Missing disk(s) Currently responding disks: s…" at bounding box center [903, 247] width 416 height 208
copy tbody "2.16.89.107: failed: disk: disk - Missing disk(s) Currently responding disks: s…"
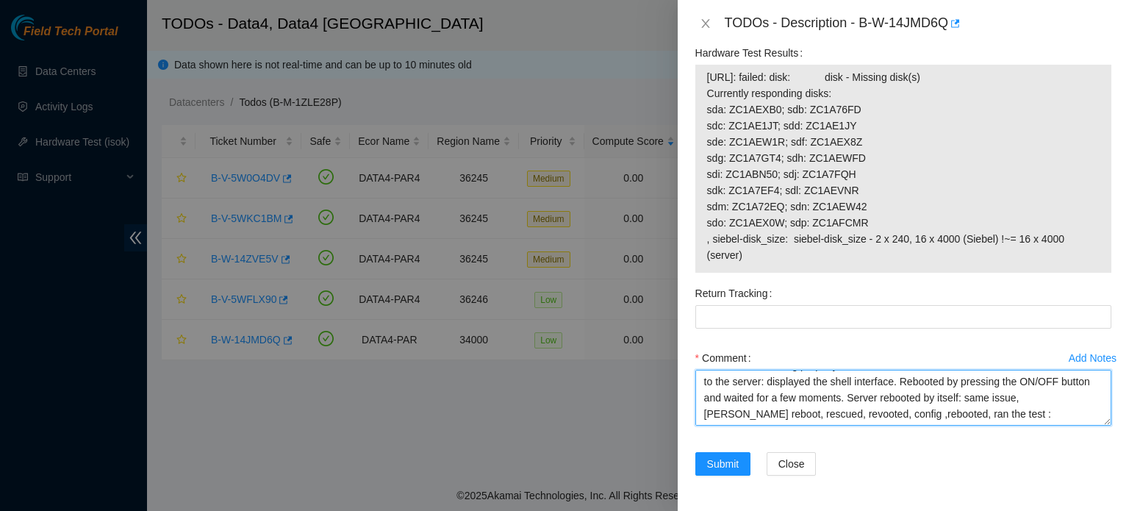
click at [1029, 418] on textarea "Identified the chassis S/N: CT-4190506-00270. "ALERT" LED was red. Power source…" at bounding box center [903, 398] width 416 height 56
paste textarea "2.16.89.107: failed: disk: disk - Missing disk(s) Currently responding disks: s…"
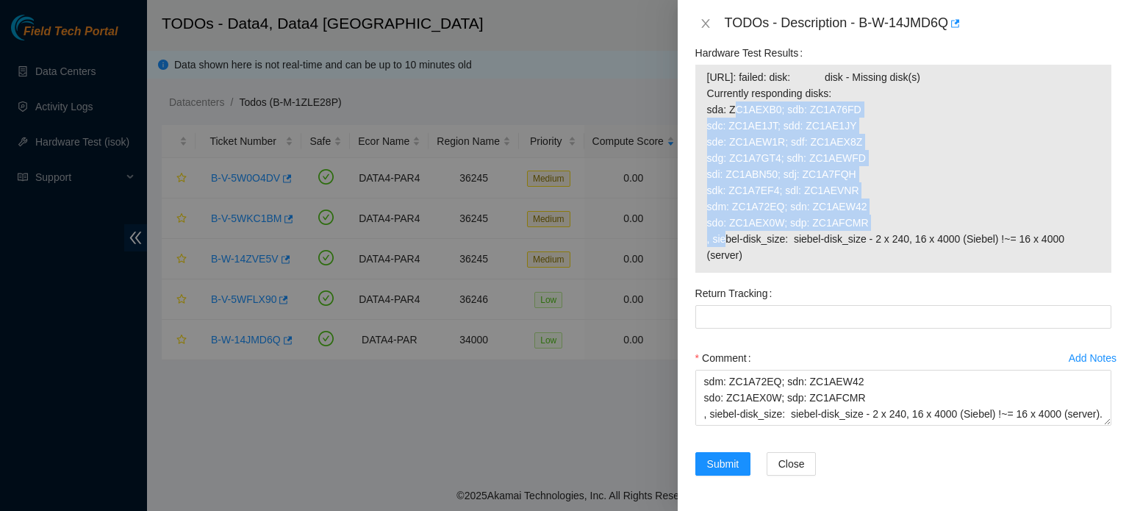
drag, startPoint x: 863, startPoint y: 223, endPoint x: 706, endPoint y: 106, distance: 195.9
click at [707, 106] on span "2.16.89.107: failed: disk: disk - Missing disk(s) Currently responding disks: s…" at bounding box center [903, 166] width 392 height 194
copy span "sda: ZC1AEXB0; sdb: ZC1A76FD sdc: ZC1AE1JT; sdd: ZC1AE1JY sde: ZC1AEW1R; sdf: Z…"
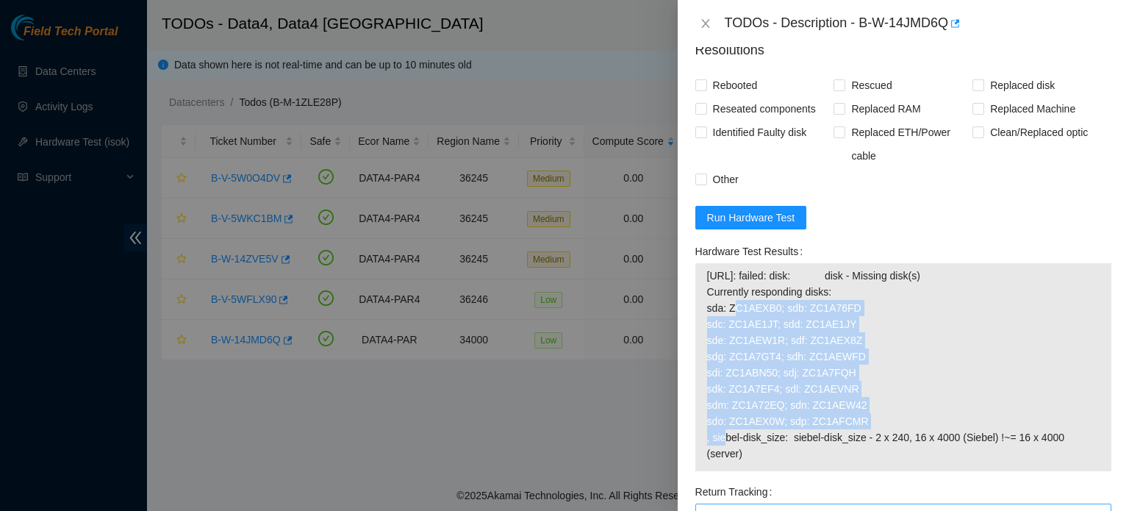
scroll to position [1161, 0]
click at [774, 226] on span "Run Hardware Test" at bounding box center [751, 218] width 88 height 16
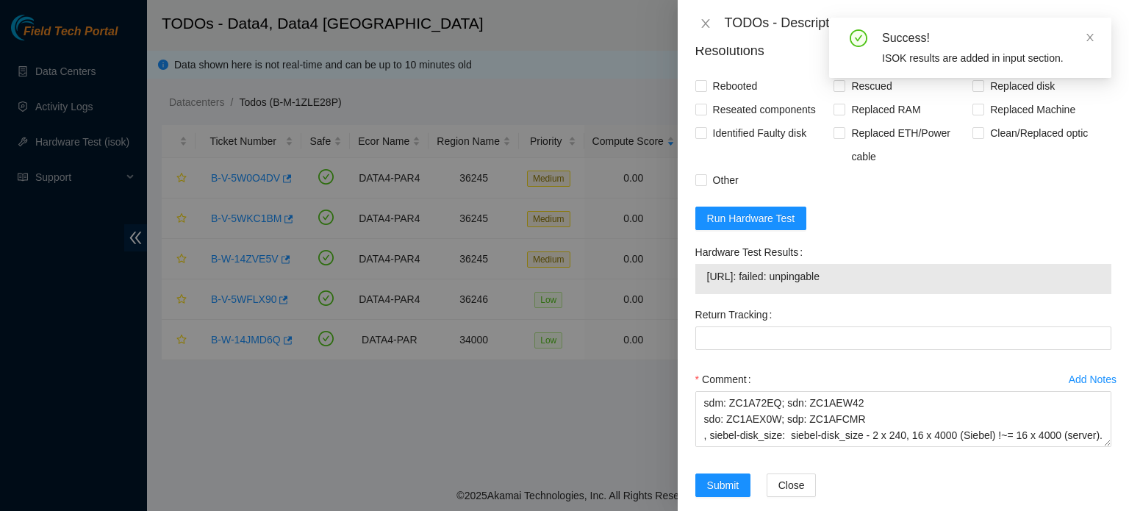
click at [1002, 278] on form "Resolutions Rebooted Rescued Replaced disk Reseated components Replaced RAM Rep…" at bounding box center [903, 271] width 416 height 485
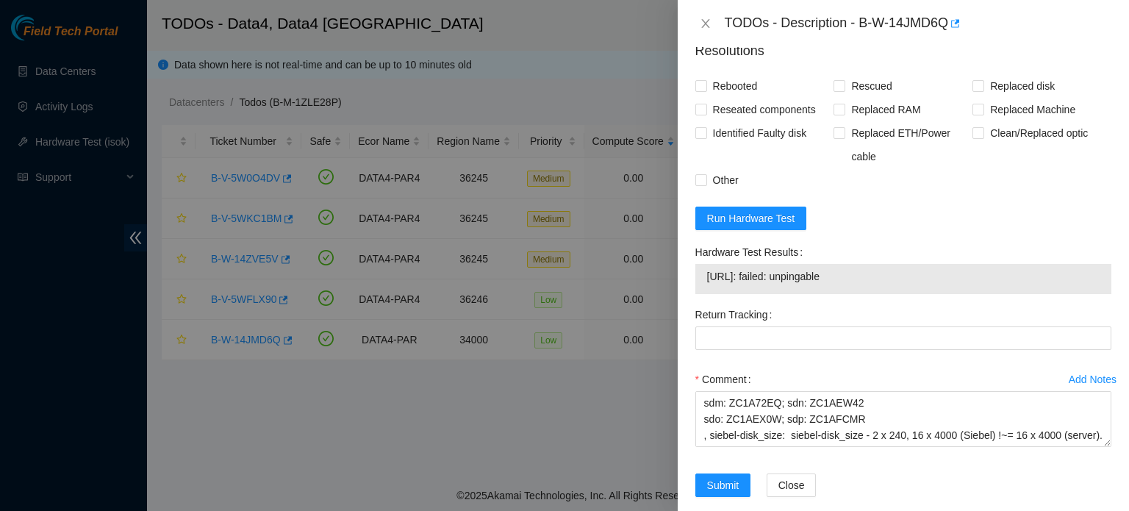
click at [1011, 314] on form "Resolutions Rebooted Rescued Replaced disk Reseated components Replaced RAM Rep…" at bounding box center [903, 271] width 416 height 485
click at [780, 226] on span "Run Hardware Test" at bounding box center [751, 218] width 88 height 16
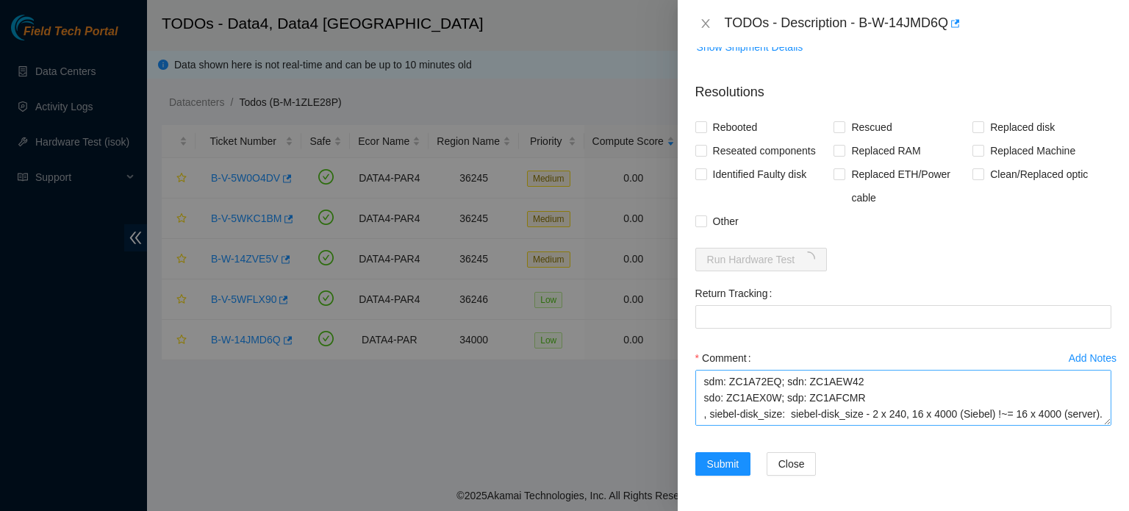
scroll to position [226, 0]
click at [759, 425] on textarea "Identified the chassis S/N: CT-4190506-00270. "ALERT" LED was red. Power source…" at bounding box center [903, 398] width 416 height 56
click at [1011, 309] on form "Resolutions Rebooted Rescued Replaced disk Reseated components Replaced RAM Rep…" at bounding box center [903, 282] width 416 height 423
click at [770, 425] on textarea "Identified the chassis S/N: CT-4190506-00270. "ALERT" LED was red. Power source…" at bounding box center [903, 398] width 416 height 56
paste textarea "Physically verified that the serial numbers match those from the test, rebooted…"
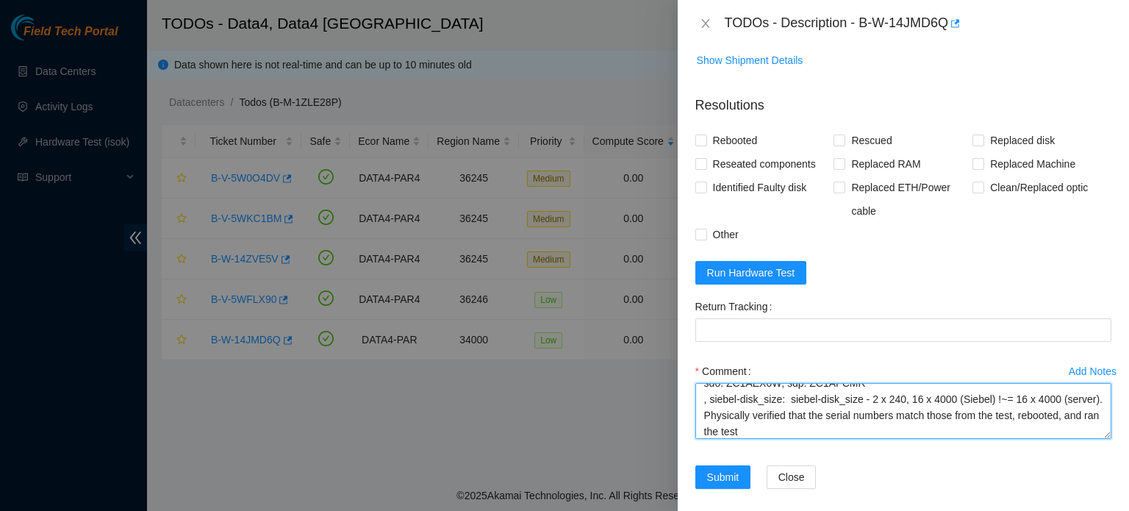
scroll to position [1199, 0]
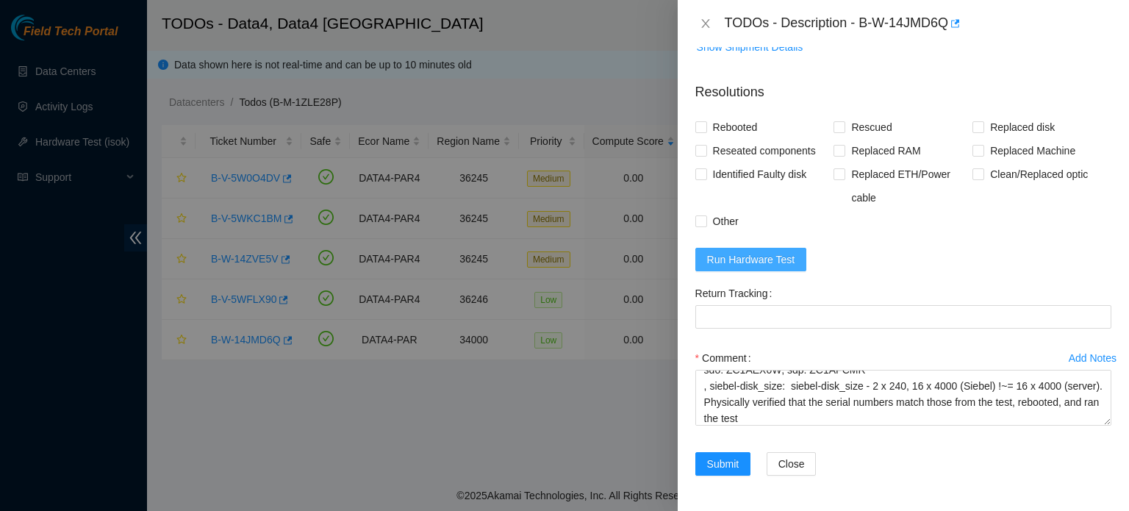
click at [781, 259] on span "Run Hardware Test" at bounding box center [751, 259] width 88 height 16
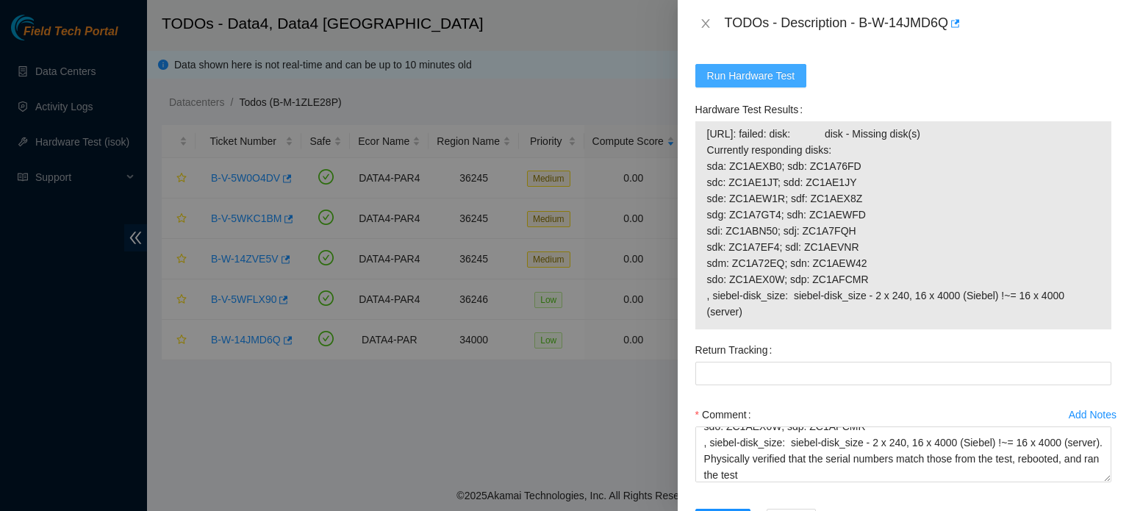
scroll to position [1380, 0]
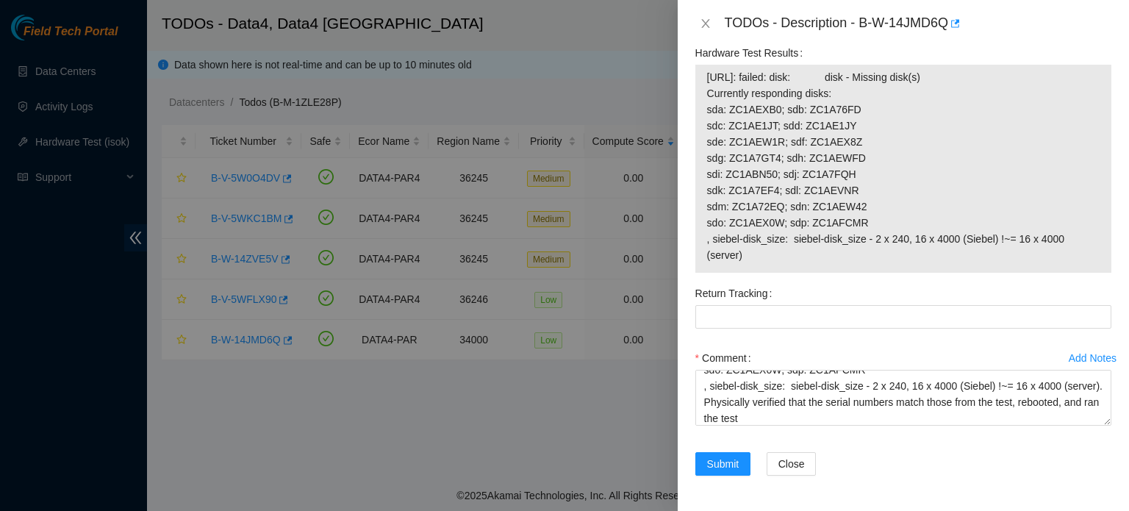
drag, startPoint x: 791, startPoint y: 314, endPoint x: 708, endPoint y: 132, distance: 200.6
click at [708, 132] on span "2.16.89.107: failed: disk: disk - Missing disk(s) Currently responding disks: s…" at bounding box center [903, 166] width 392 height 194
copy span "2.16.89.107: failed: disk: disk - Missing disk(s) Currently responding disks: s…"
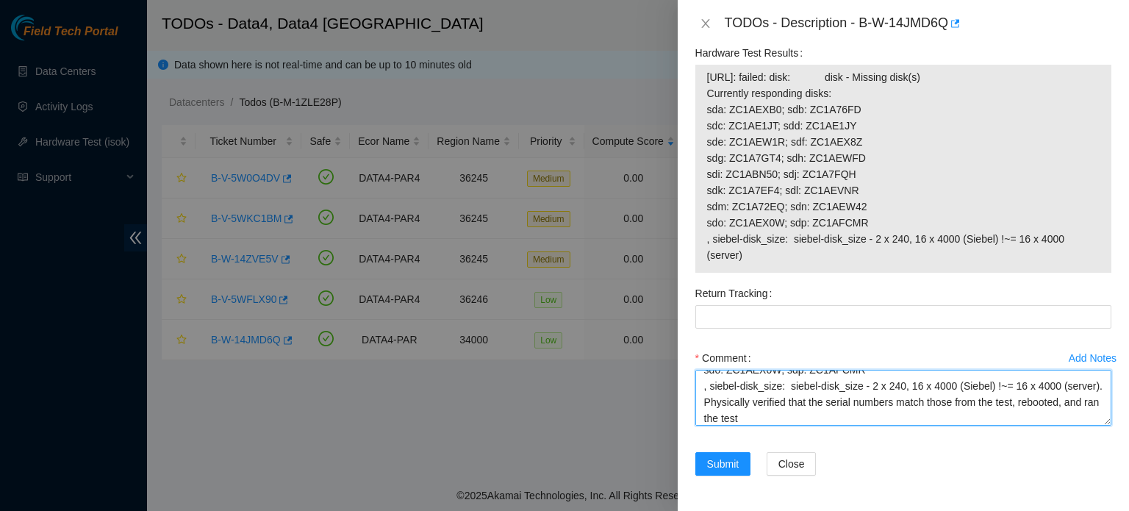
click at [833, 425] on textarea "Identified the chassis S/N: CT-4190506-00270. "ALERT" LED was red. Power source…" at bounding box center [903, 398] width 416 height 56
paste textarea "2.16.89.107: failed: disk: disk - Missing disk(s) Currently responding disks: s…"
type textarea "Identified the chassis S/N: CT-4190506-00270. "ALERT" LED was red. Power source…"
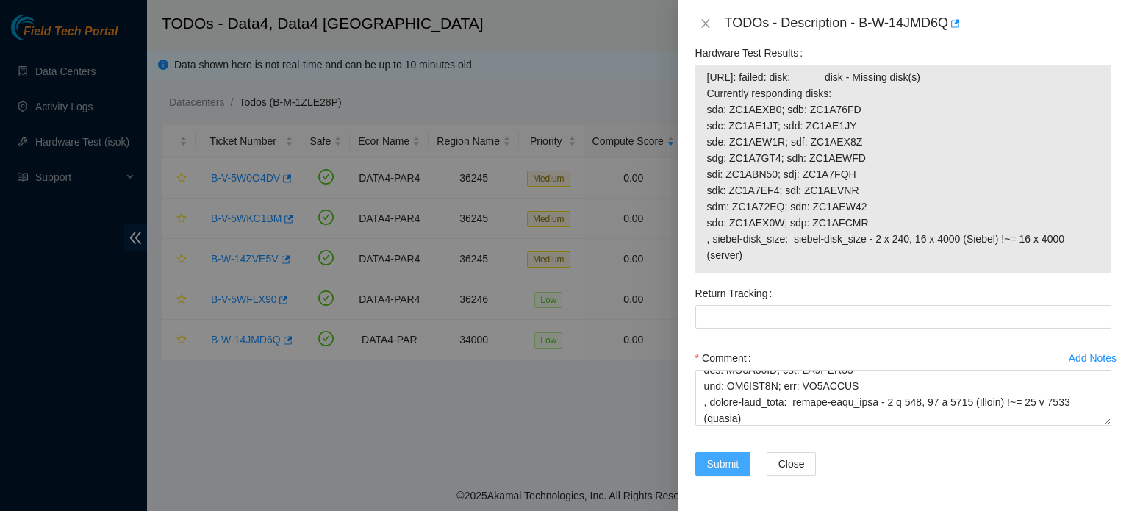
click at [723, 461] on span "Submit" at bounding box center [723, 464] width 32 height 16
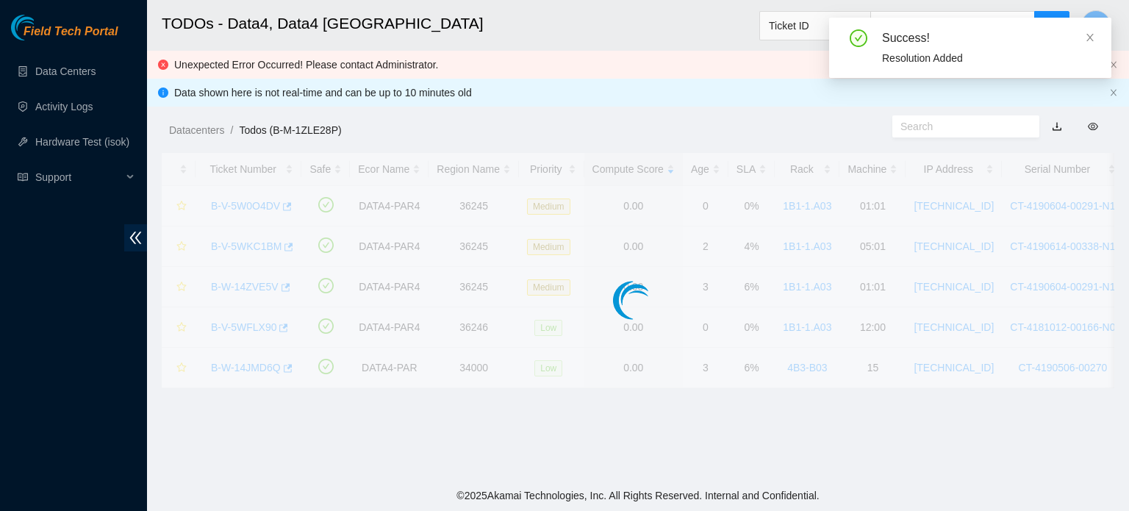
scroll to position [403, 0]
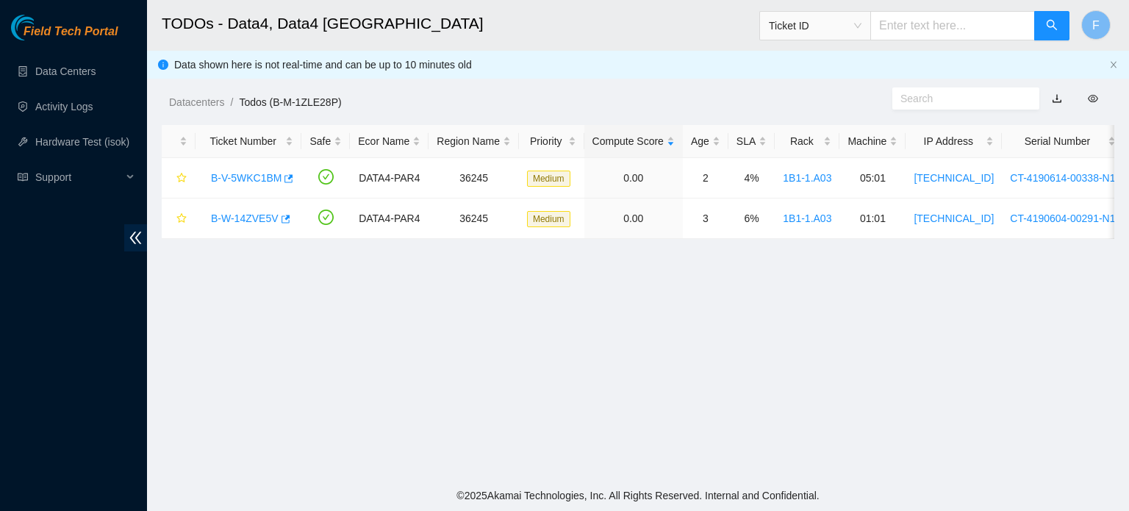
click at [393, 287] on main "TODOs - Data4, Data4 [GEOGRAPHIC_DATA] Ticket ID F Data shown here is not real-…" at bounding box center [638, 240] width 982 height 480
click at [256, 178] on link "B-V-5WKC1BM" at bounding box center [246, 178] width 71 height 12
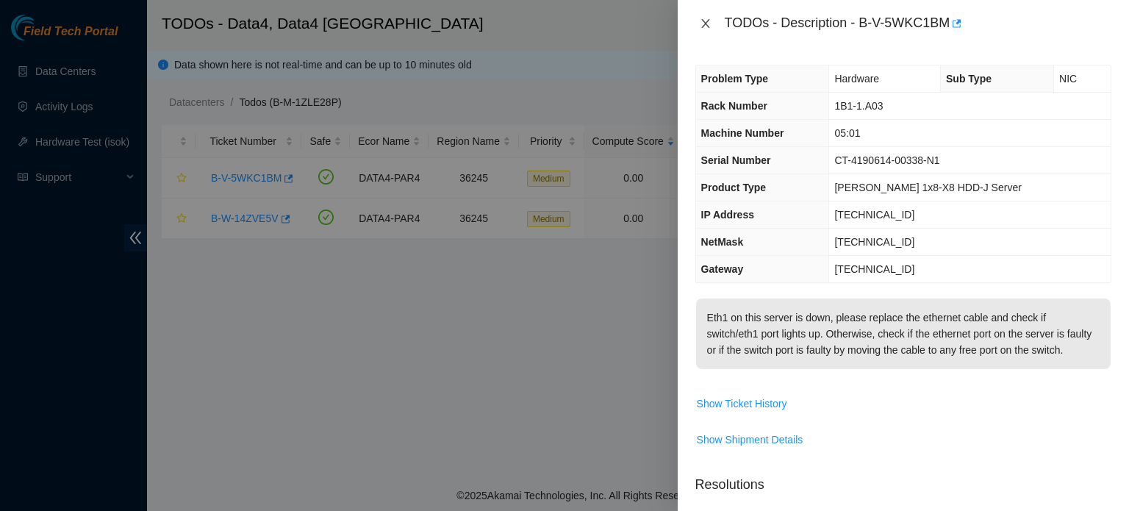
click at [702, 29] on icon "close" at bounding box center [706, 24] width 12 height 12
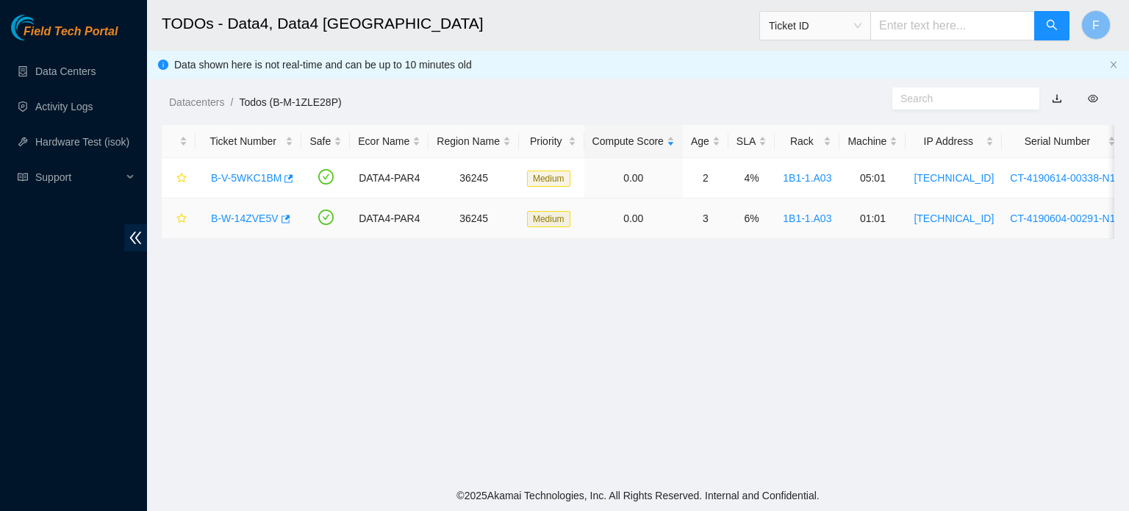
click at [237, 220] on link "B-W-14ZVE5V" at bounding box center [245, 218] width 68 height 12
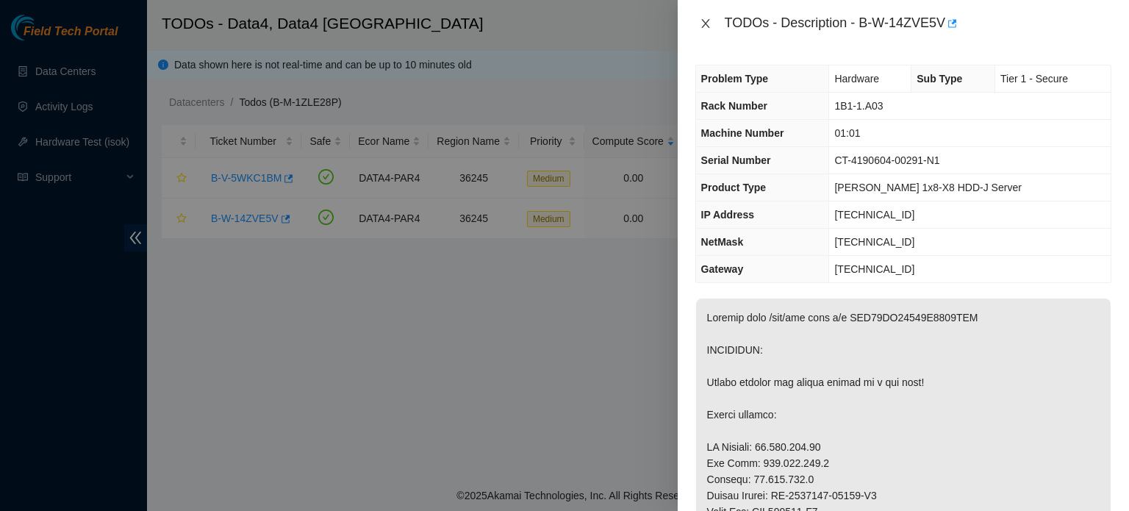
click at [703, 21] on icon "close" at bounding box center [705, 23] width 8 height 9
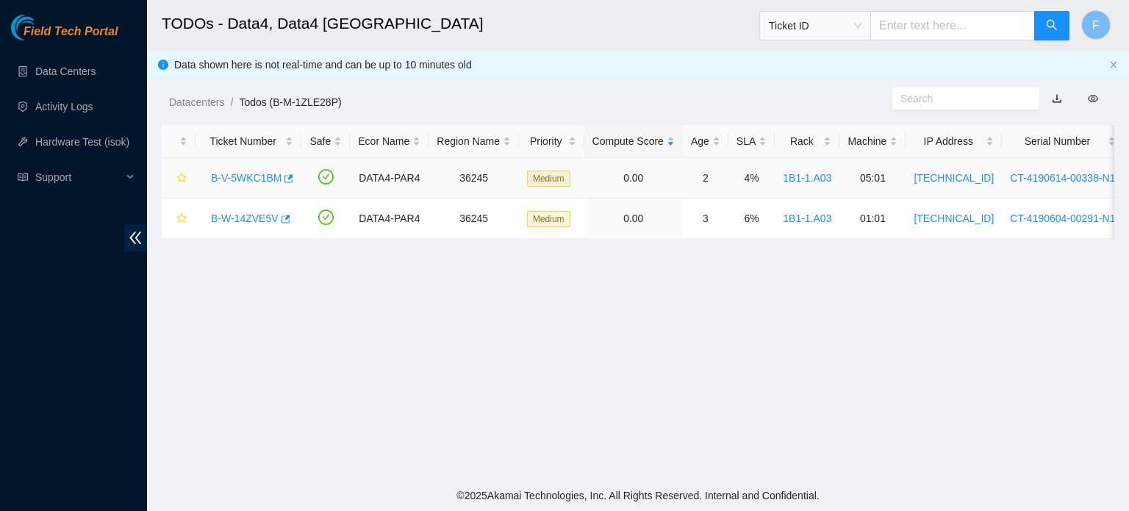
click at [799, 179] on link "1B1-1.A03" at bounding box center [807, 178] width 48 height 12
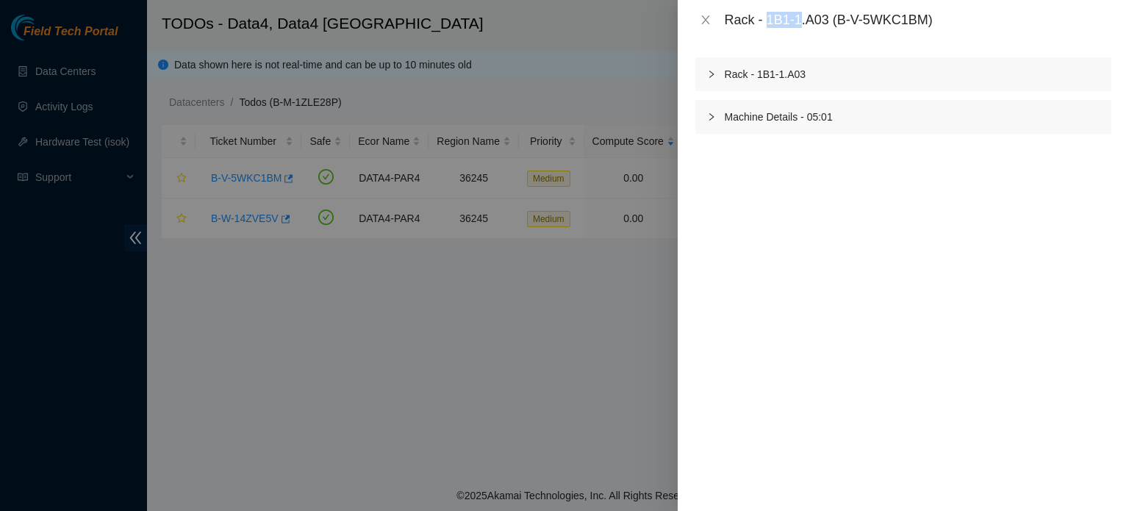
drag, startPoint x: 801, startPoint y: 17, endPoint x: 766, endPoint y: 17, distance: 35.3
click at [766, 17] on div "Rack - 1B1-1.A03 (B-V-5WKC1BM)" at bounding box center [918, 20] width 387 height 16
copy div "1B1-1"
click at [705, 18] on icon "close" at bounding box center [706, 20] width 12 height 12
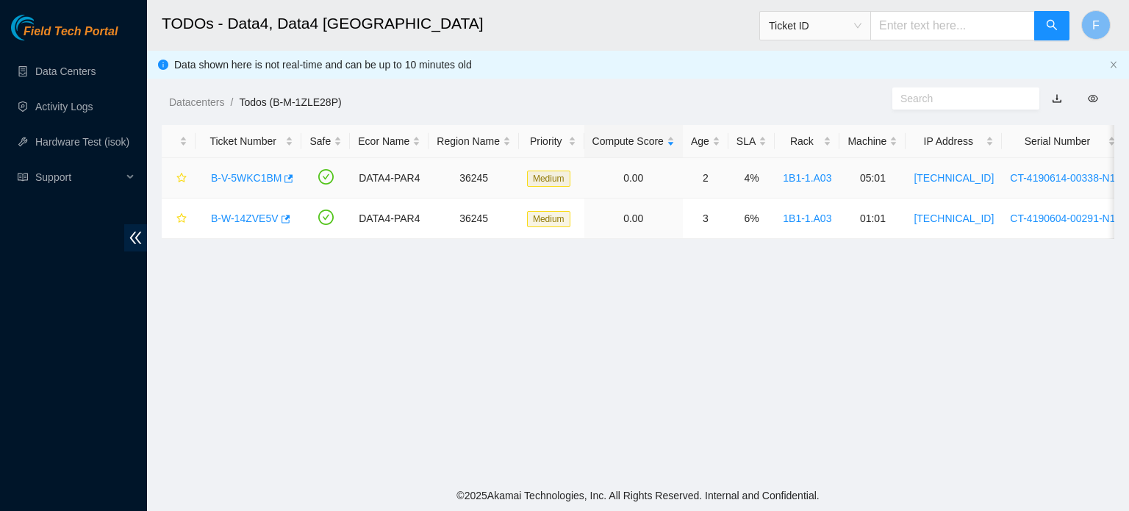
click at [262, 179] on link "B-V-5WKC1BM" at bounding box center [246, 178] width 71 height 12
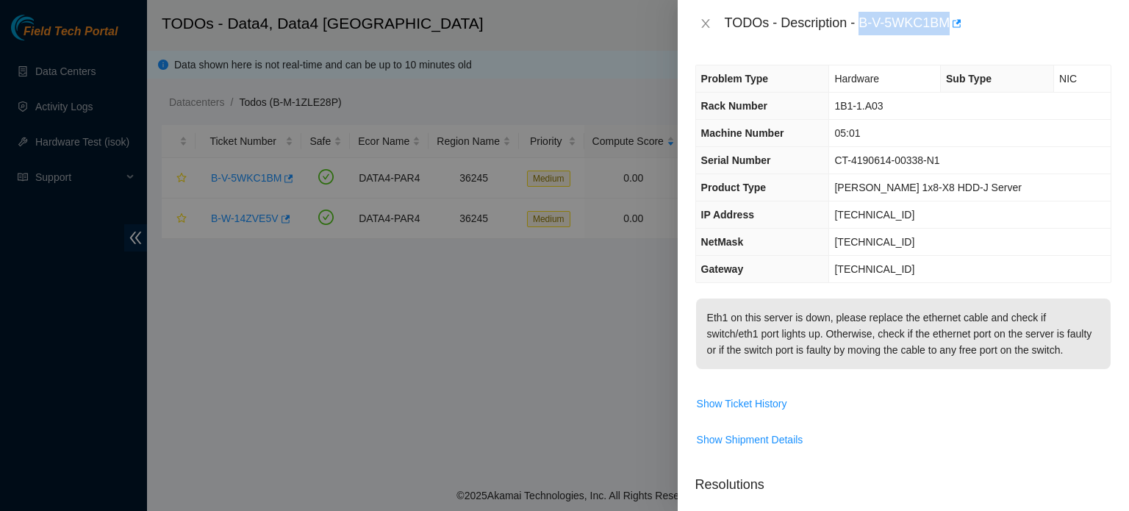
drag, startPoint x: 861, startPoint y: 21, endPoint x: 946, endPoint y: 19, distance: 85.3
click at [946, 19] on div "TODOs - Description - B-V-5WKC1BM" at bounding box center [918, 24] width 387 height 24
copy div "B-V-5WKC1BM"
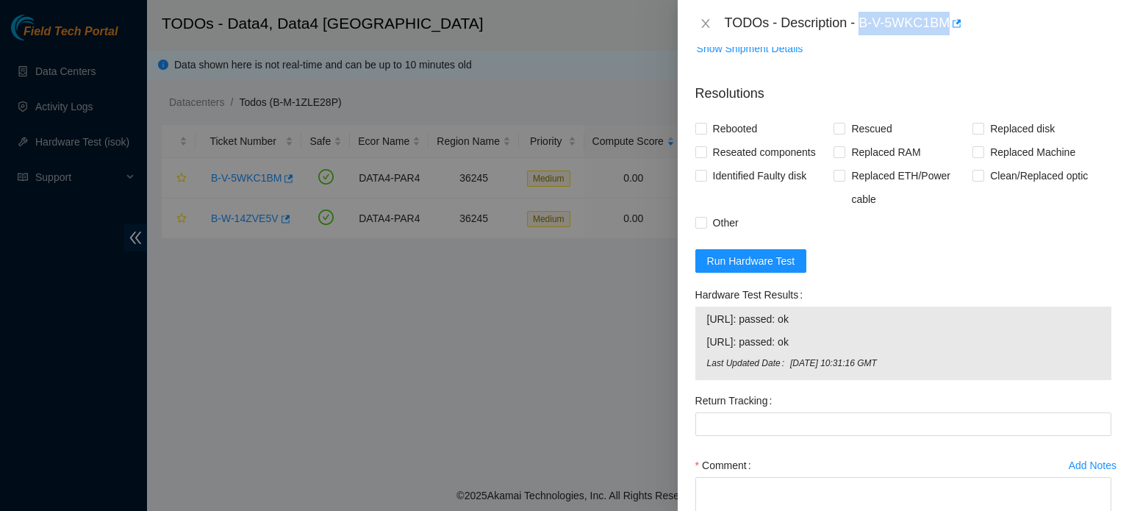
scroll to position [391, 0]
click at [761, 269] on span "Run Hardware Test" at bounding box center [751, 261] width 88 height 16
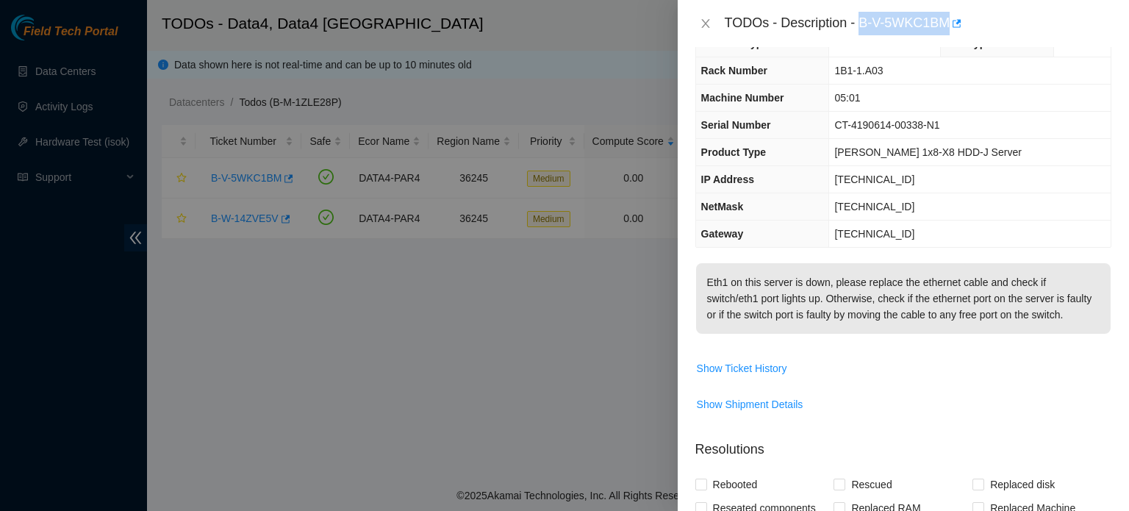
scroll to position [0, 0]
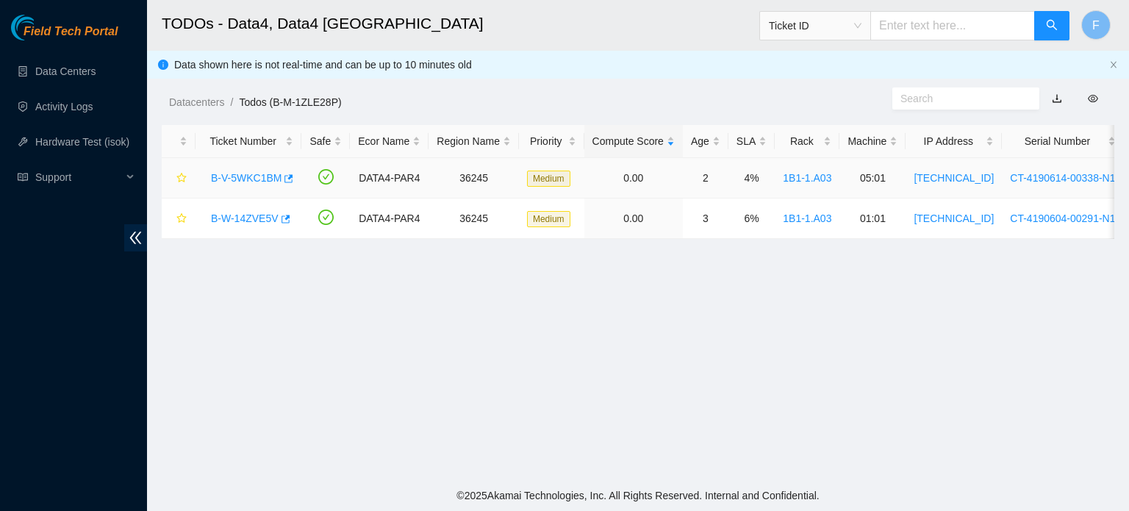
click at [256, 181] on link "B-V-5WKC1BM" at bounding box center [246, 178] width 71 height 12
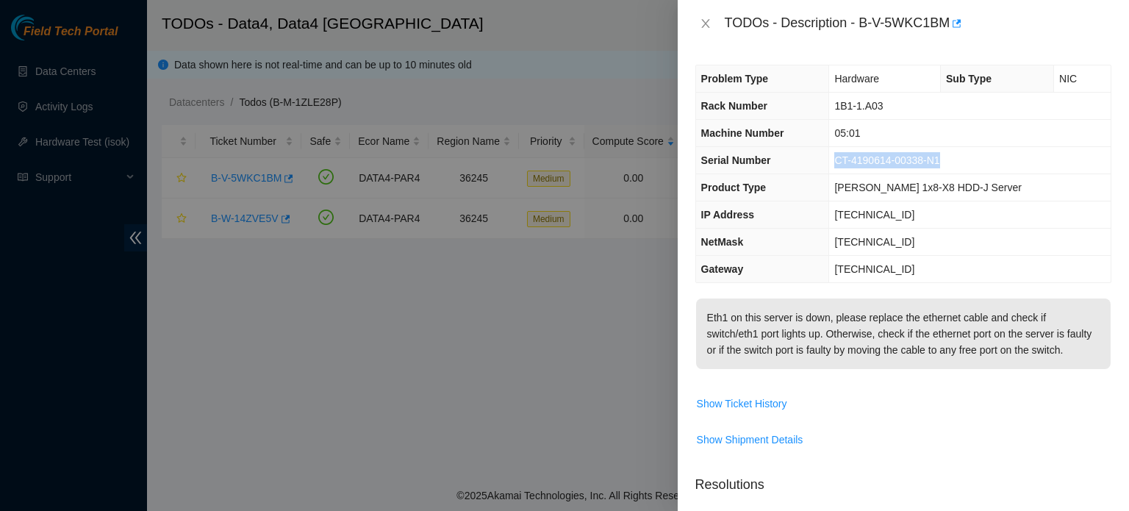
drag, startPoint x: 973, startPoint y: 158, endPoint x: 849, endPoint y: 158, distance: 123.4
click at [849, 158] on tr "Serial Number CT-4190614-00338-N1" at bounding box center [903, 160] width 414 height 27
copy tr "CT-4190614-00338-N1"
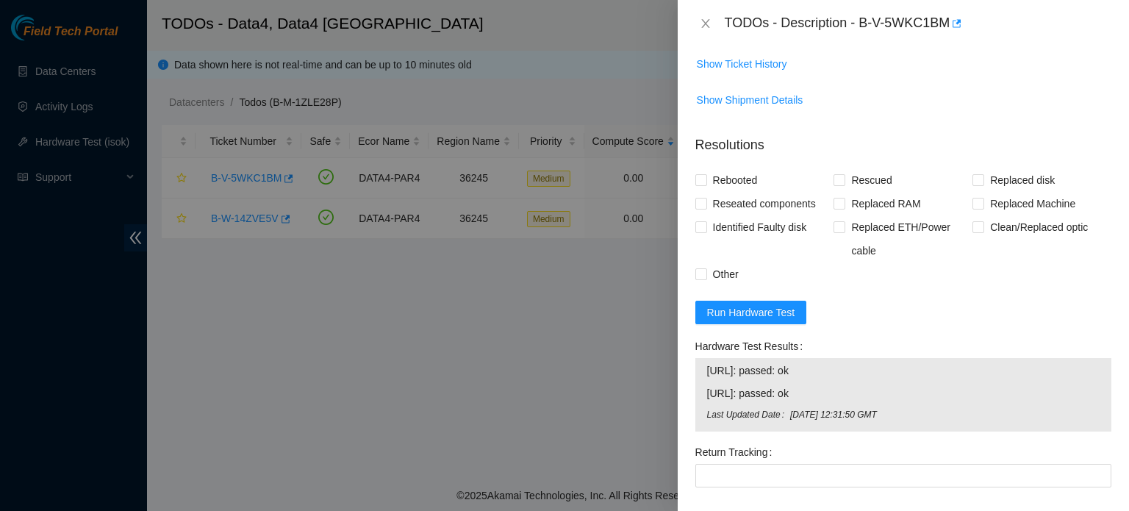
scroll to position [344, 0]
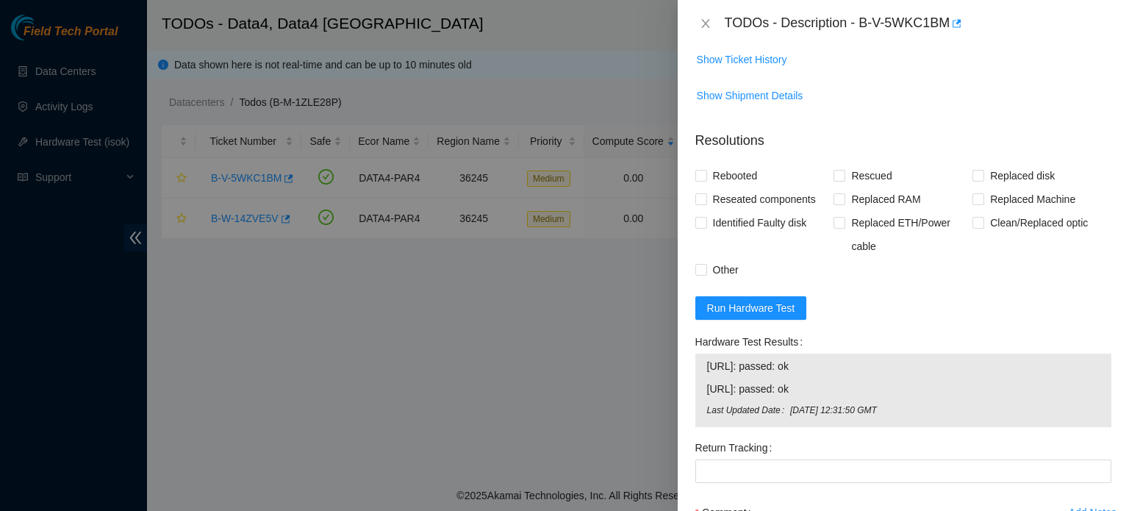
drag, startPoint x: 829, startPoint y: 417, endPoint x: 700, endPoint y: 401, distance: 130.2
click at [700, 401] on div "[URL]: passed: ok [URL]: passed: ok Last Updated Date [DATE] 12:31:50 GMT" at bounding box center [903, 389] width 416 height 73
copy tbody "[URL]: passed: ok [URL]: passed: ok"
click at [714, 281] on span "Other" at bounding box center [725, 270] width 37 height 24
click at [705, 274] on input "Other" at bounding box center [700, 269] width 10 height 10
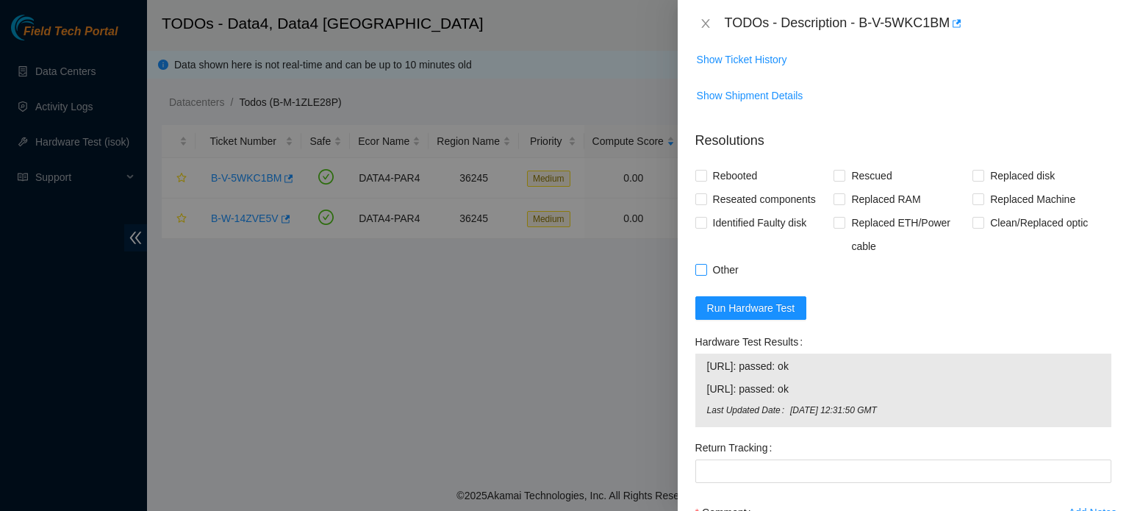
checkbox input "true"
click at [786, 211] on span "Reseated components" at bounding box center [764, 199] width 115 height 24
click at [705, 204] on input "Reseated components" at bounding box center [700, 198] width 10 height 10
checkbox input "true"
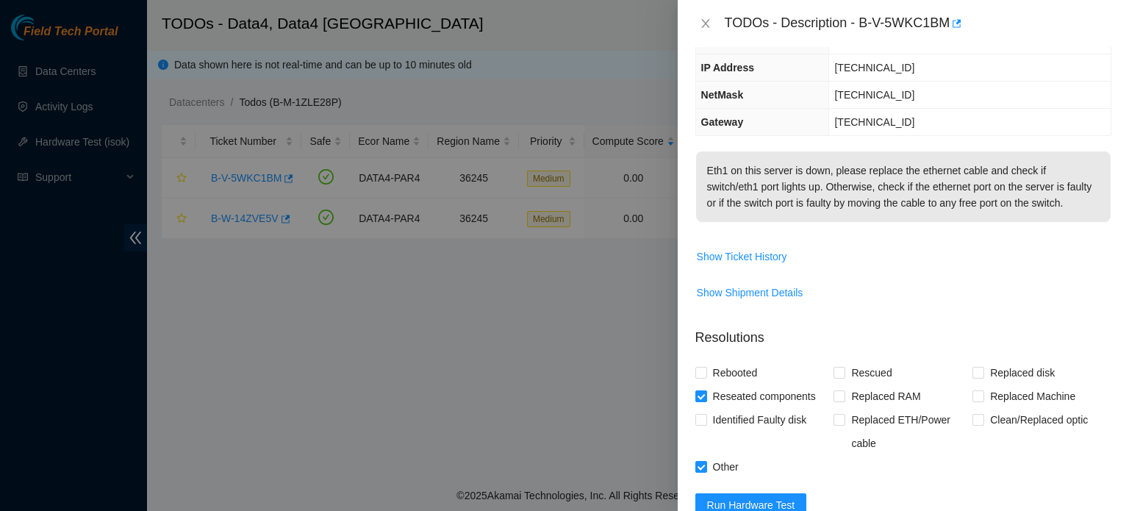
scroll to position [529, 0]
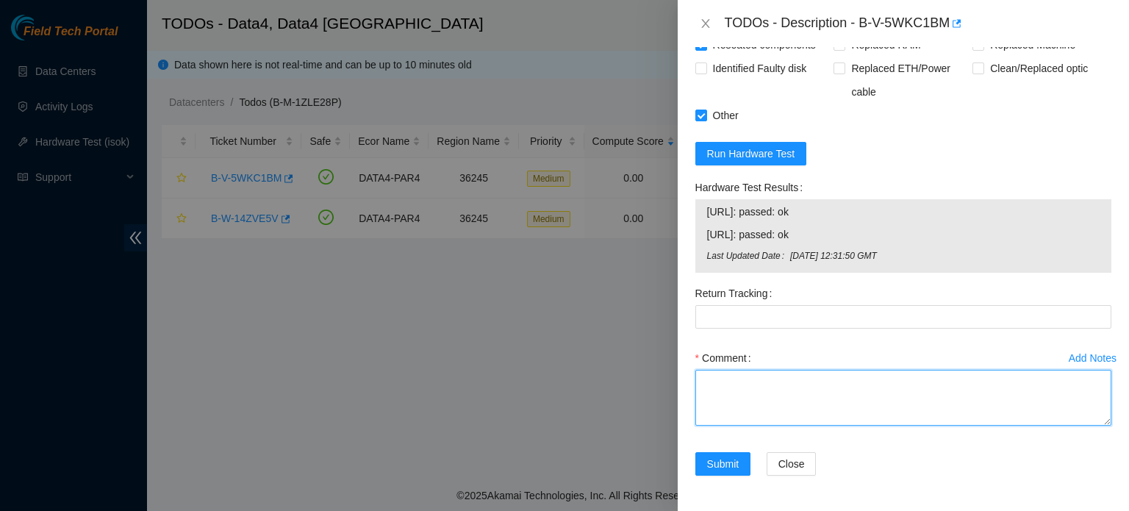
click at [827, 409] on textarea "Comment" at bounding box center [903, 398] width 416 height 56
paste textarea "B-V-5WKC1BM: Identified server S/N: CT-4190614-00338-N1, both ETH was proprely …"
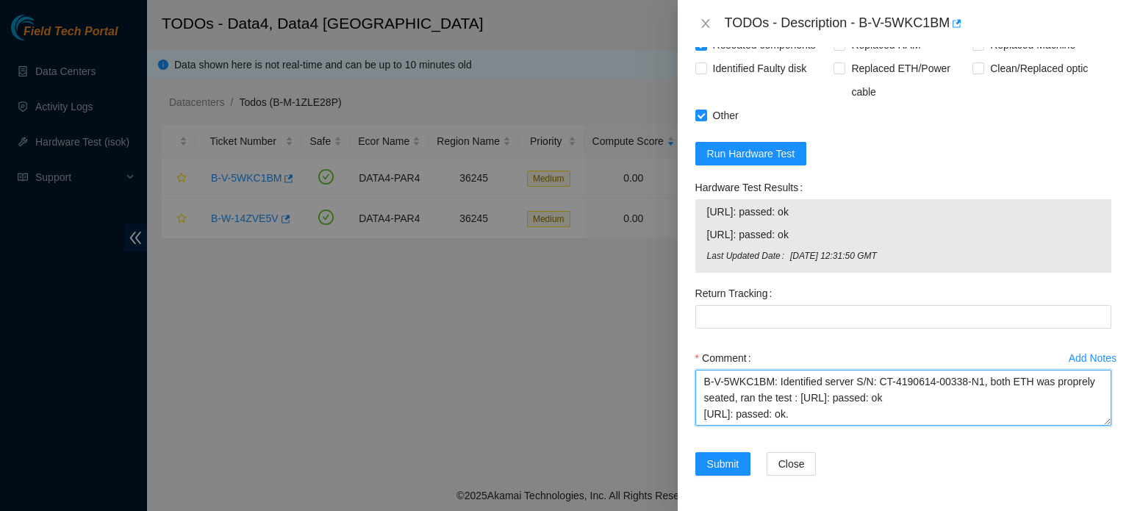
drag, startPoint x: 778, startPoint y: 377, endPoint x: 656, endPoint y: 387, distance: 122.4
click at [656, 387] on div "TODOs - Description - B-V-5WKC1BM Problem Type Hardware Sub Type NIC Rack Numbe…" at bounding box center [564, 255] width 1129 height 511
type textarea "Identified server S/N: CT-4190614-00338-N1, both ETH was proprely seated, ran t…"
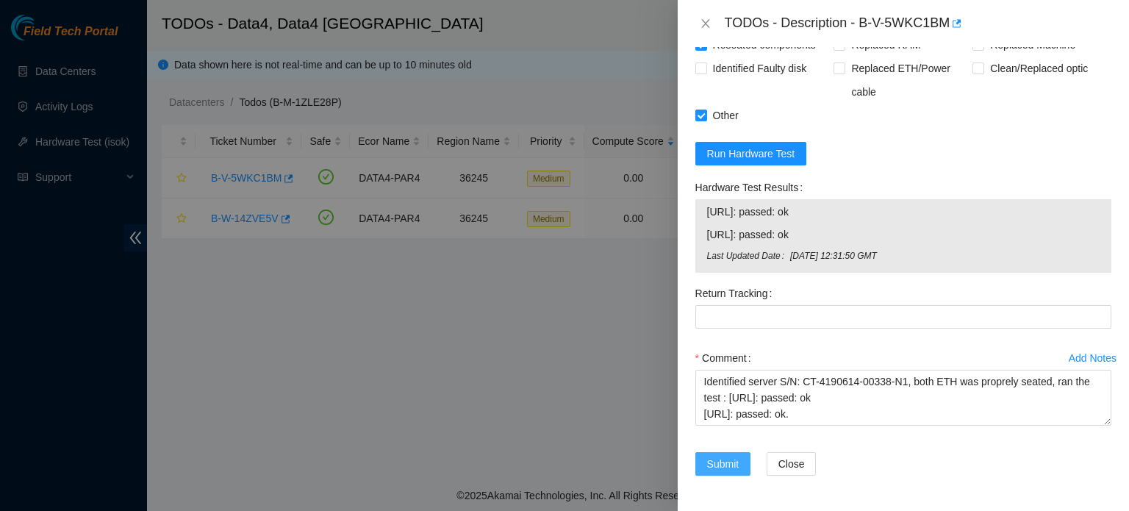
click at [716, 467] on span "Submit" at bounding box center [723, 464] width 32 height 16
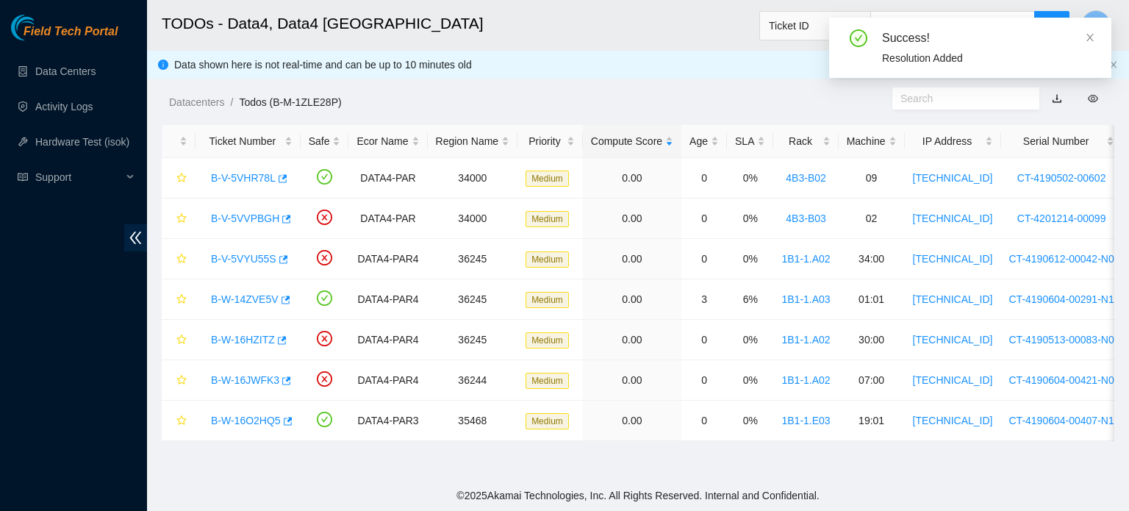
scroll to position [403, 0]
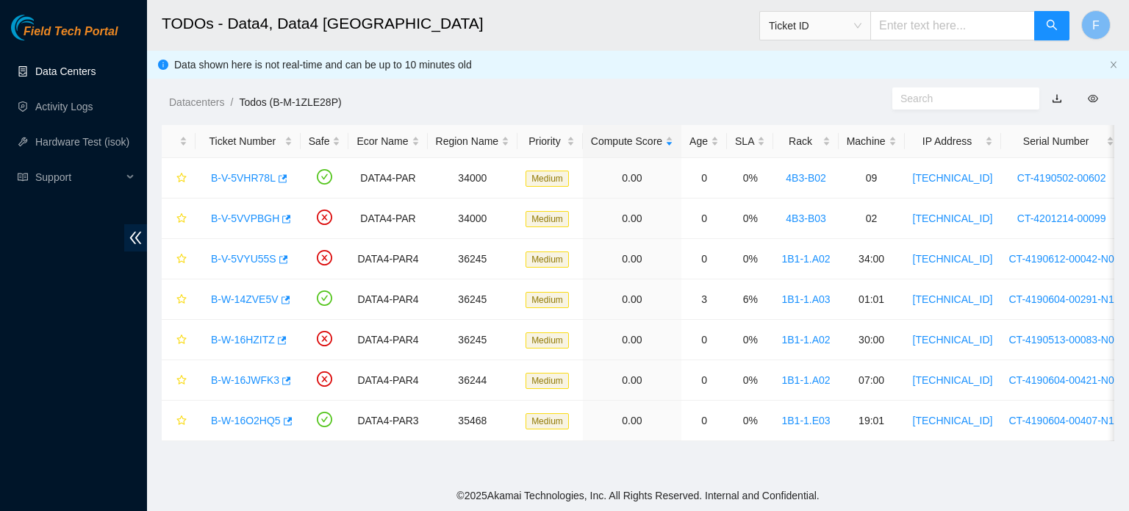
click at [61, 65] on link "Data Centers" at bounding box center [65, 71] width 60 height 12
